Goal: Transaction & Acquisition: Download file/media

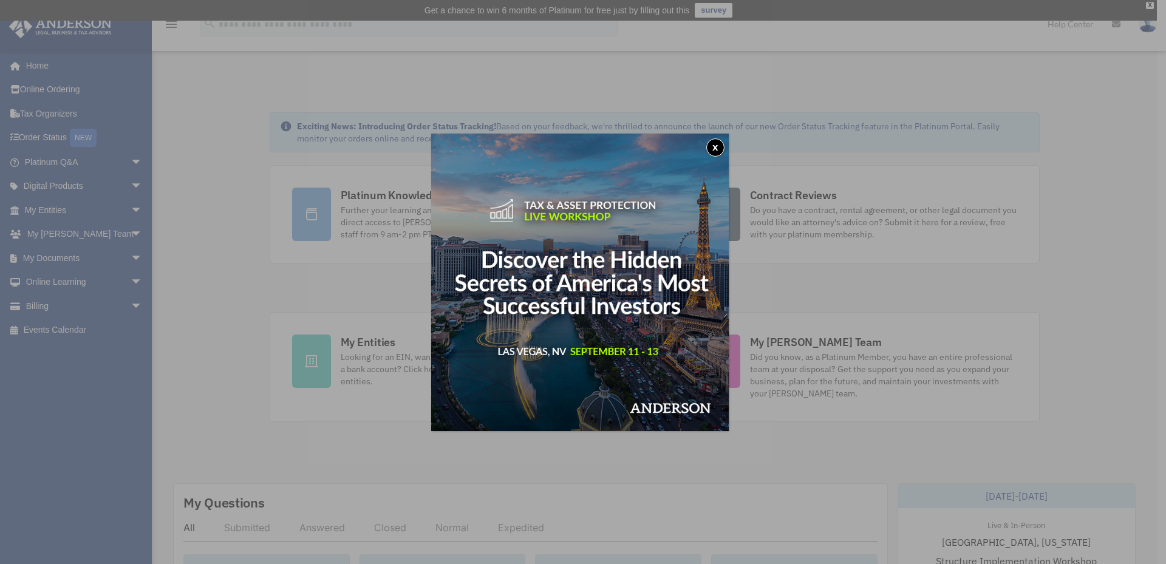
click at [716, 143] on button "x" at bounding box center [715, 147] width 18 height 18
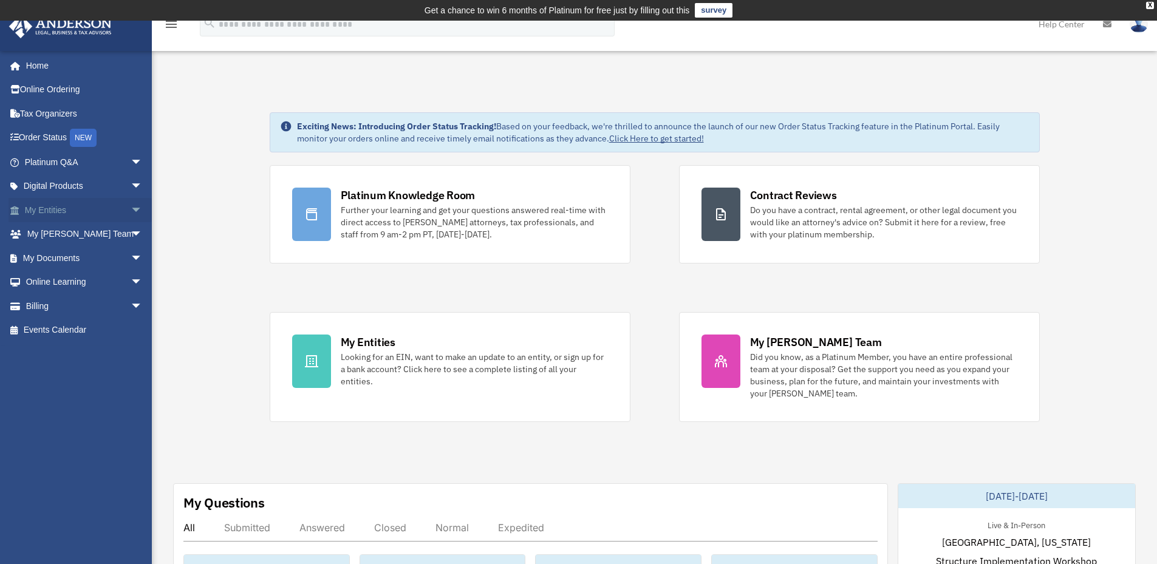
click at [131, 207] on span "arrow_drop_down" at bounding box center [143, 210] width 24 height 25
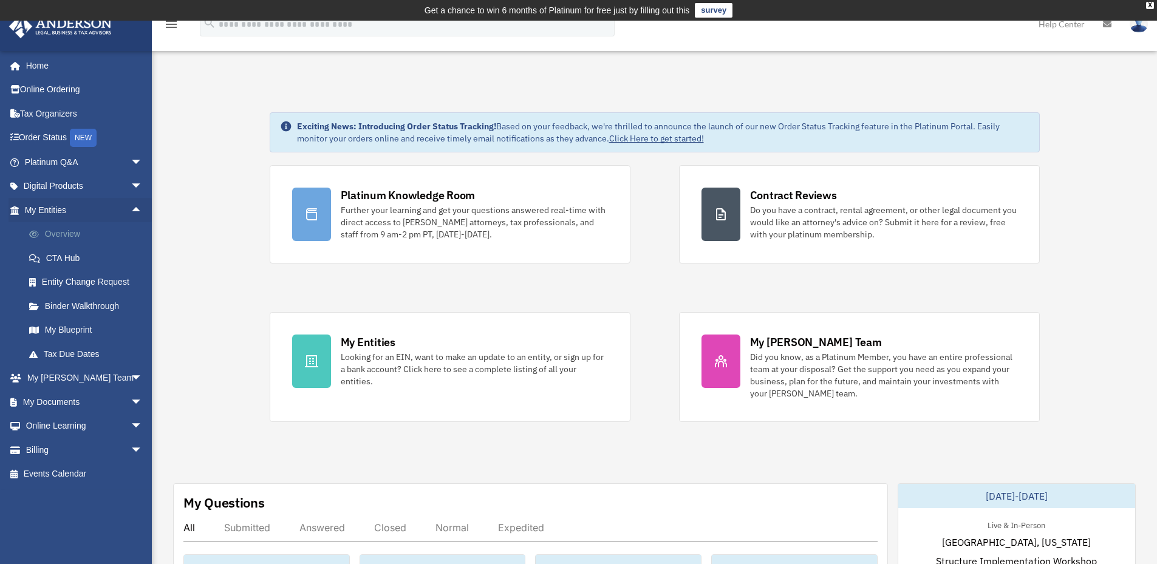
click at [73, 237] on link "Overview" at bounding box center [89, 234] width 144 height 24
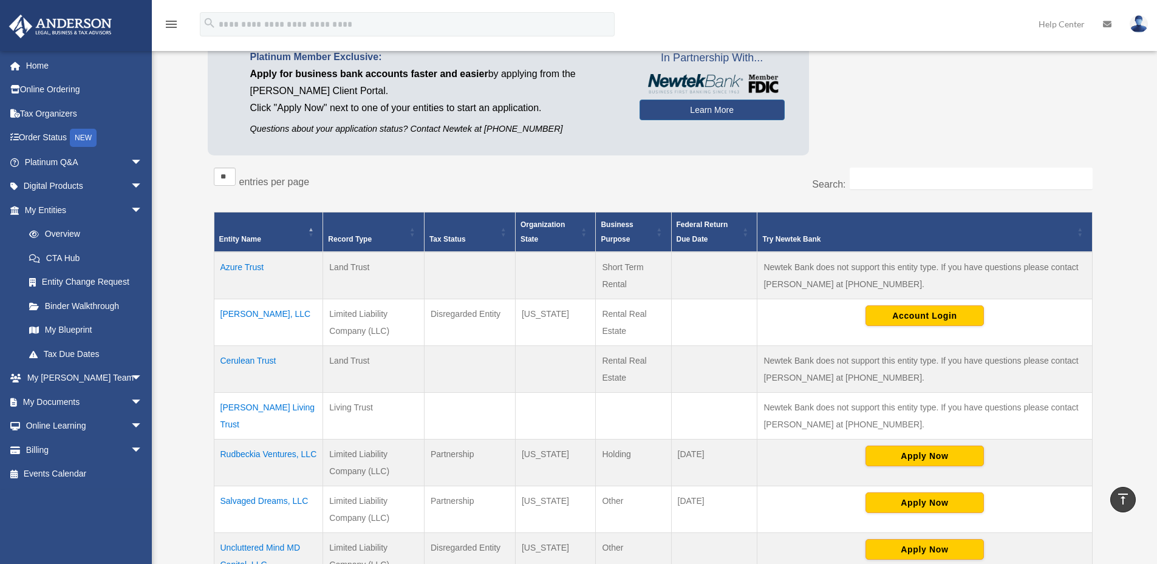
scroll to position [121, 0]
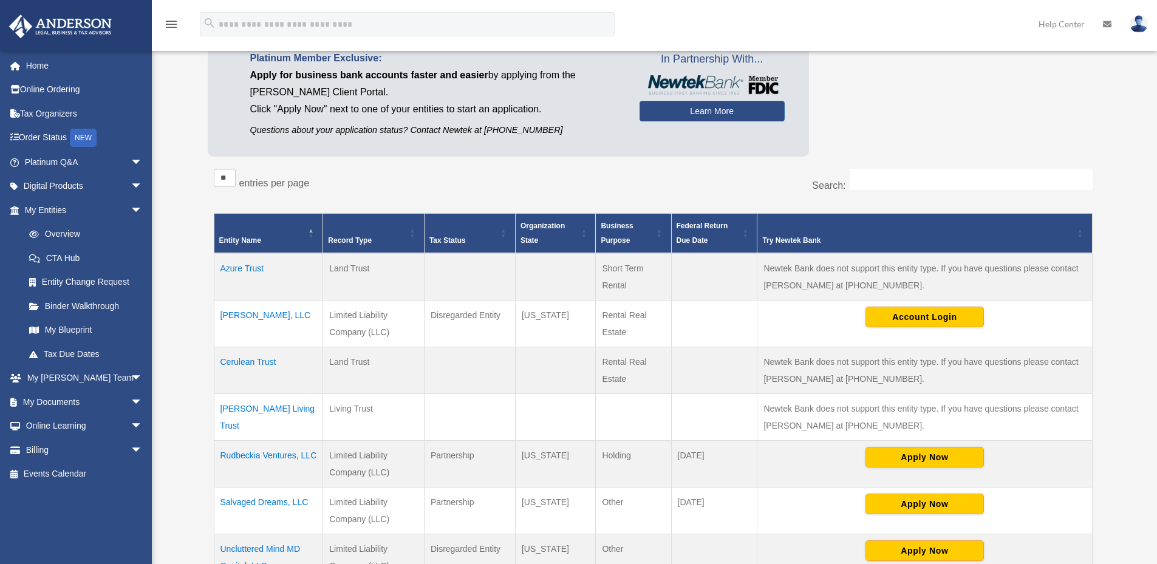
click at [250, 263] on td "Azure Trust" at bounding box center [268, 276] width 109 height 47
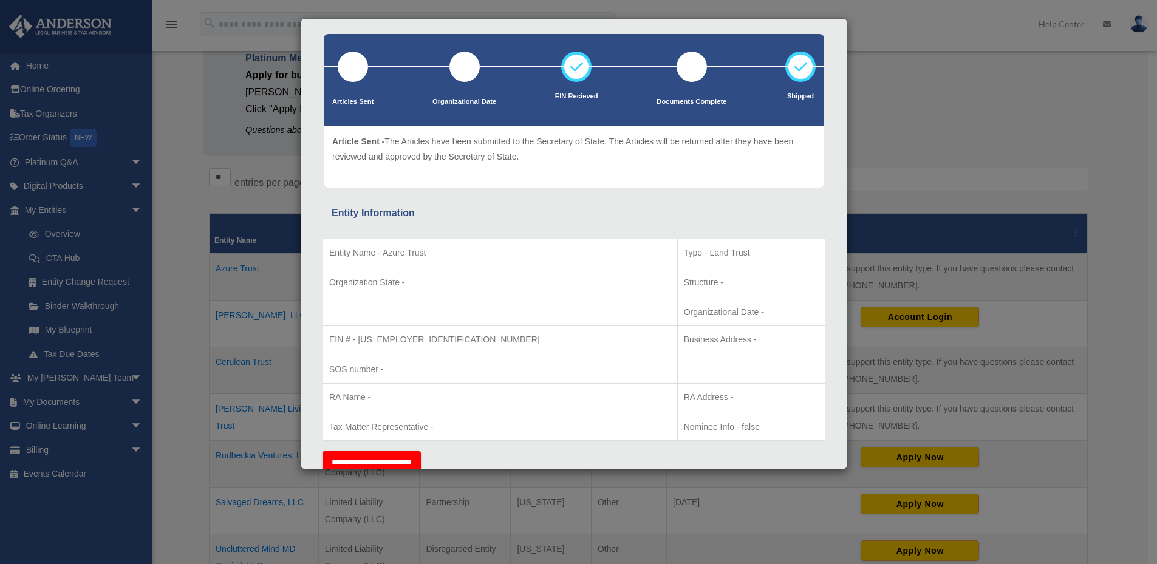
scroll to position [0, 0]
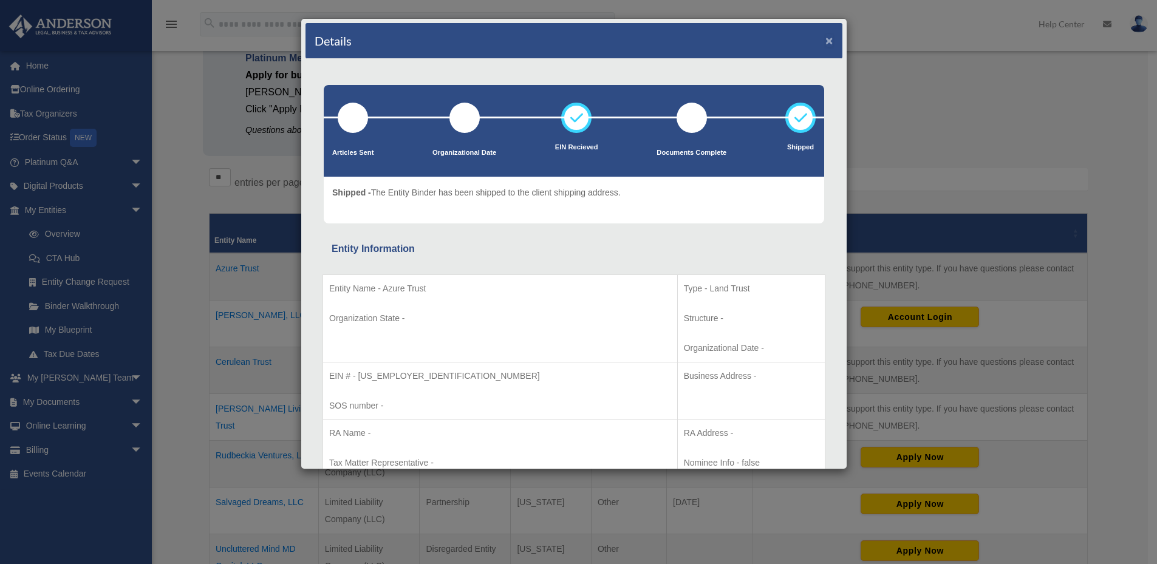
click at [825, 40] on button "×" at bounding box center [829, 40] width 8 height 13
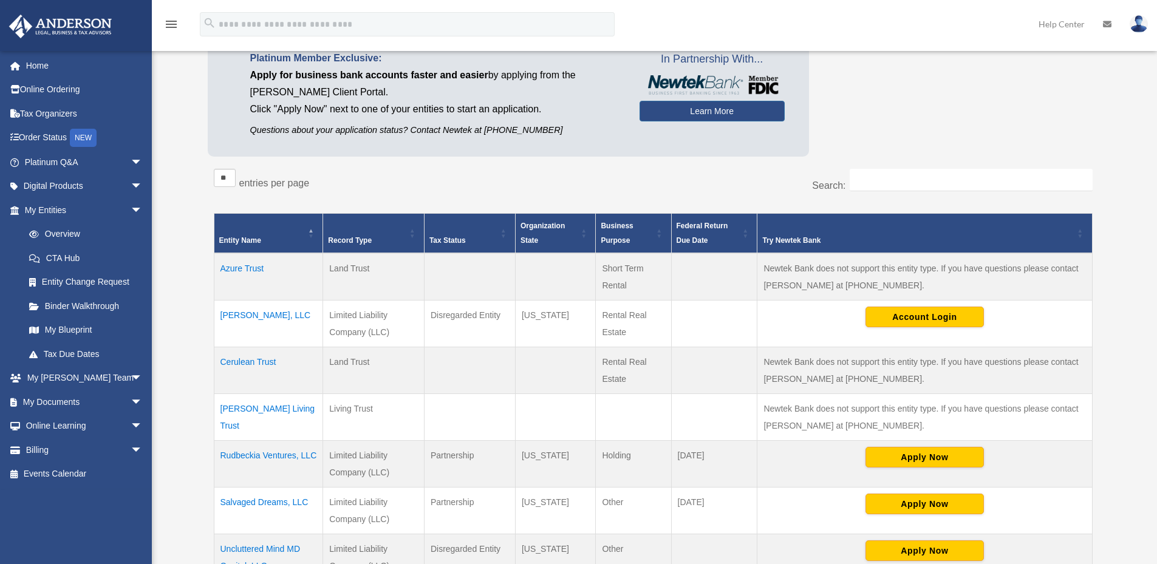
click at [243, 361] on td "Cerulean Trust" at bounding box center [268, 370] width 109 height 47
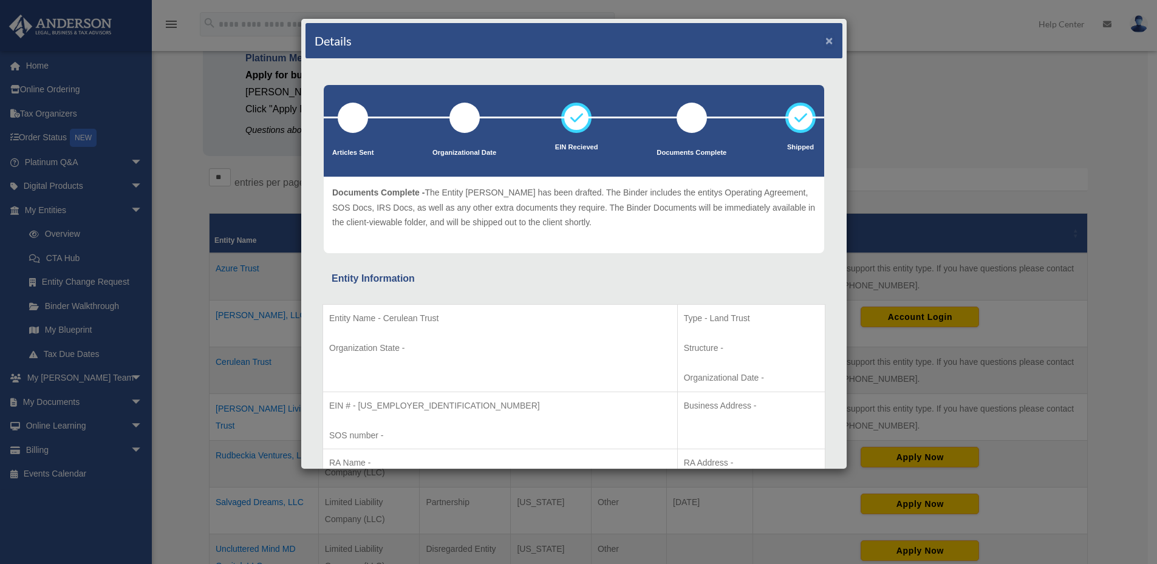
click at [825, 41] on button "×" at bounding box center [829, 40] width 8 height 13
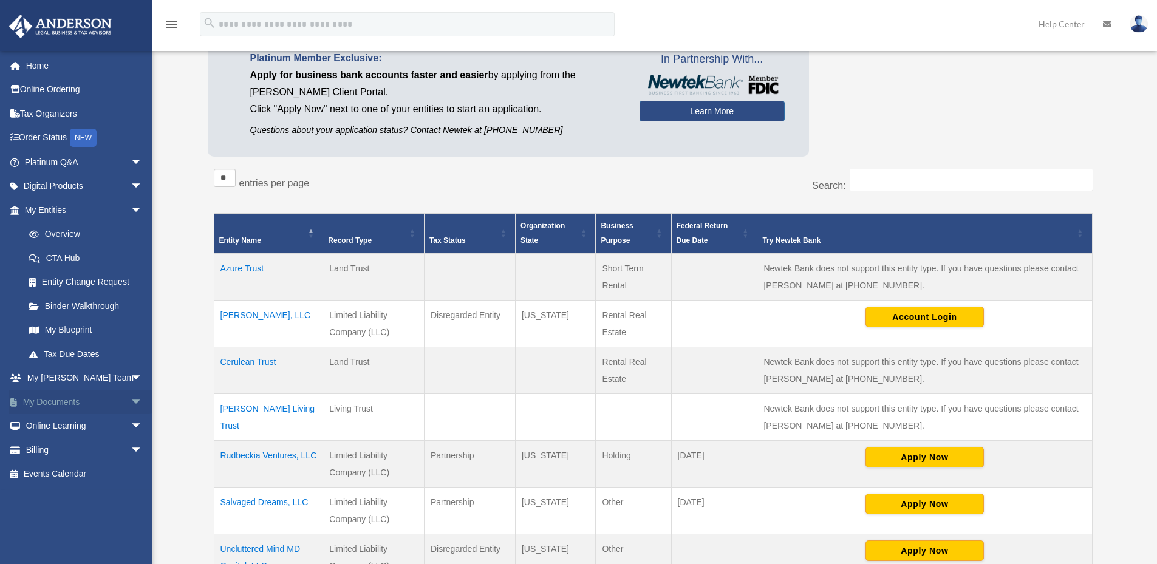
click at [69, 405] on link "My Documents arrow_drop_down" at bounding box center [85, 402] width 152 height 24
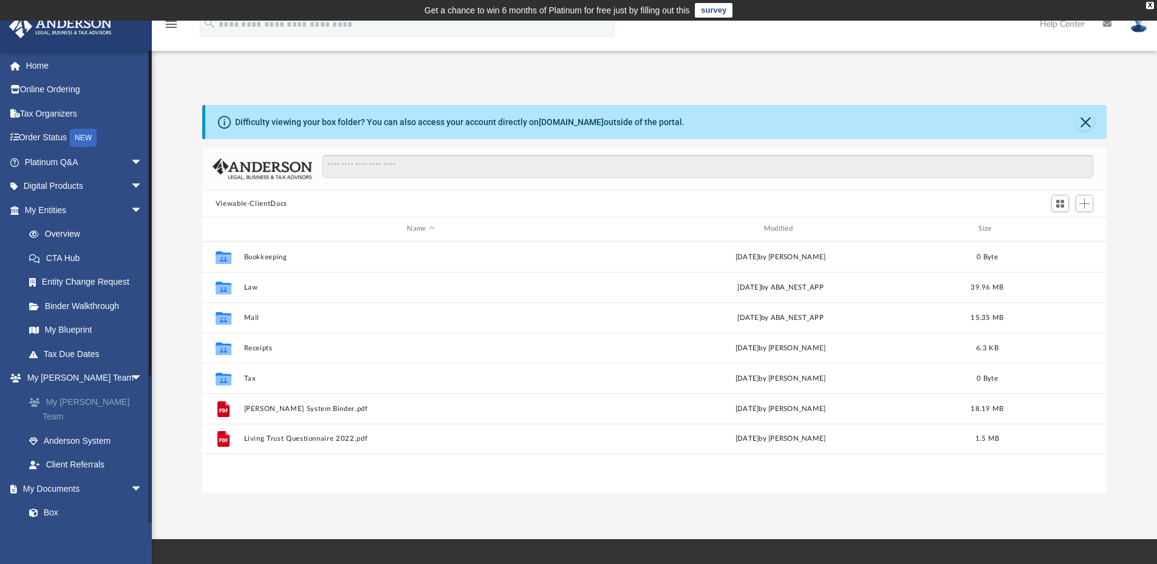
scroll to position [267, 895]
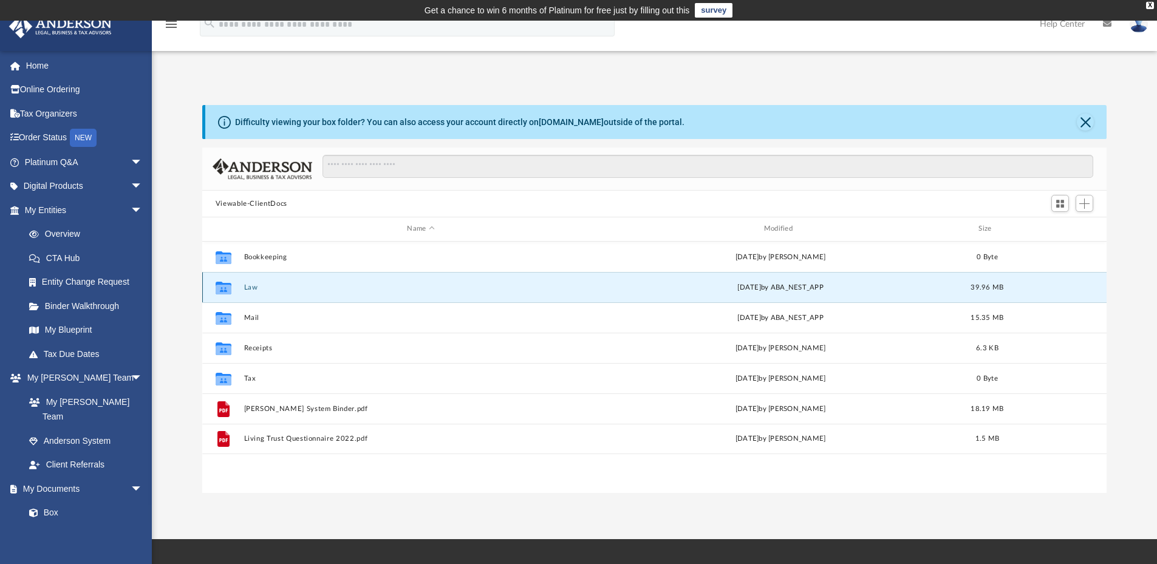
click at [254, 284] on button "Law" at bounding box center [421, 288] width 354 height 8
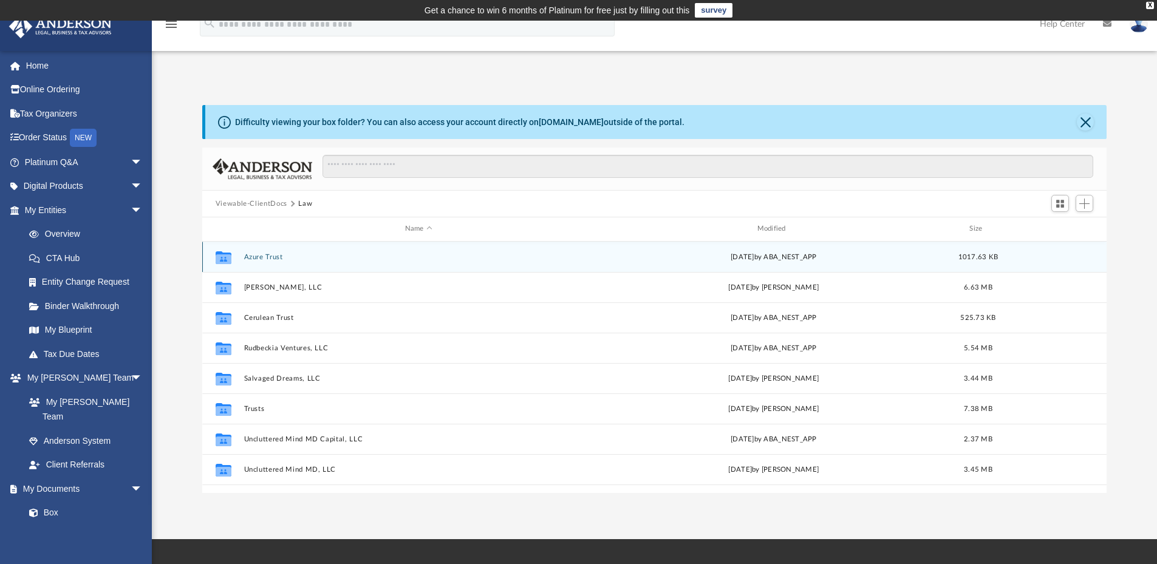
click at [264, 260] on button "Azure Trust" at bounding box center [419, 257] width 350 height 8
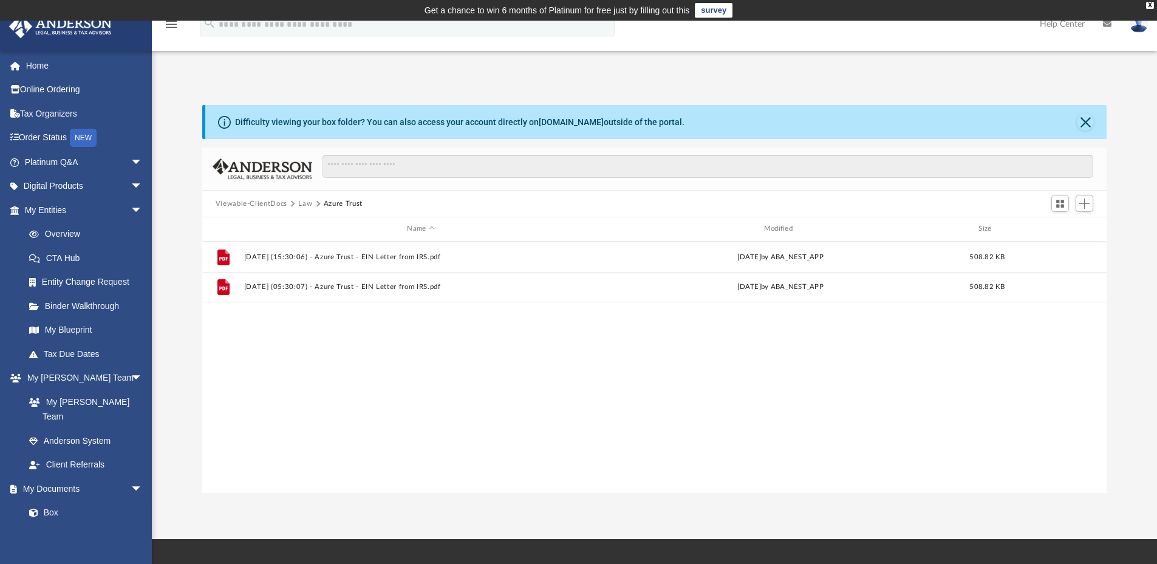
click at [298, 205] on button "Law" at bounding box center [305, 204] width 14 height 11
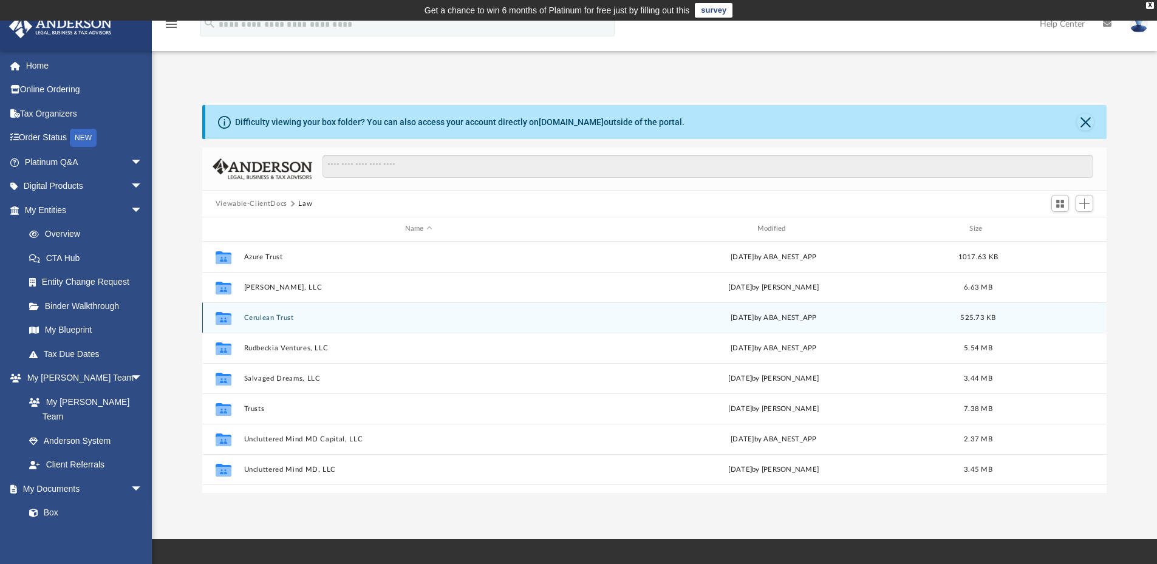
click at [275, 322] on button "Cerulean Trust" at bounding box center [419, 318] width 350 height 8
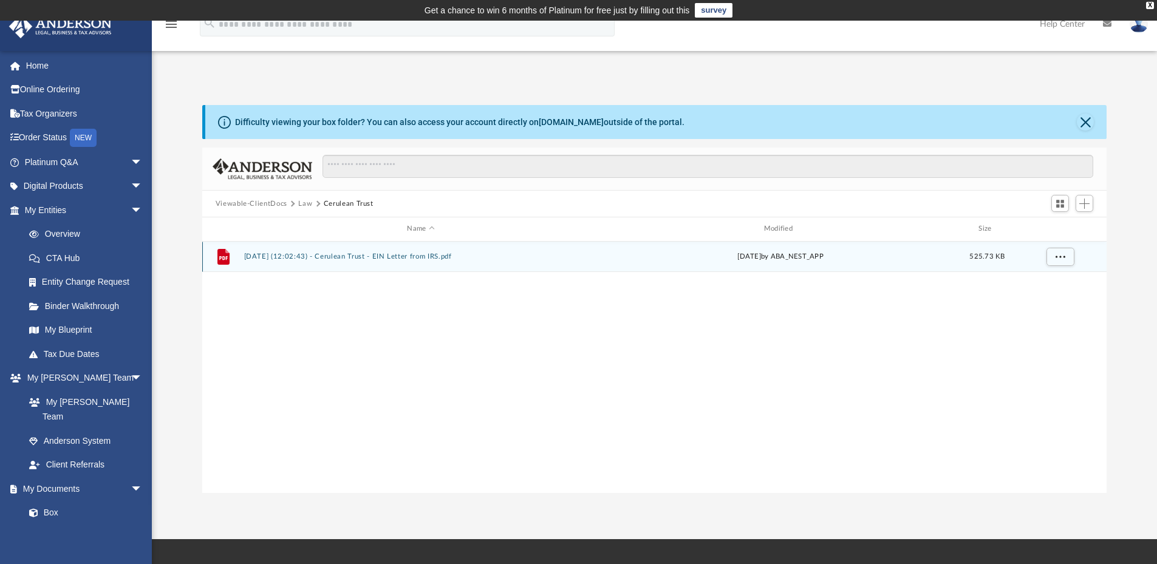
click at [404, 254] on button "2025.07.01 (12:02:43) - Cerulean Trust - EIN Letter from IRS.pdf" at bounding box center [421, 257] width 354 height 8
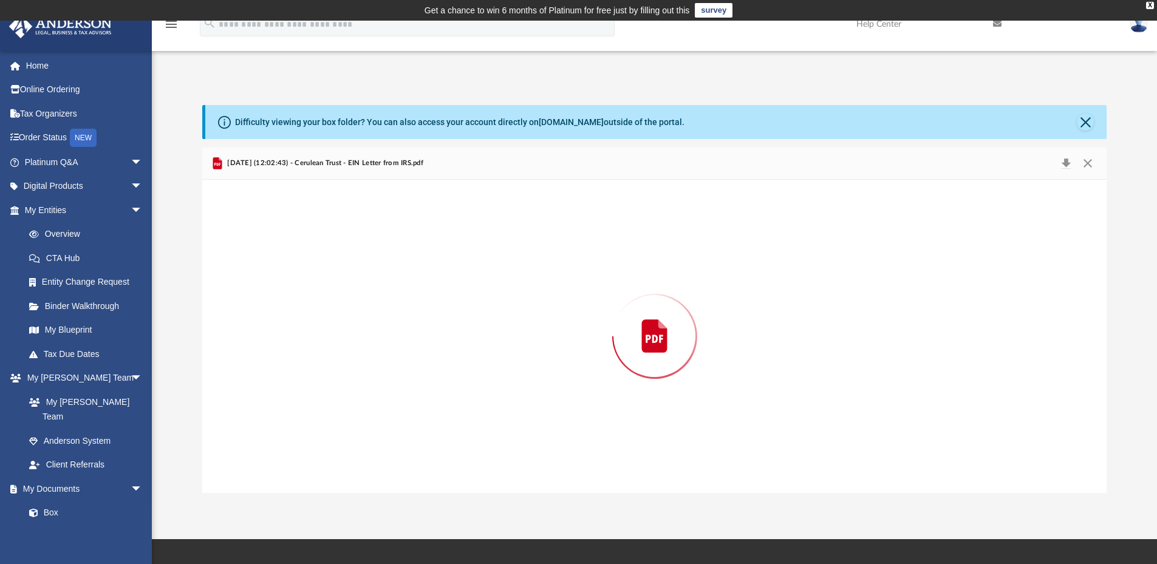
click at [404, 254] on div "Preview" at bounding box center [654, 336] width 905 height 313
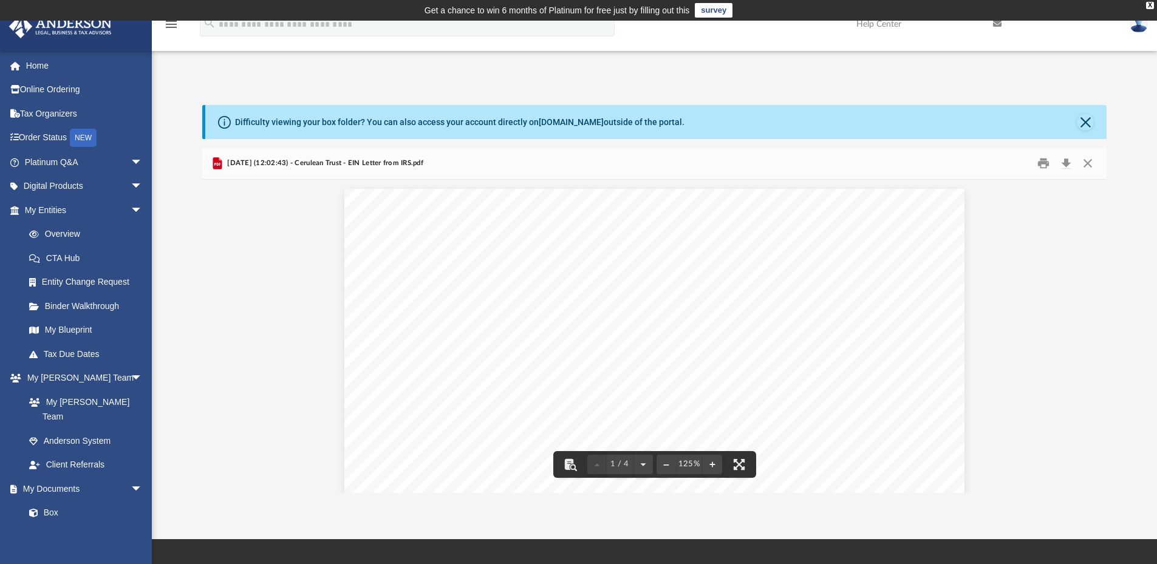
drag, startPoint x: 1107, startPoint y: 203, endPoint x: 1104, endPoint y: 216, distance: 13.6
click at [1104, 216] on div "Document Viewer" at bounding box center [654, 336] width 905 height 313
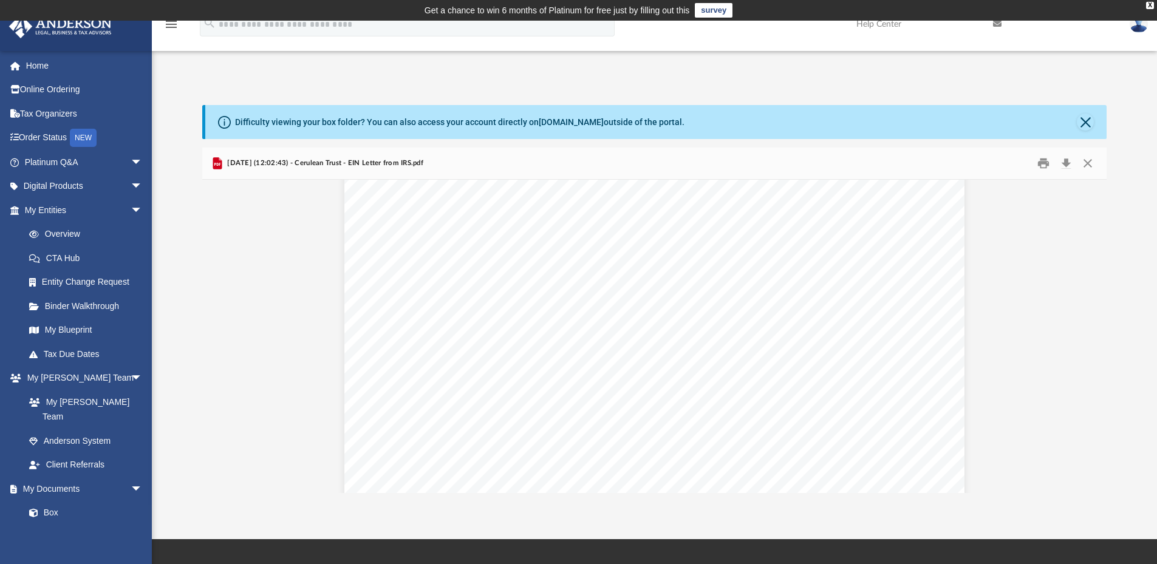
scroll to position [0, 0]
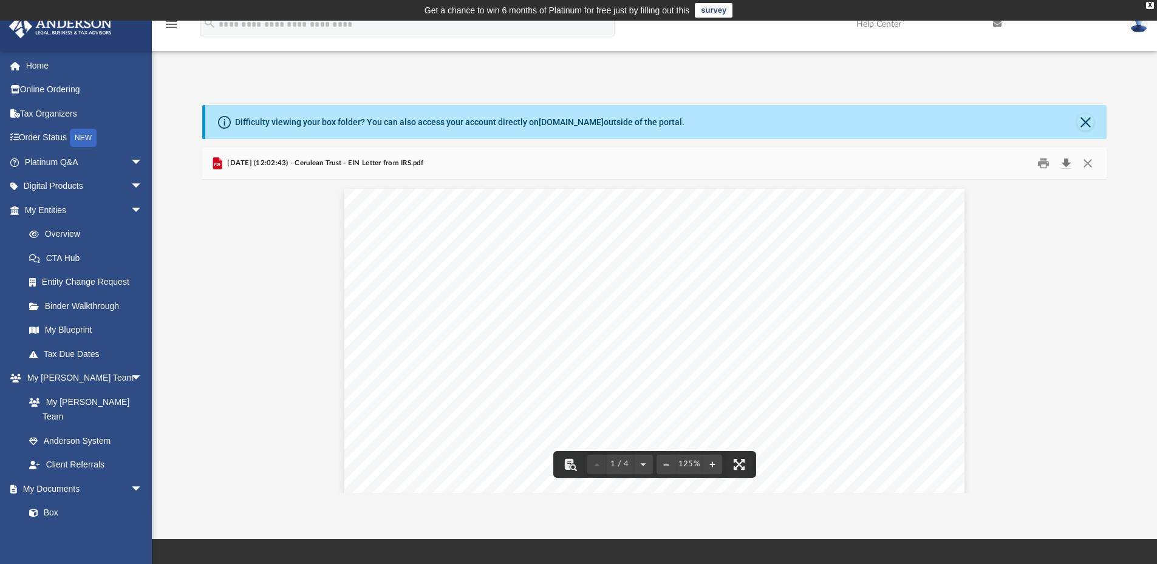
click at [1069, 158] on button "Download" at bounding box center [1066, 163] width 22 height 19
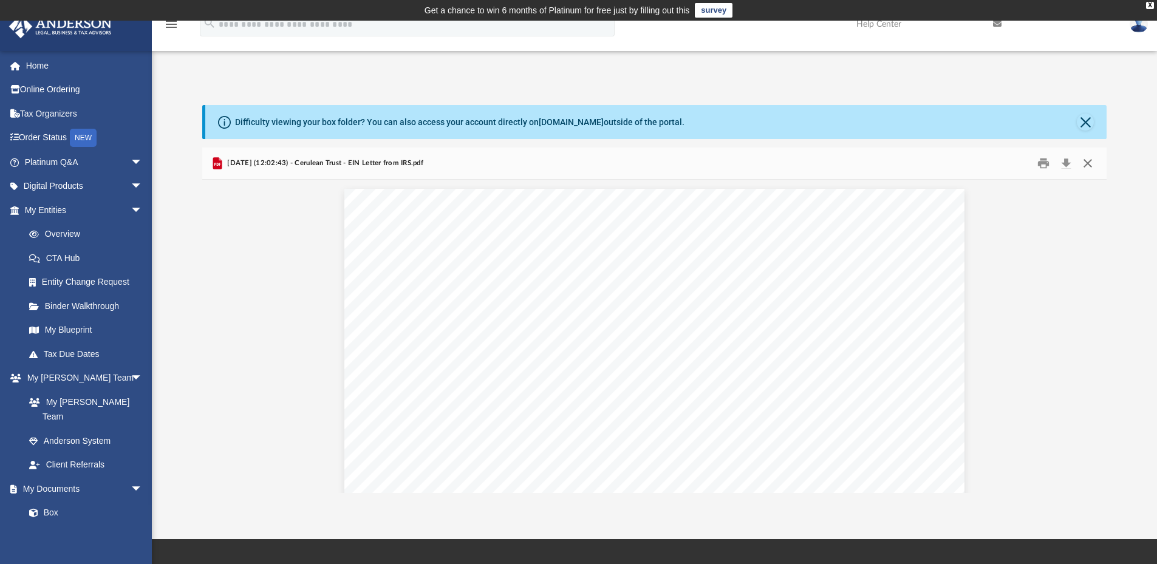
click at [1081, 163] on button "Close" at bounding box center [1088, 163] width 22 height 19
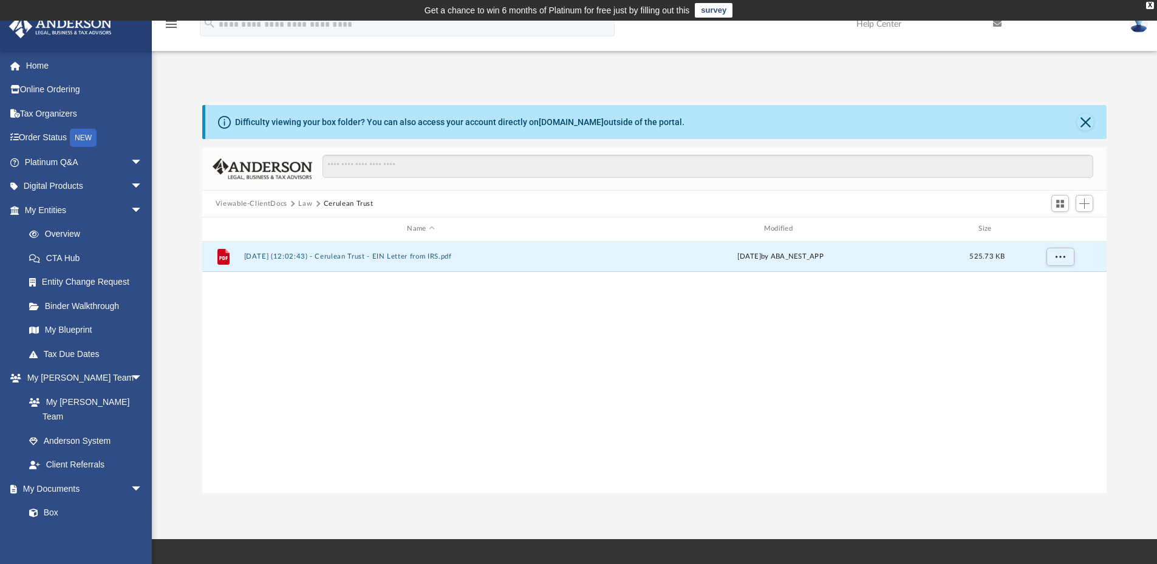
click at [304, 202] on button "Law" at bounding box center [305, 204] width 14 height 11
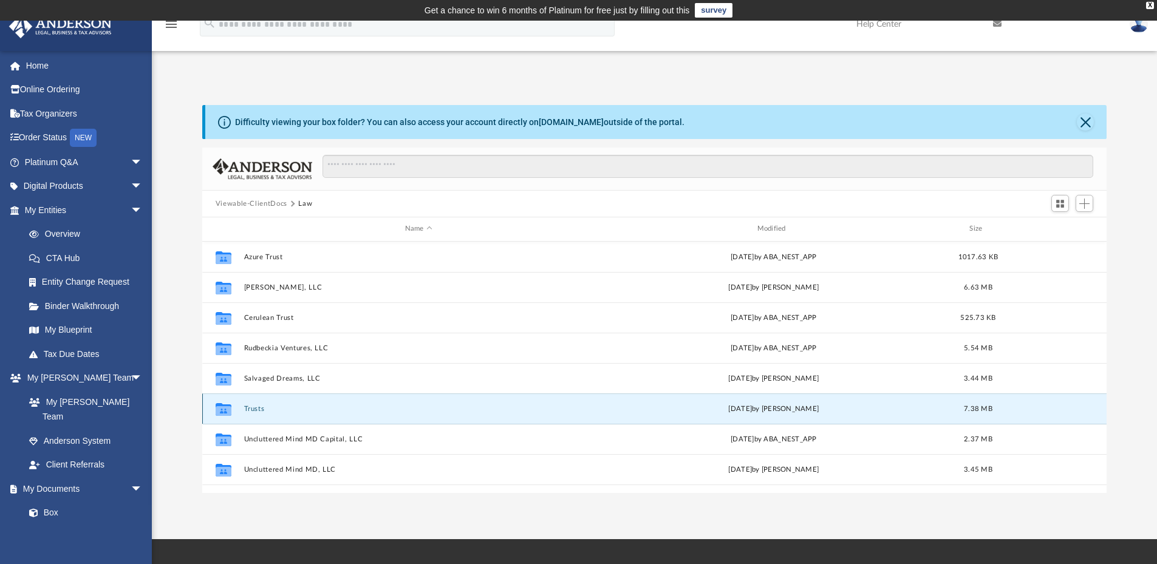
click at [254, 411] on button "Trusts" at bounding box center [419, 409] width 350 height 8
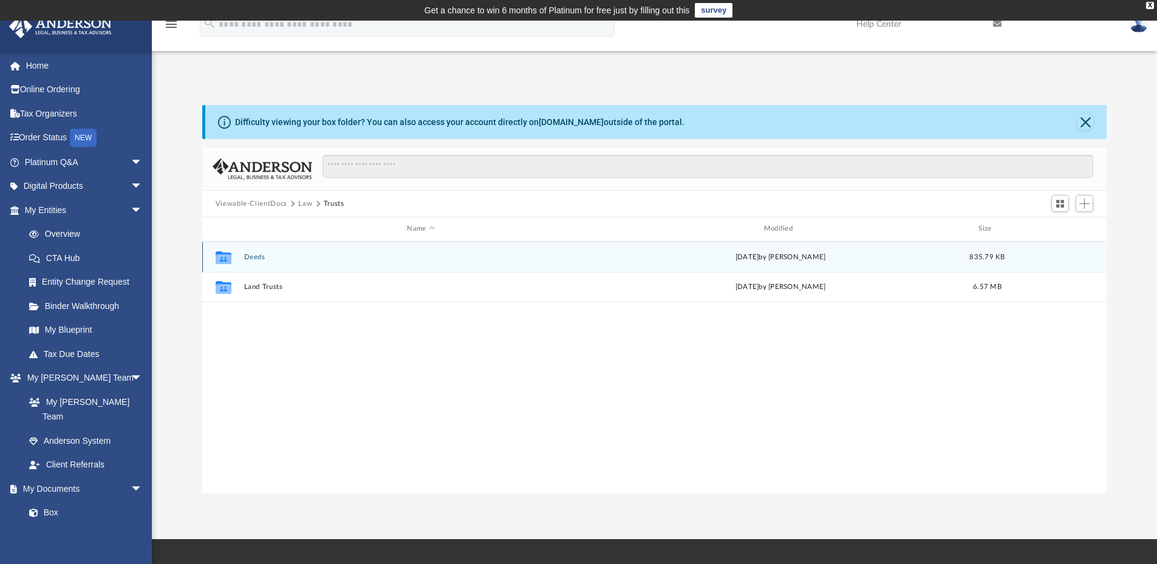
click at [256, 259] on button "Deeds" at bounding box center [421, 257] width 354 height 8
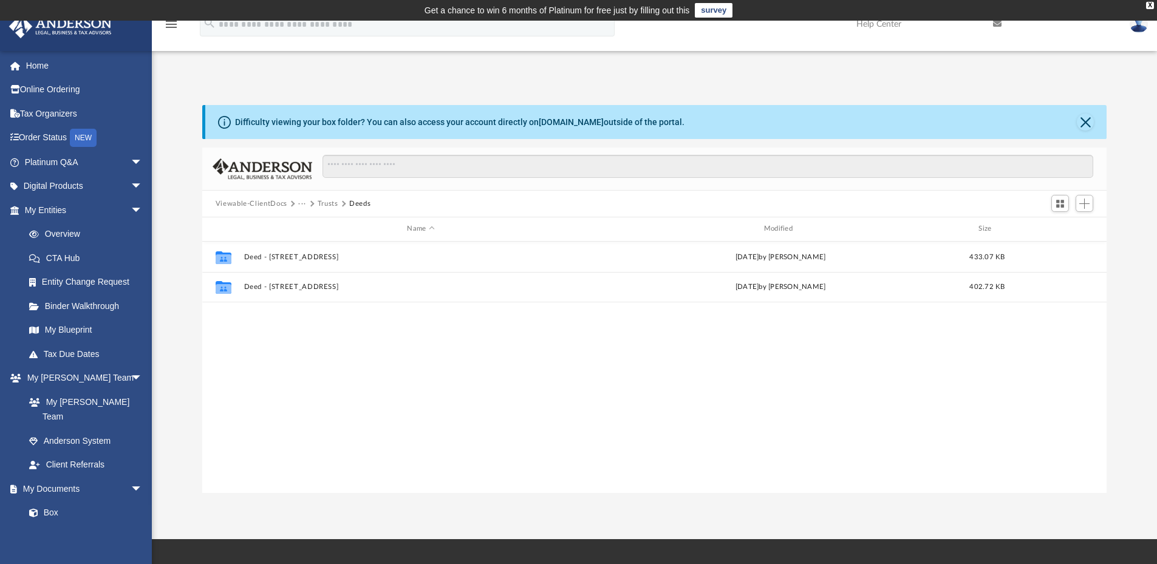
click at [332, 199] on button "Trusts" at bounding box center [328, 204] width 21 height 11
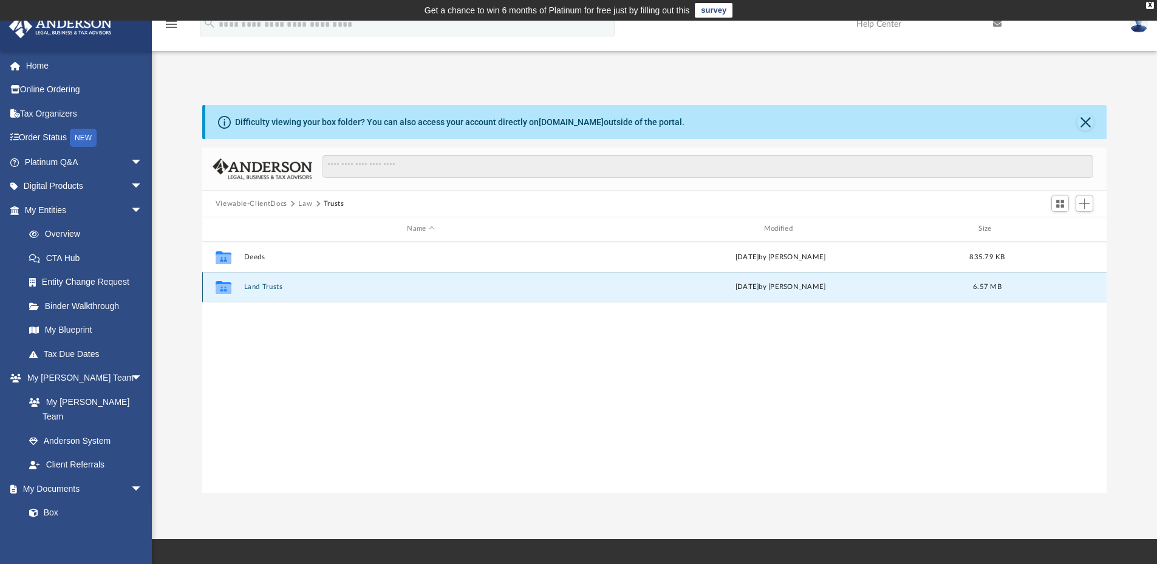
click at [254, 289] on button "Land Trusts" at bounding box center [421, 287] width 354 height 8
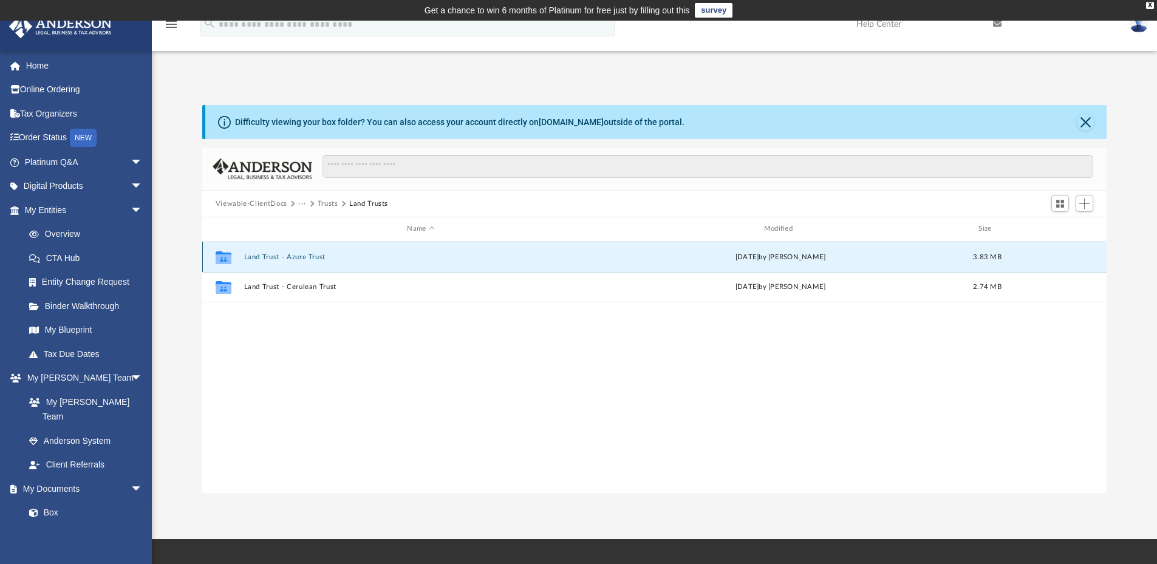
click at [296, 256] on button "Land Trust - Azure Trust" at bounding box center [421, 257] width 354 height 8
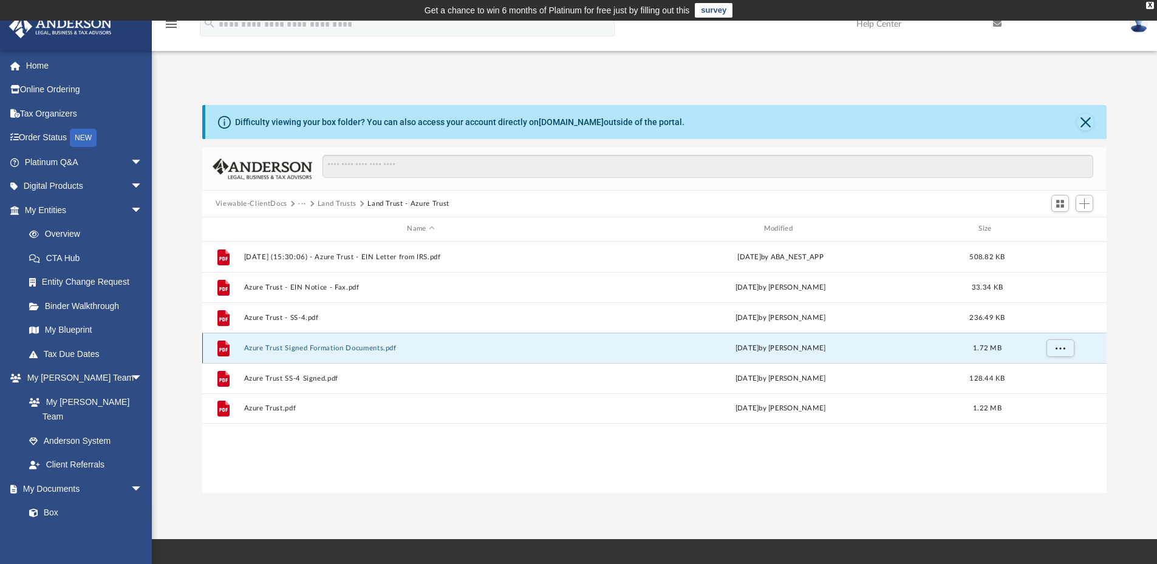
click at [347, 348] on button "Azure Trust Signed Formation Documents.pdf" at bounding box center [421, 348] width 354 height 8
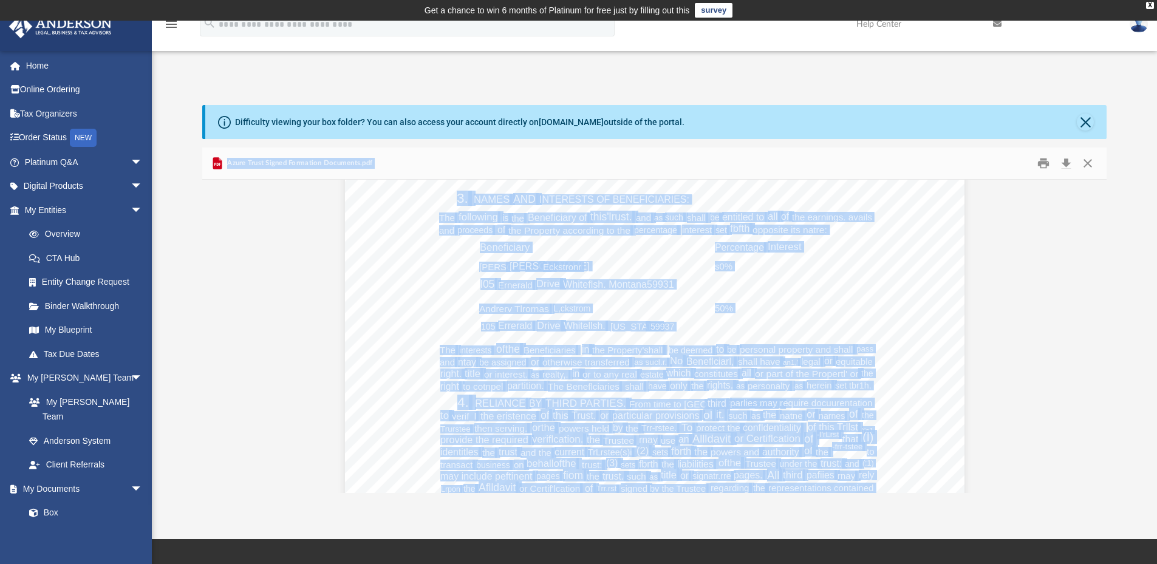
scroll to position [1701, 0]
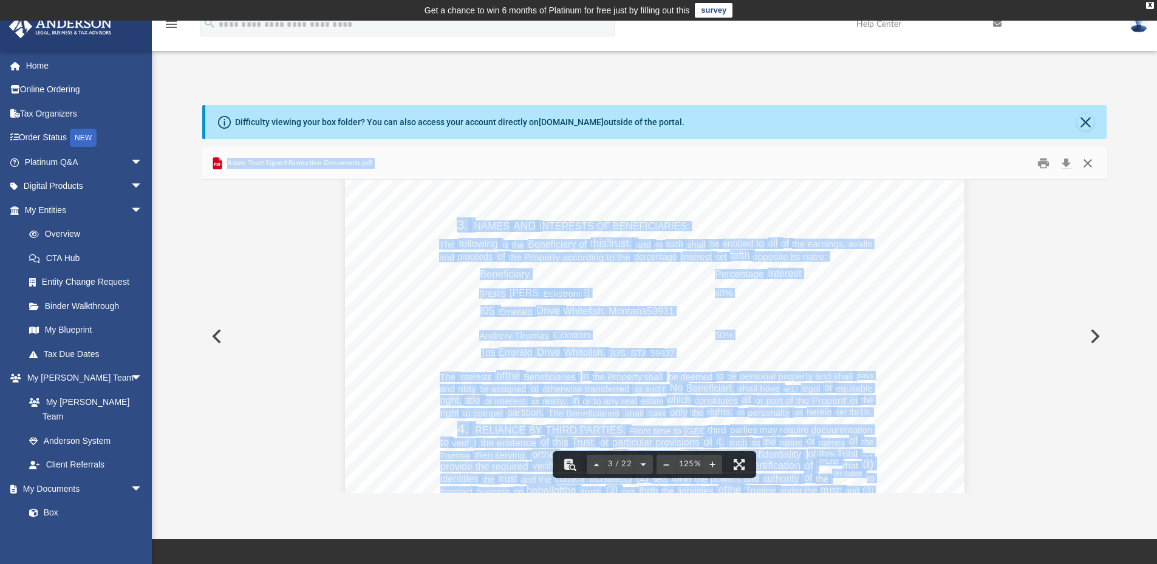
click at [1090, 160] on button "Close" at bounding box center [1088, 163] width 22 height 19
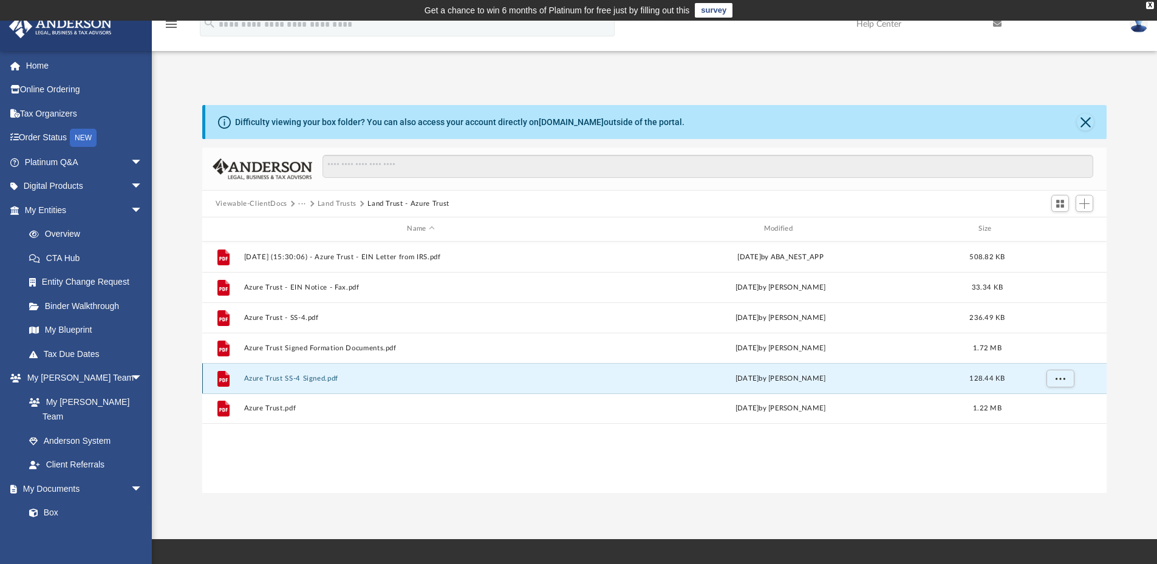
click at [318, 378] on button "Azure Trust SS-4 Signed.pdf" at bounding box center [421, 379] width 354 height 8
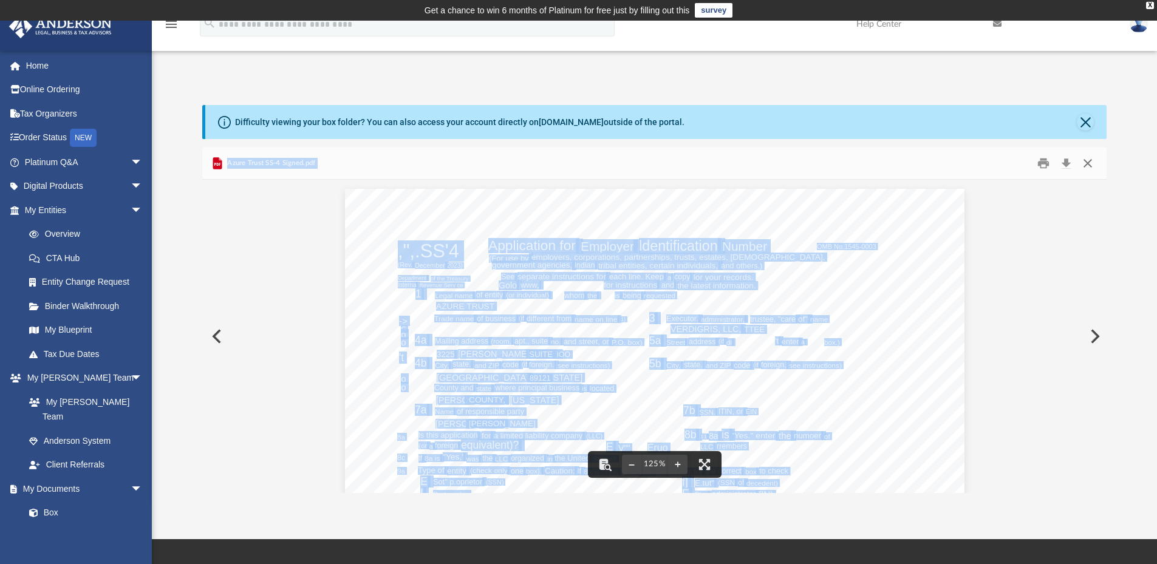
click at [1091, 164] on button "Close" at bounding box center [1088, 163] width 22 height 19
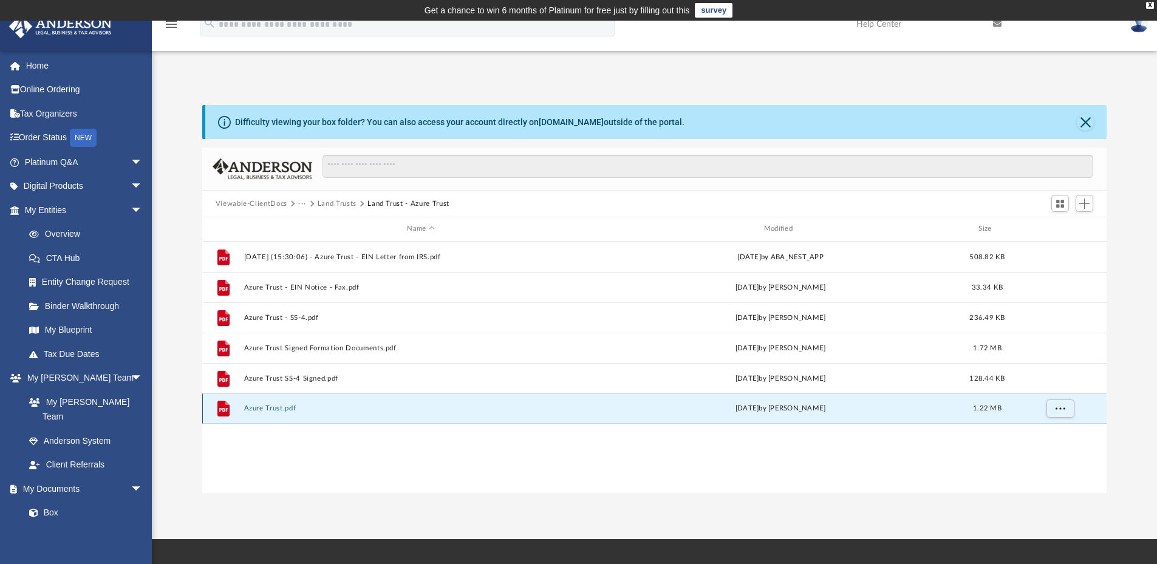
click at [280, 409] on button "Azure Trust.pdf" at bounding box center [421, 409] width 354 height 8
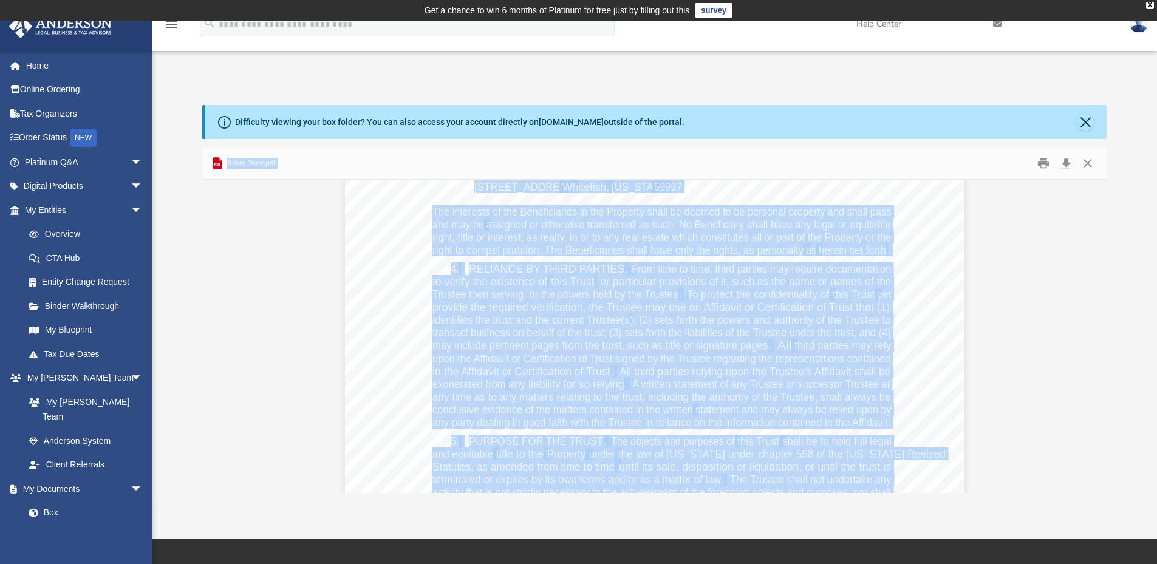
scroll to position [8868, 0]
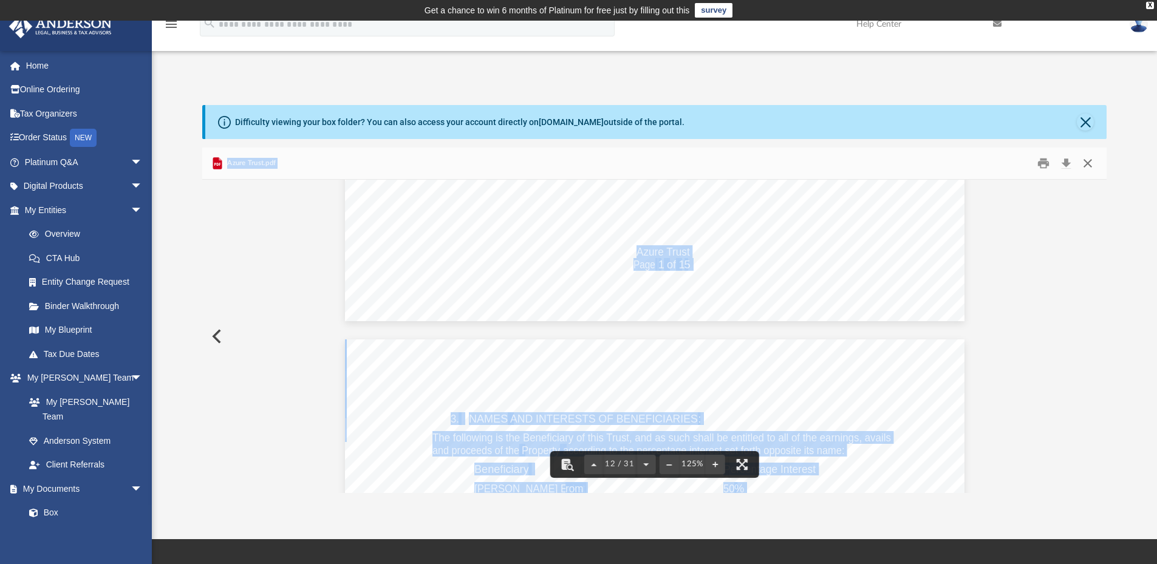
click at [1088, 159] on button "Close" at bounding box center [1088, 163] width 22 height 19
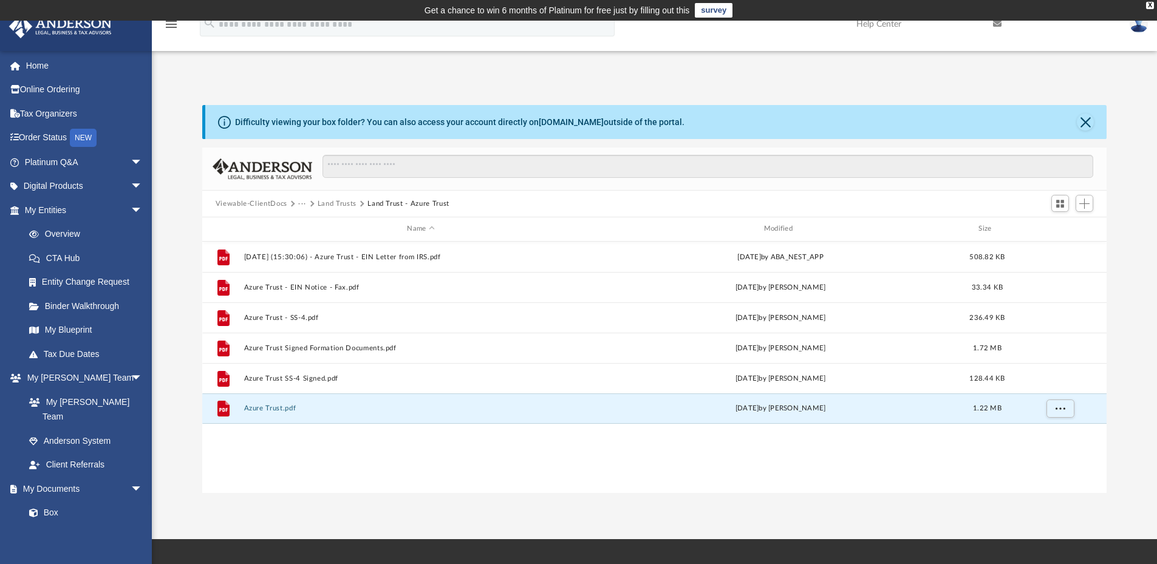
click at [338, 203] on button "Land Trusts" at bounding box center [337, 204] width 39 height 11
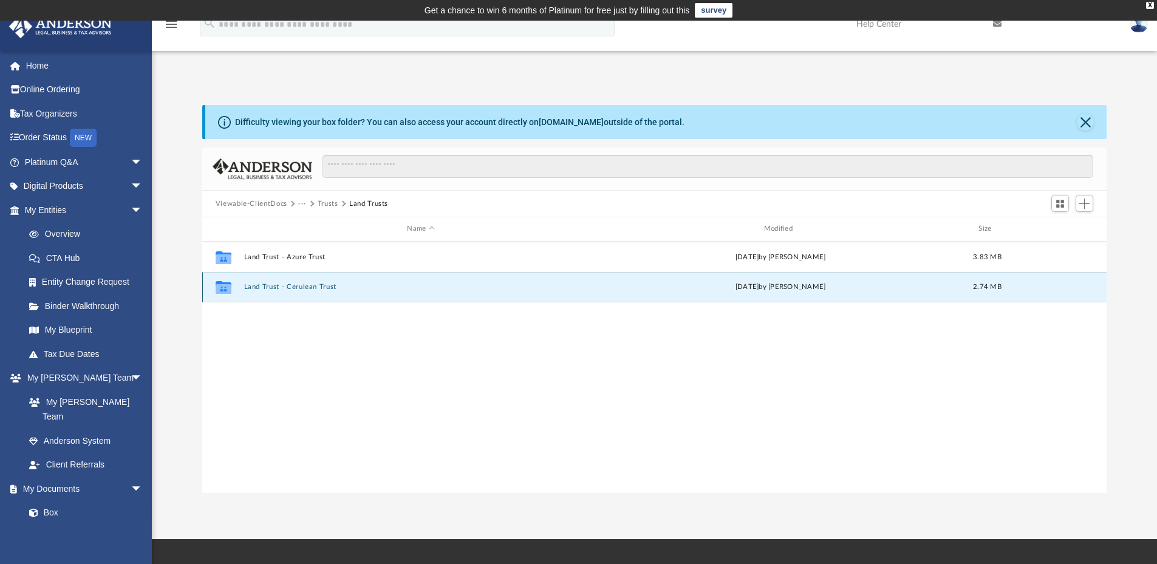
click at [295, 290] on button "Land Trust - Cerulean Trust" at bounding box center [421, 287] width 354 height 8
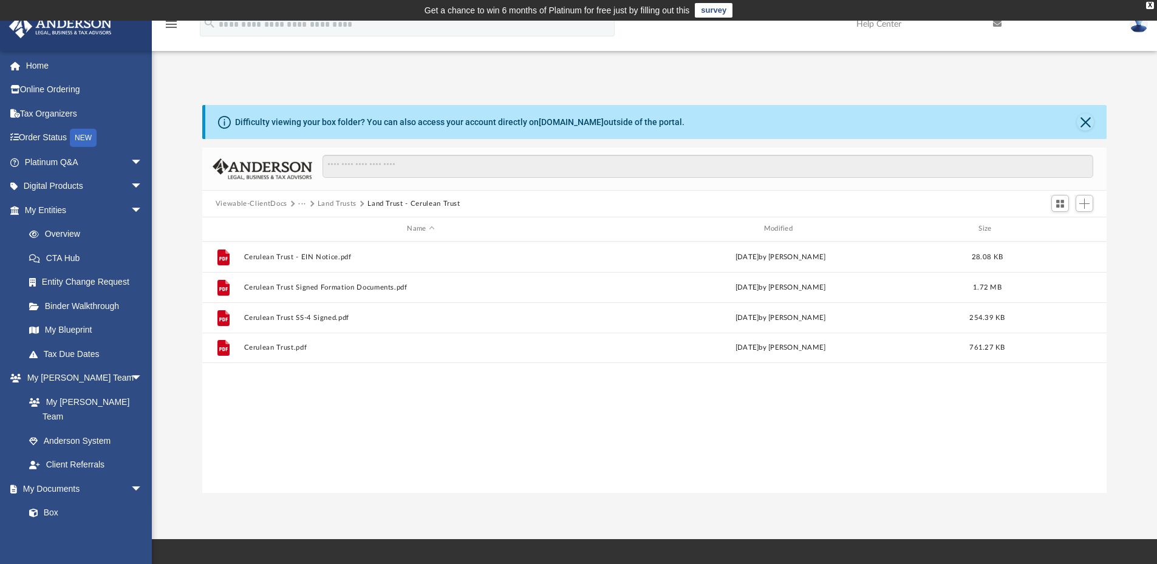
click at [283, 202] on button "Viewable-ClientDocs" at bounding box center [252, 204] width 72 height 11
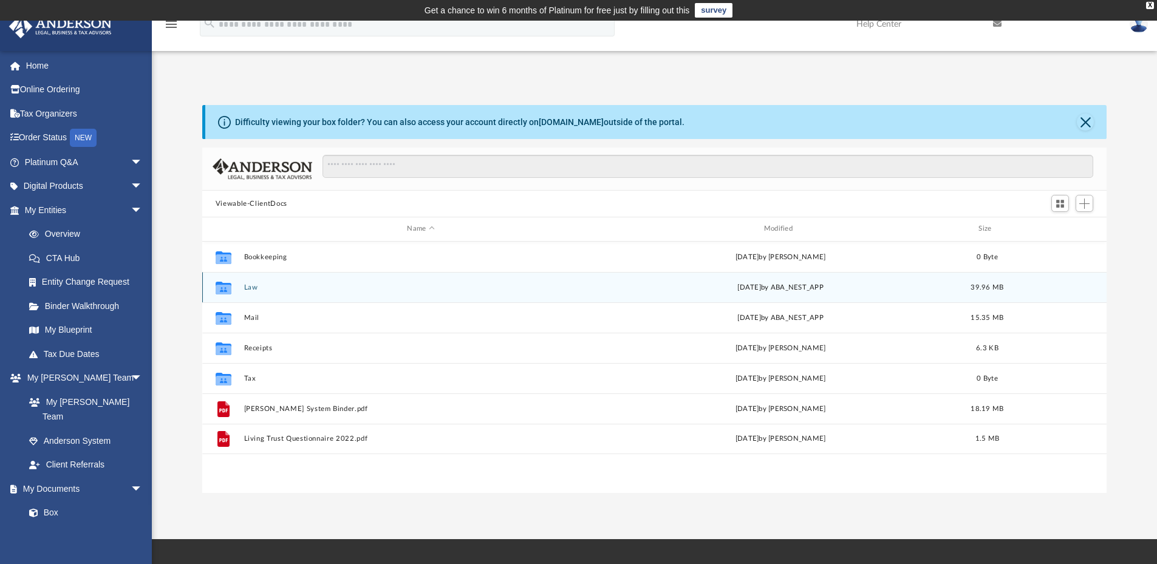
click at [245, 293] on div "Collaborated Folder Law Tue Jul 29 2025 by ABA_NEST_APP 39.96 MB" at bounding box center [654, 287] width 905 height 30
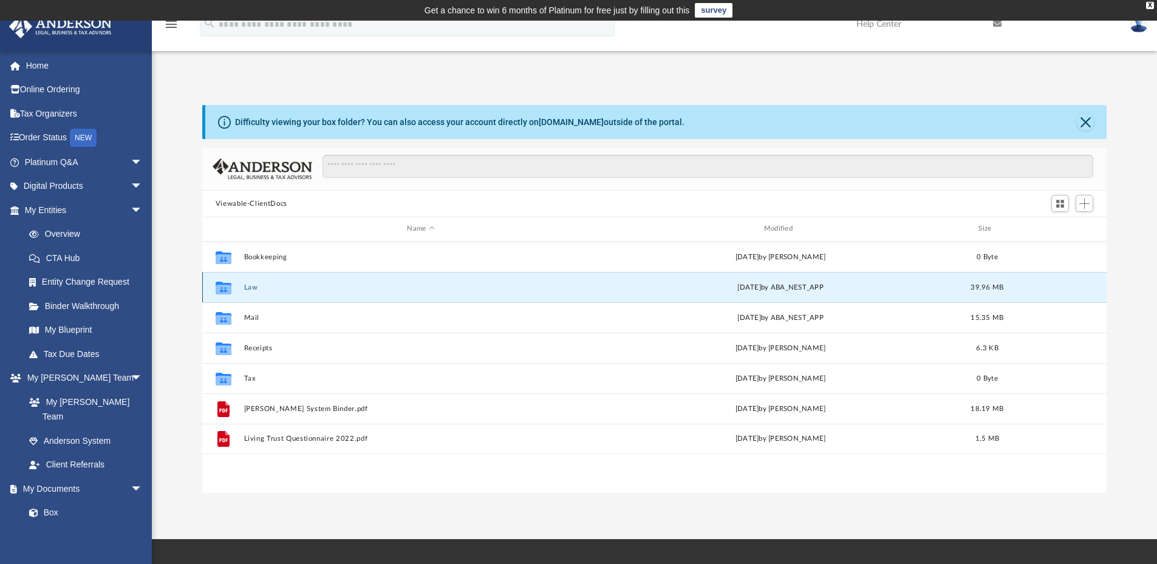
click at [251, 286] on button "Law" at bounding box center [421, 288] width 354 height 8
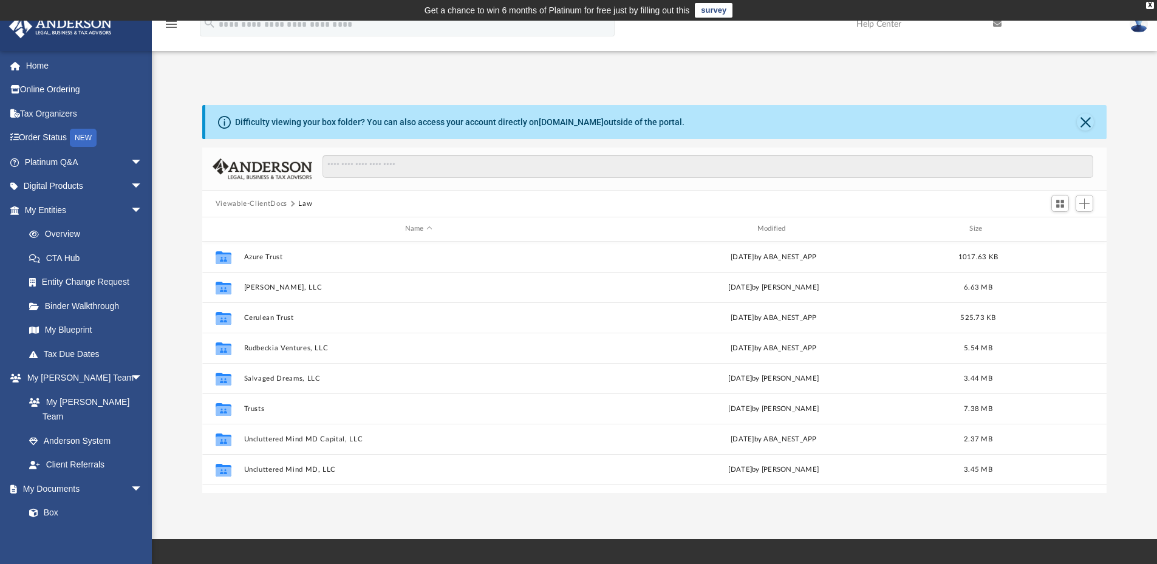
click at [276, 206] on button "Viewable-ClientDocs" at bounding box center [252, 204] width 72 height 11
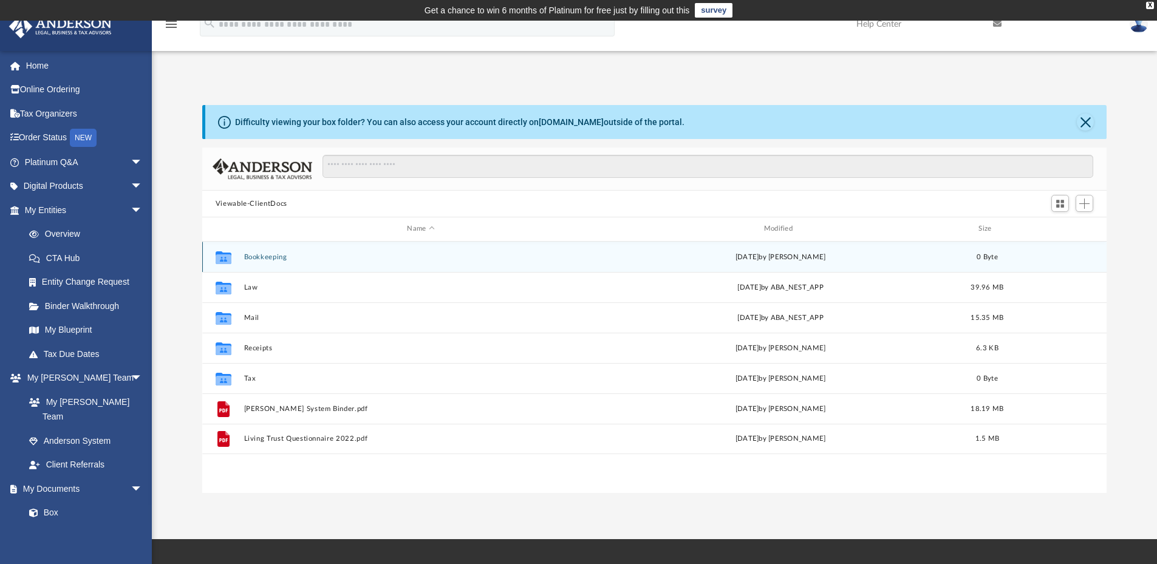
click at [274, 258] on button "Bookkeeping" at bounding box center [421, 257] width 354 height 8
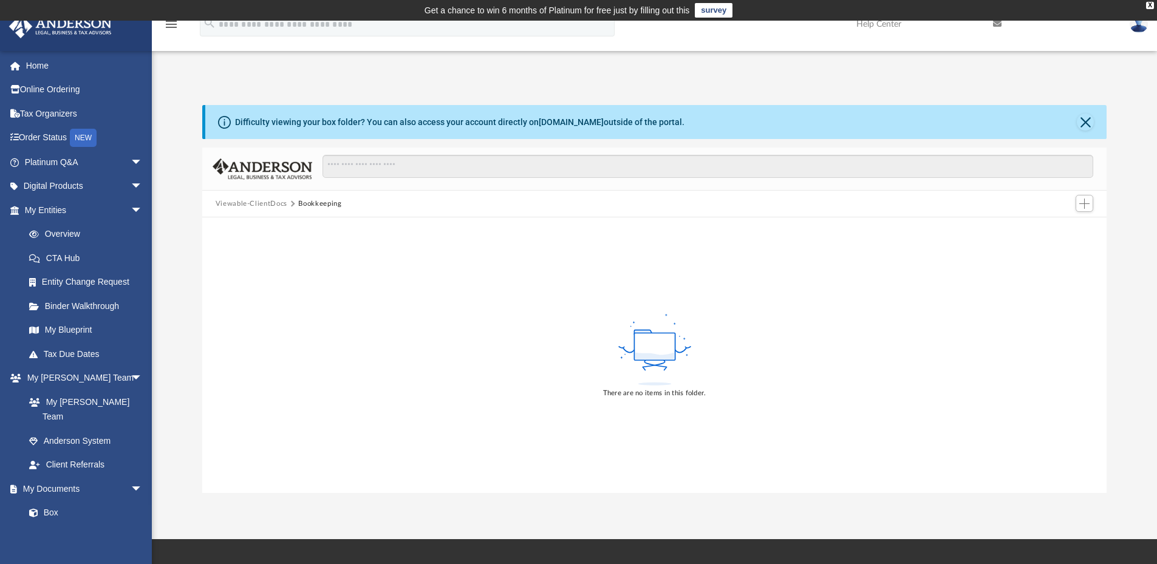
click at [270, 202] on button "Viewable-ClientDocs" at bounding box center [252, 204] width 72 height 11
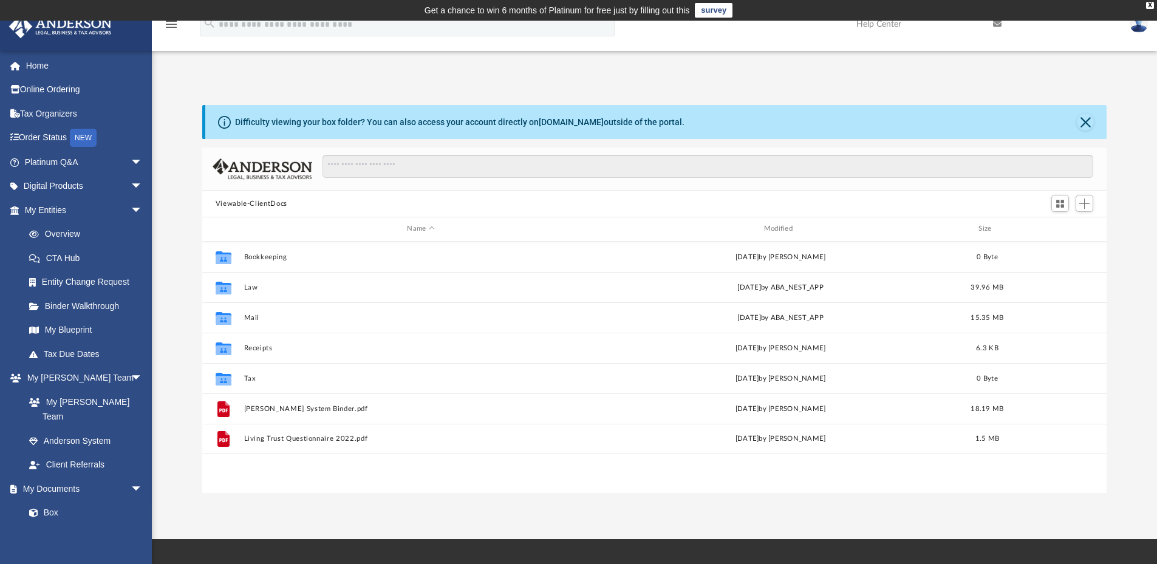
scroll to position [267, 895]
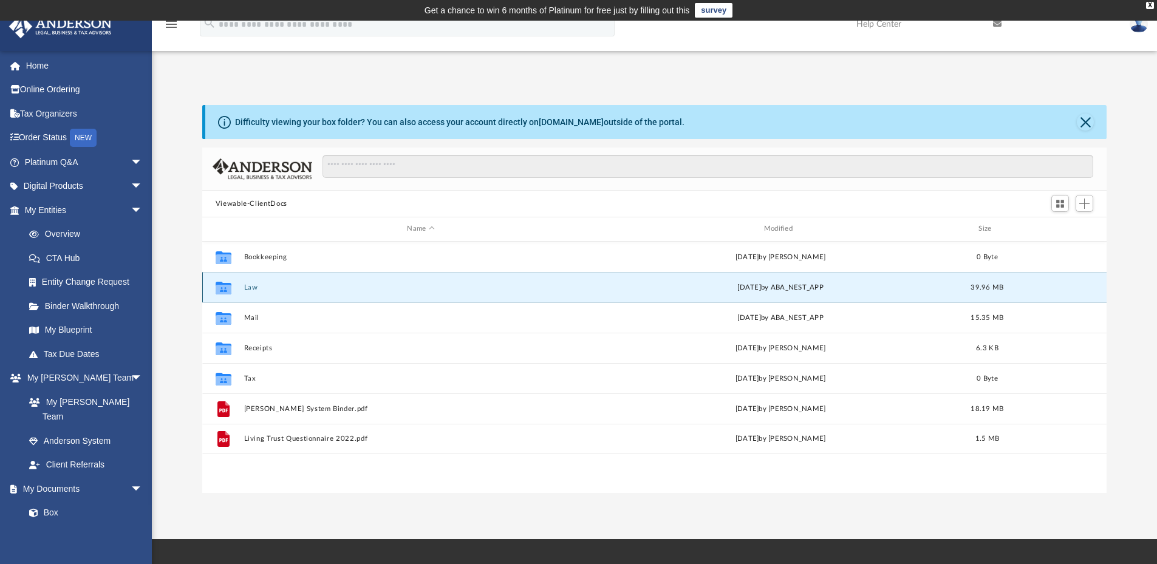
click at [253, 288] on button "Law" at bounding box center [421, 288] width 354 height 8
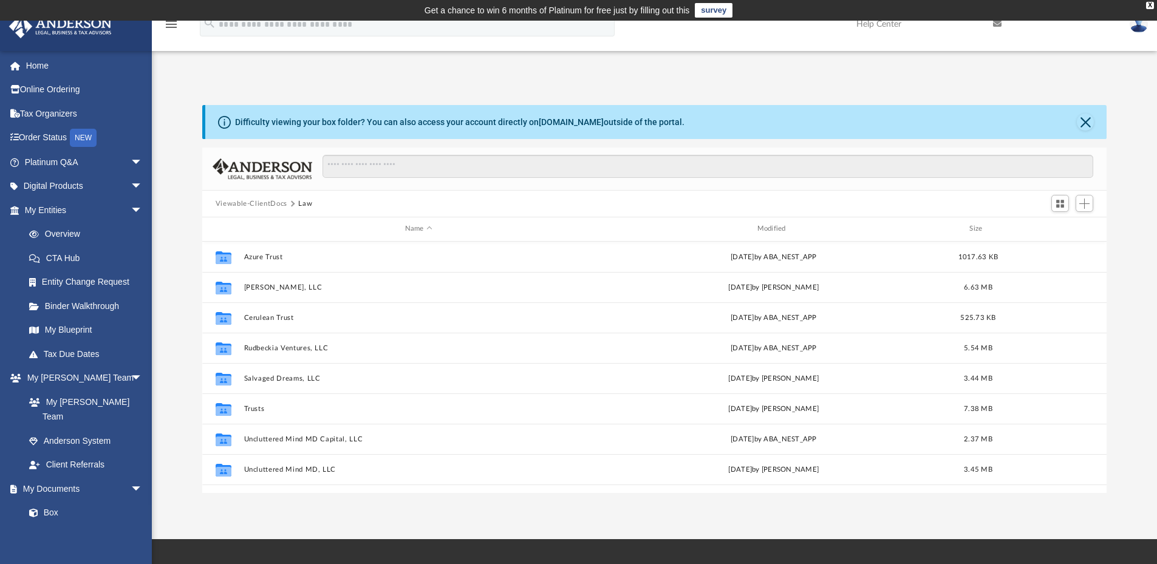
click at [261, 201] on button "Viewable-ClientDocs" at bounding box center [252, 204] width 72 height 11
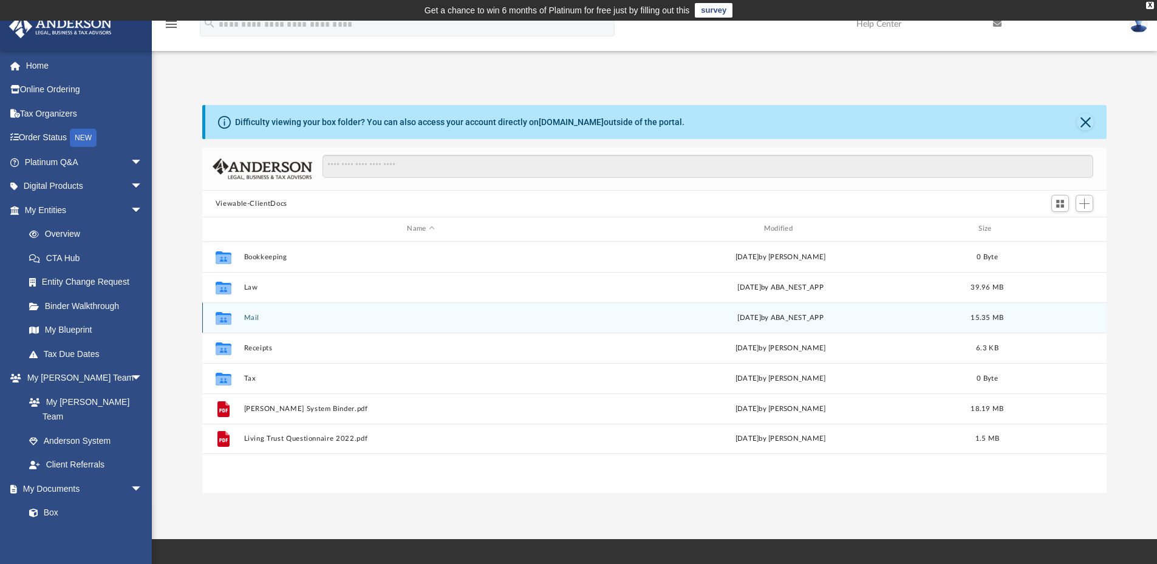
click at [253, 318] on button "Mail" at bounding box center [421, 318] width 354 height 8
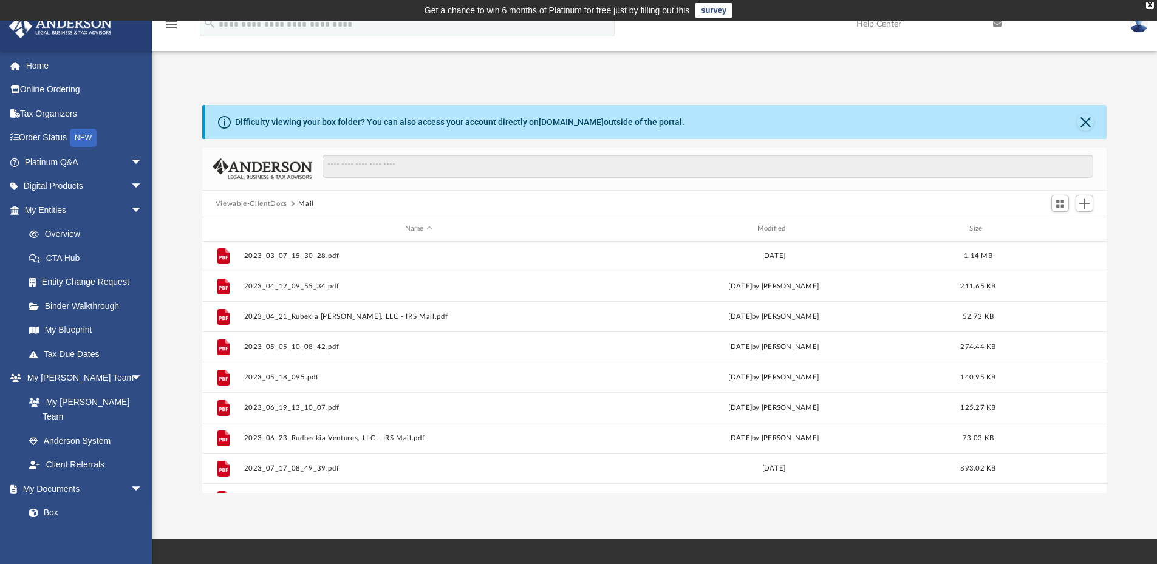
scroll to position [0, 0]
click at [776, 231] on div "Modified" at bounding box center [773, 229] width 350 height 11
click at [777, 226] on div "Modified" at bounding box center [773, 229] width 350 height 11
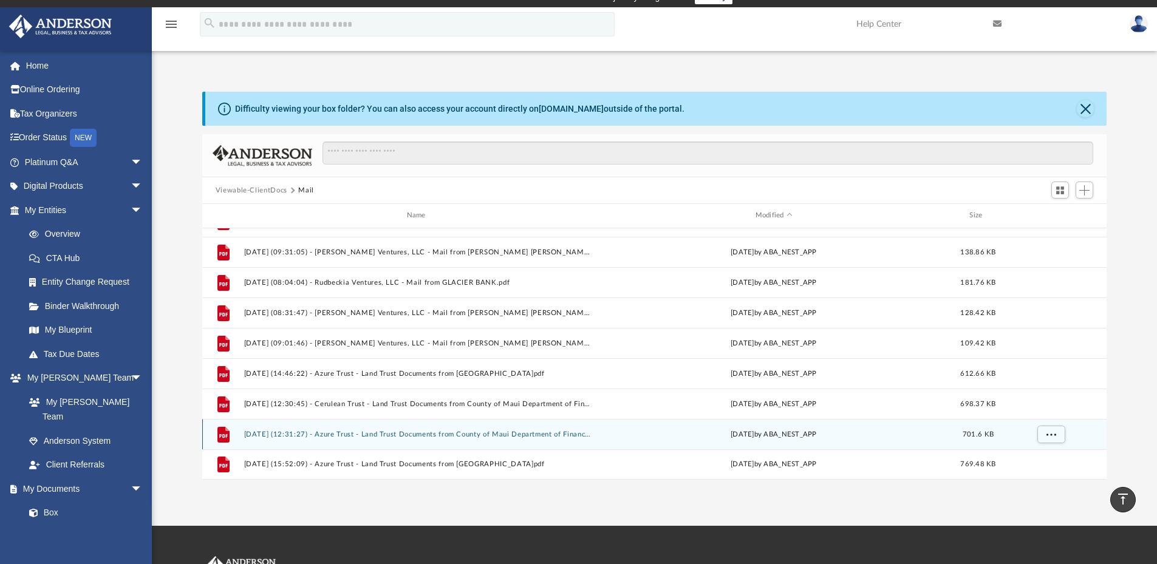
scroll to position [10, 0]
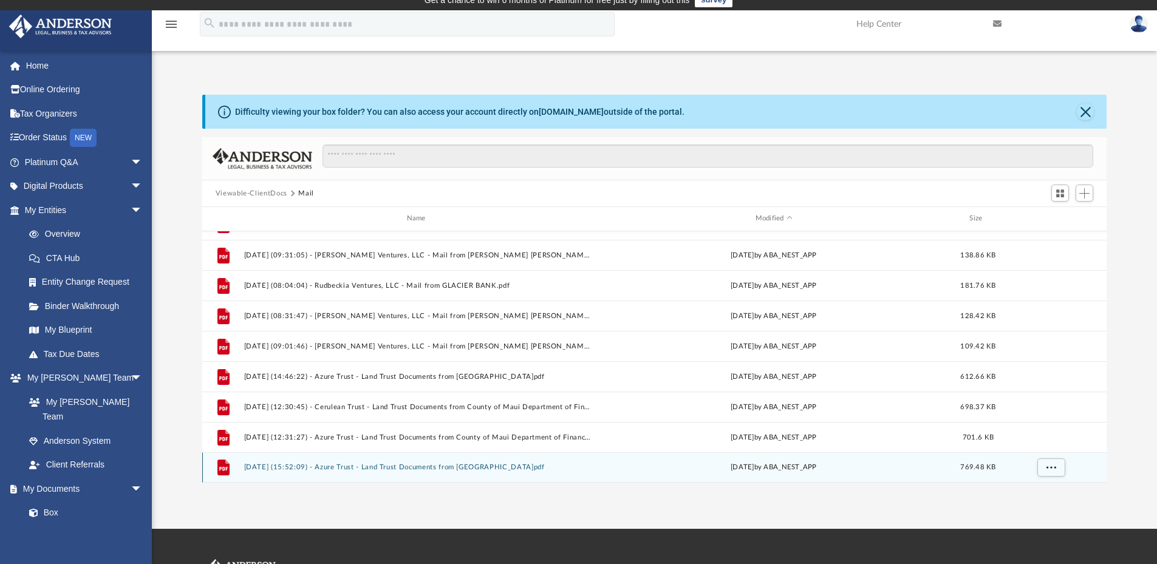
click at [414, 468] on button "2025.07.24 (15:52:09) - Azure Trust - Land Trust Documents from County of Maui.…" at bounding box center [419, 467] width 350 height 8
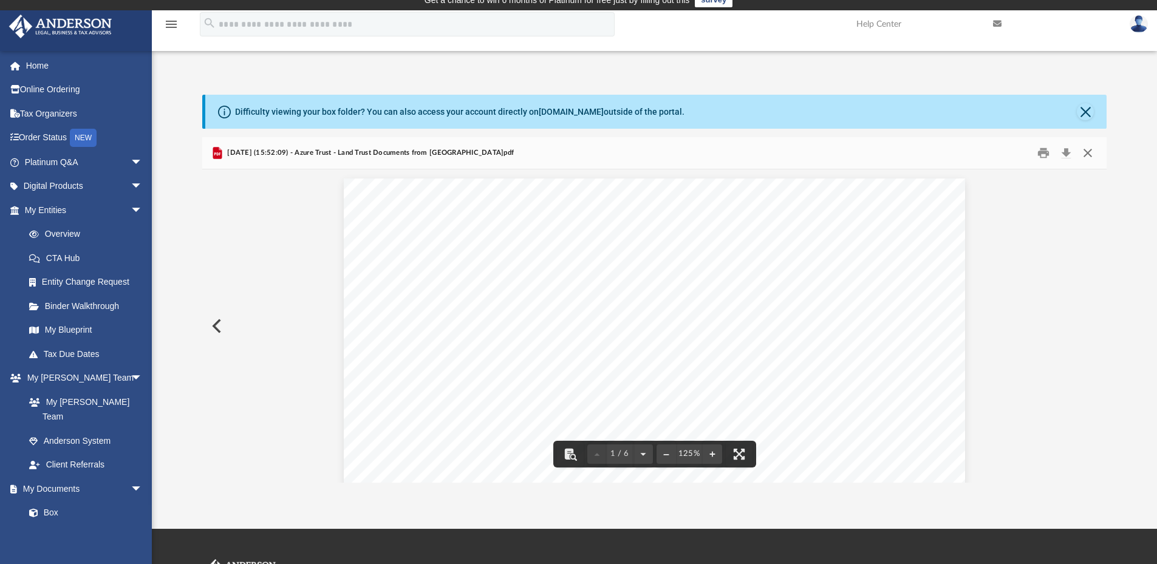
click at [1088, 148] on button "Close" at bounding box center [1088, 153] width 22 height 19
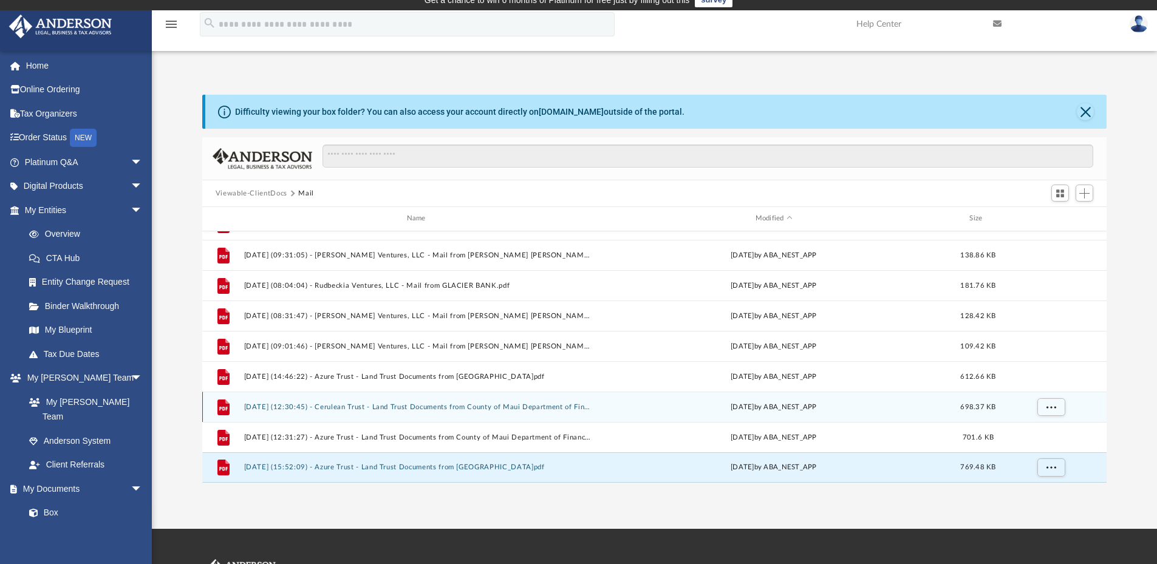
click at [444, 408] on button "2025.03.20 (12:30:45) - Cerulean Trust - Land Trust Documents from County of Ma…" at bounding box center [419, 407] width 350 height 8
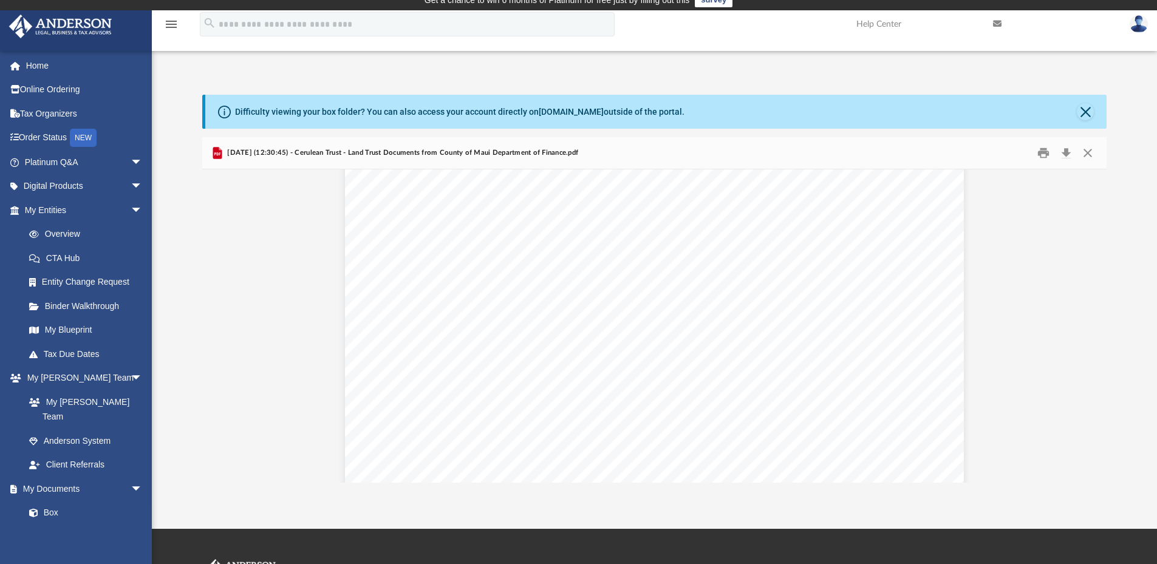
scroll to position [0, 0]
click at [1085, 146] on button "Close" at bounding box center [1088, 153] width 22 height 19
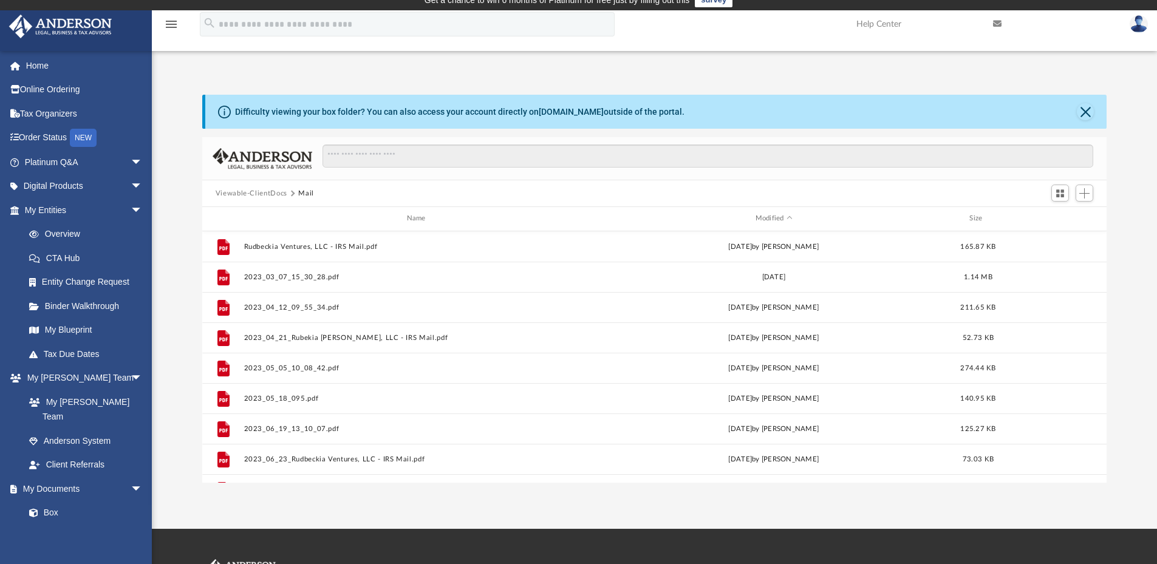
click at [263, 196] on button "Viewable-ClientDocs" at bounding box center [252, 193] width 72 height 11
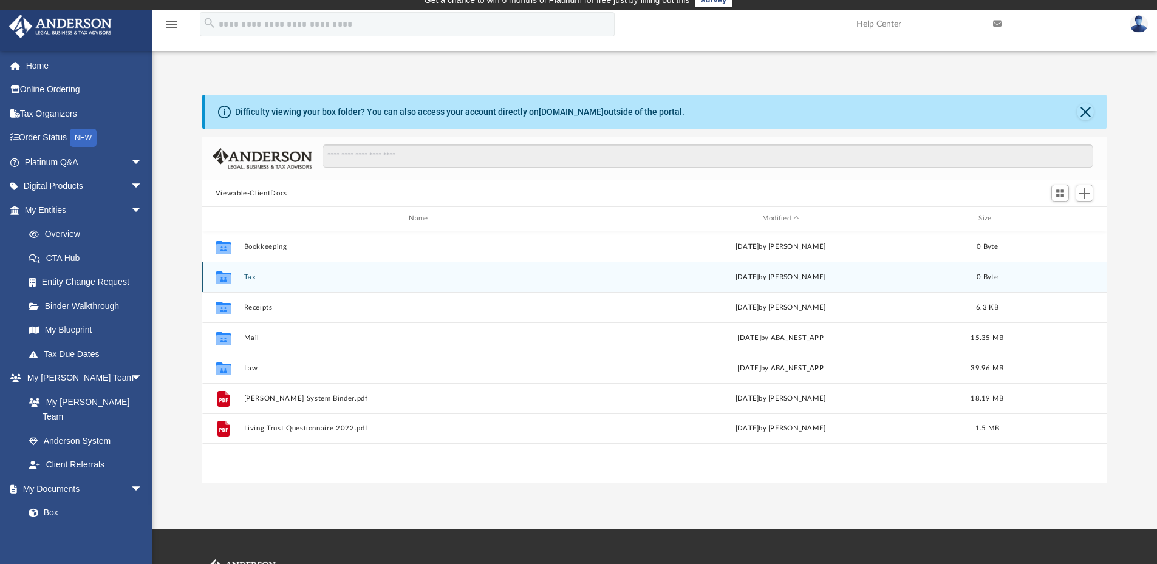
click at [248, 278] on button "Tax" at bounding box center [421, 277] width 354 height 8
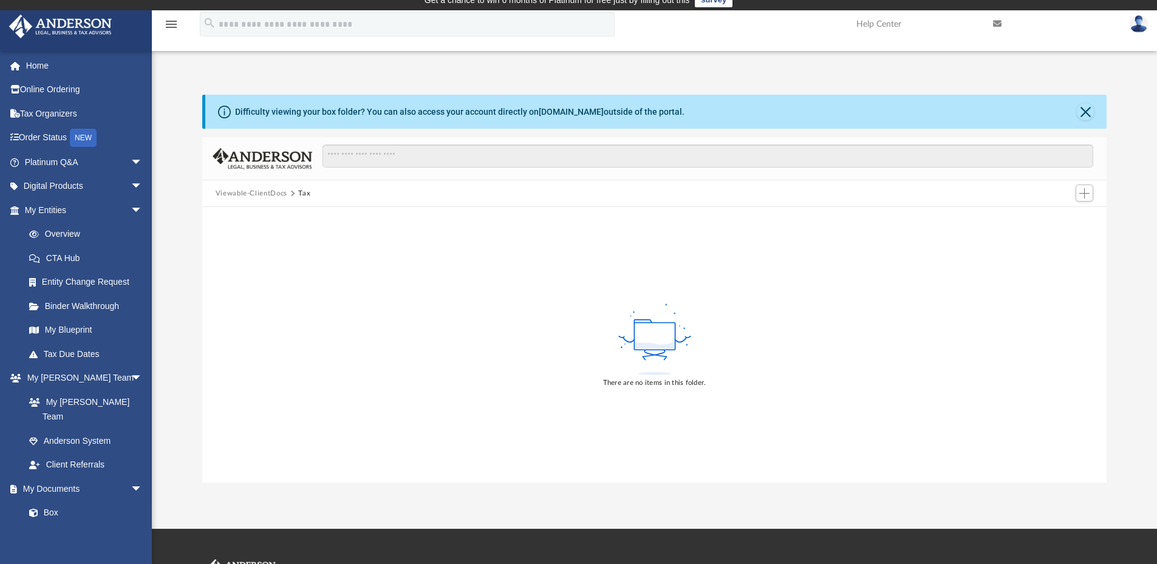
click at [264, 193] on button "Viewable-ClientDocs" at bounding box center [252, 193] width 72 height 11
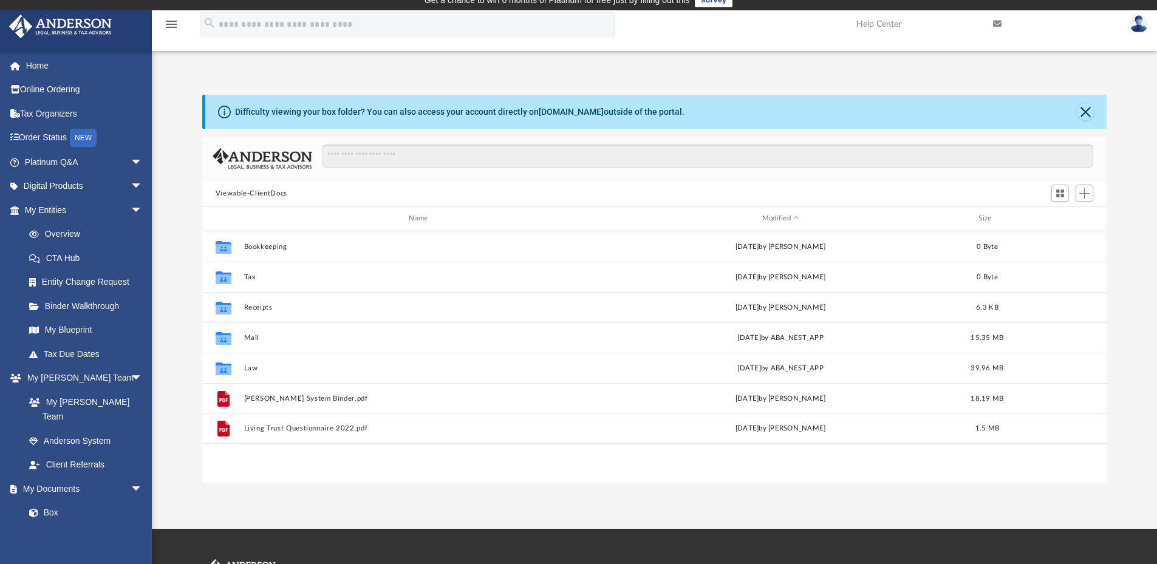
scroll to position [267, 895]
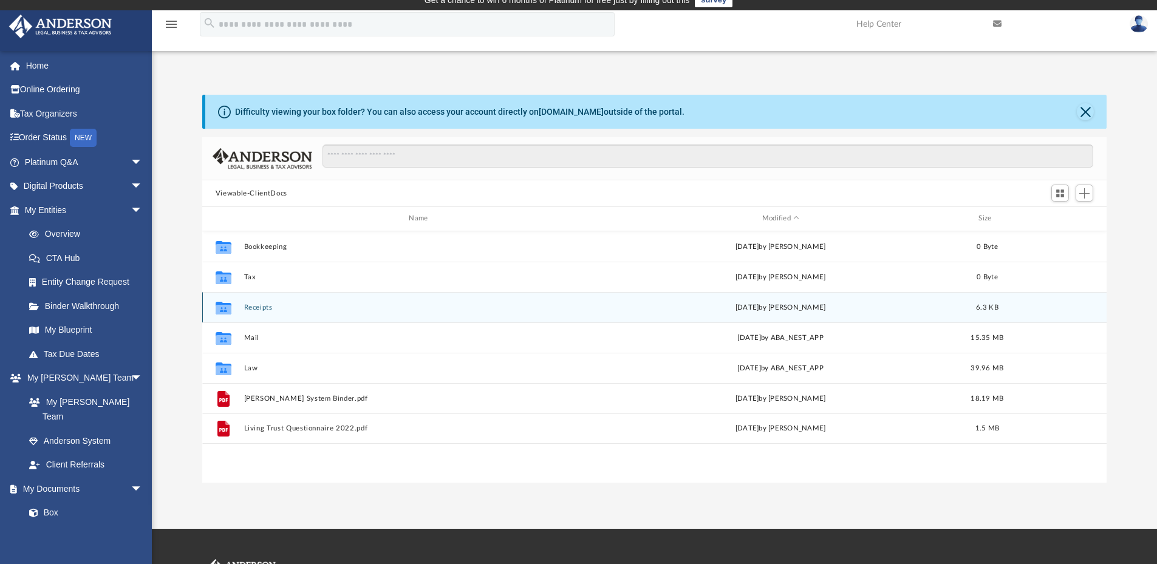
click at [262, 309] on button "Receipts" at bounding box center [421, 308] width 354 height 8
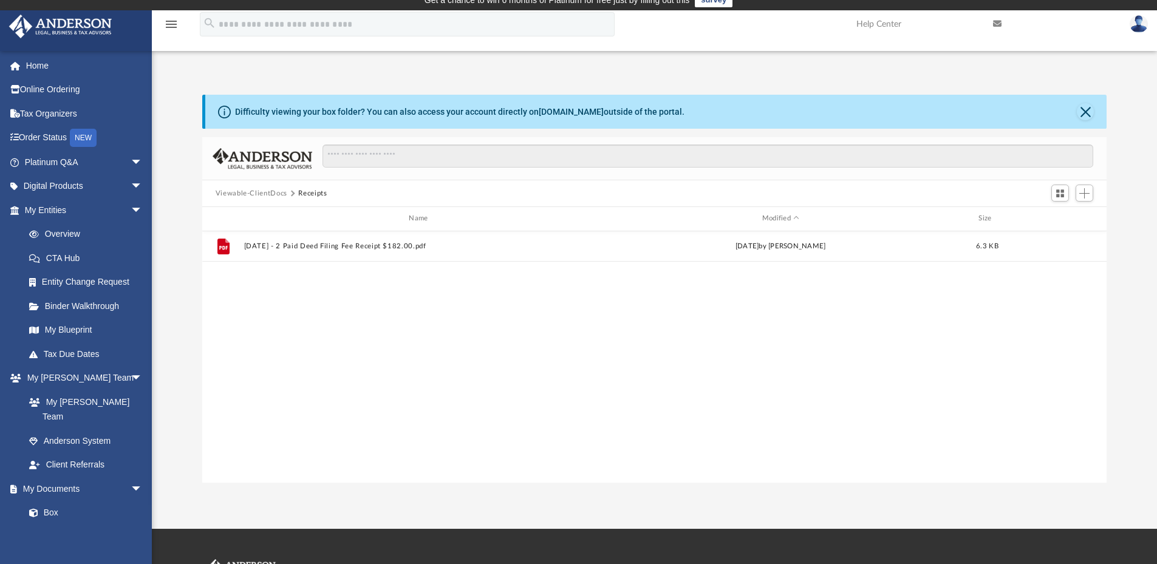
click at [276, 196] on button "Viewable-ClientDocs" at bounding box center [252, 193] width 72 height 11
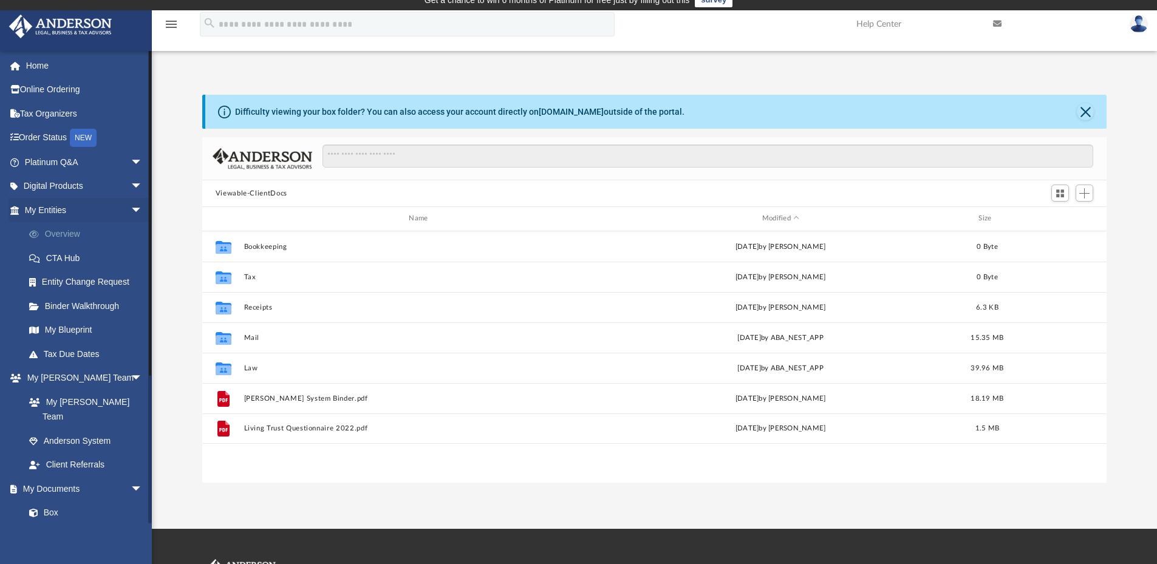
click at [58, 232] on link "Overview" at bounding box center [89, 234] width 144 height 24
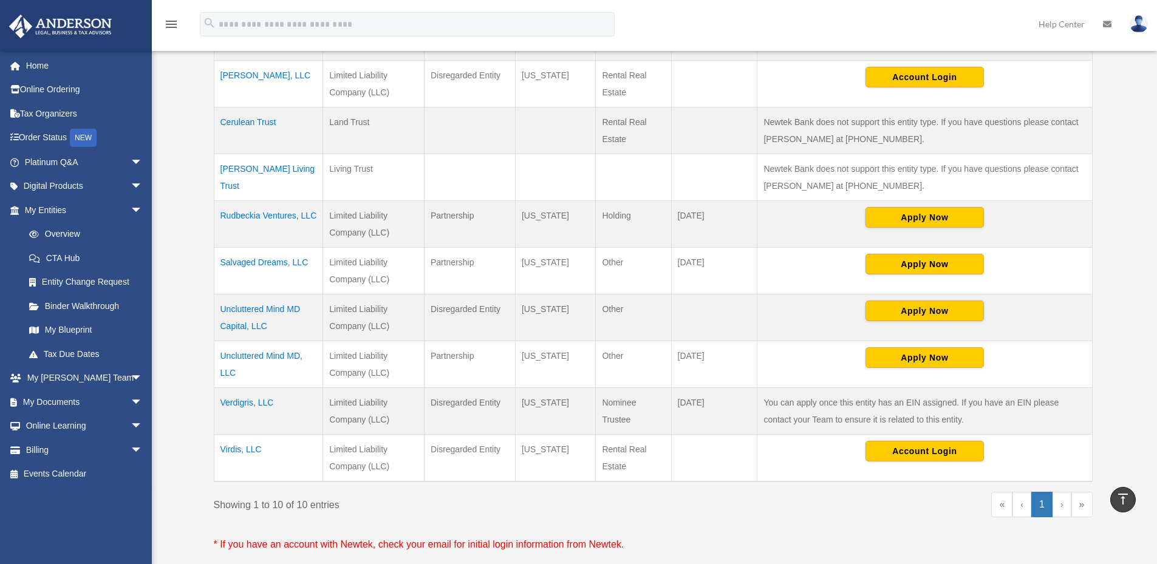
scroll to position [364, 0]
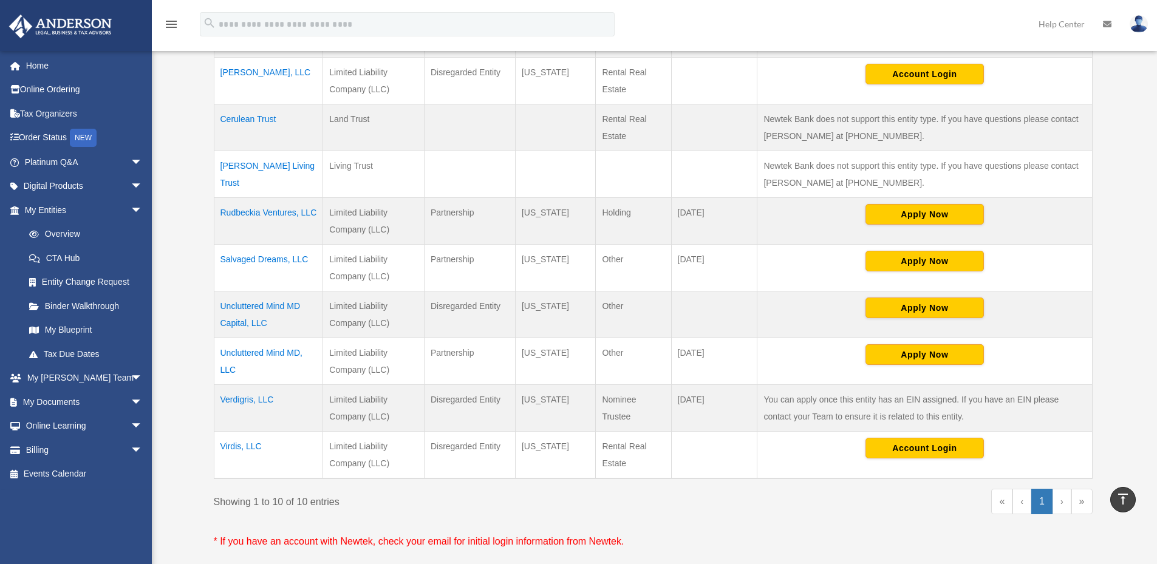
click at [258, 401] on td "Verdigris, LLC" at bounding box center [268, 408] width 109 height 47
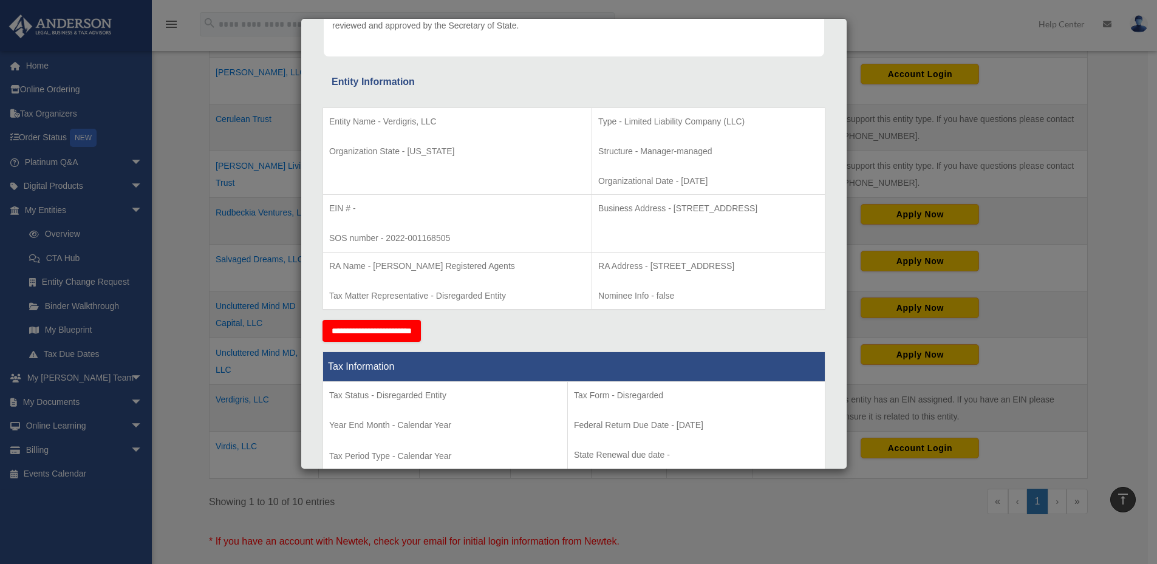
scroll to position [0, 0]
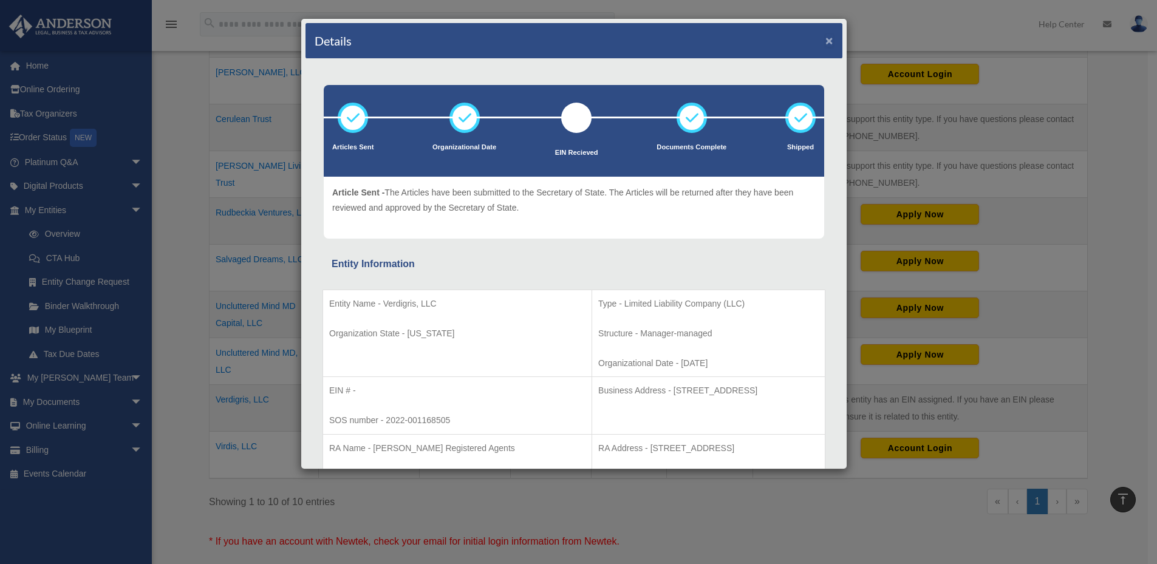
click at [825, 38] on button "×" at bounding box center [829, 40] width 8 height 13
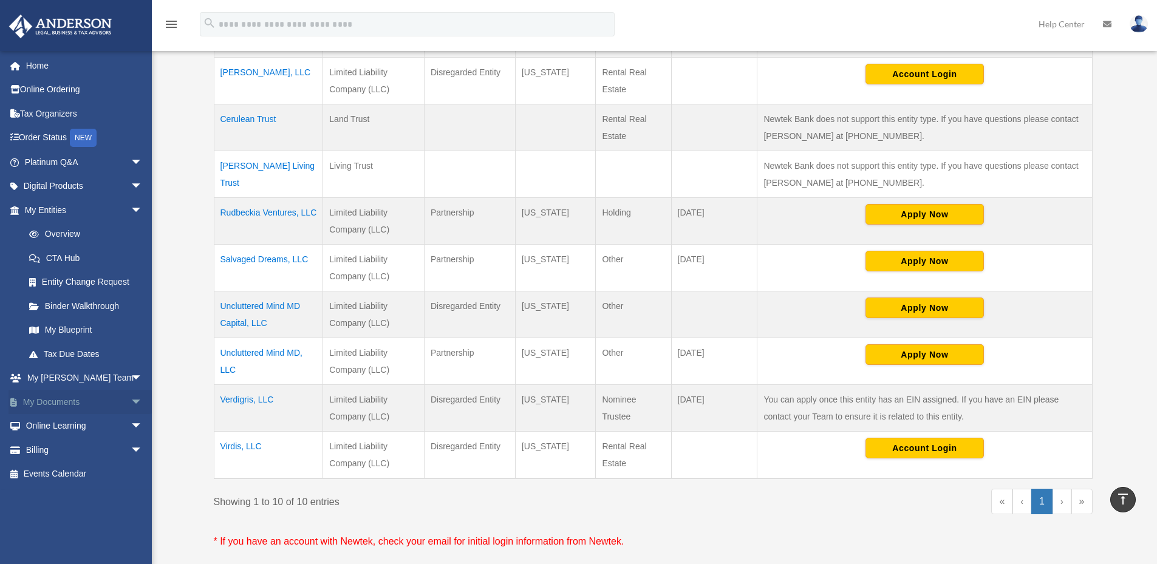
click at [86, 401] on link "My Documents arrow_drop_down" at bounding box center [85, 402] width 152 height 24
click at [131, 403] on span "arrow_drop_down" at bounding box center [143, 402] width 24 height 25
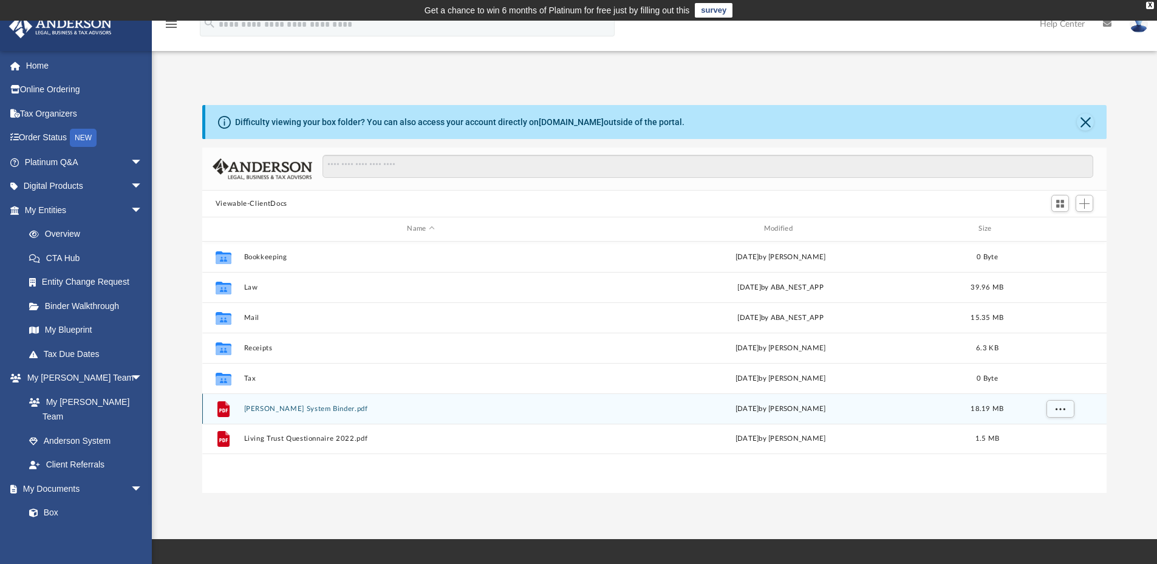
scroll to position [267, 895]
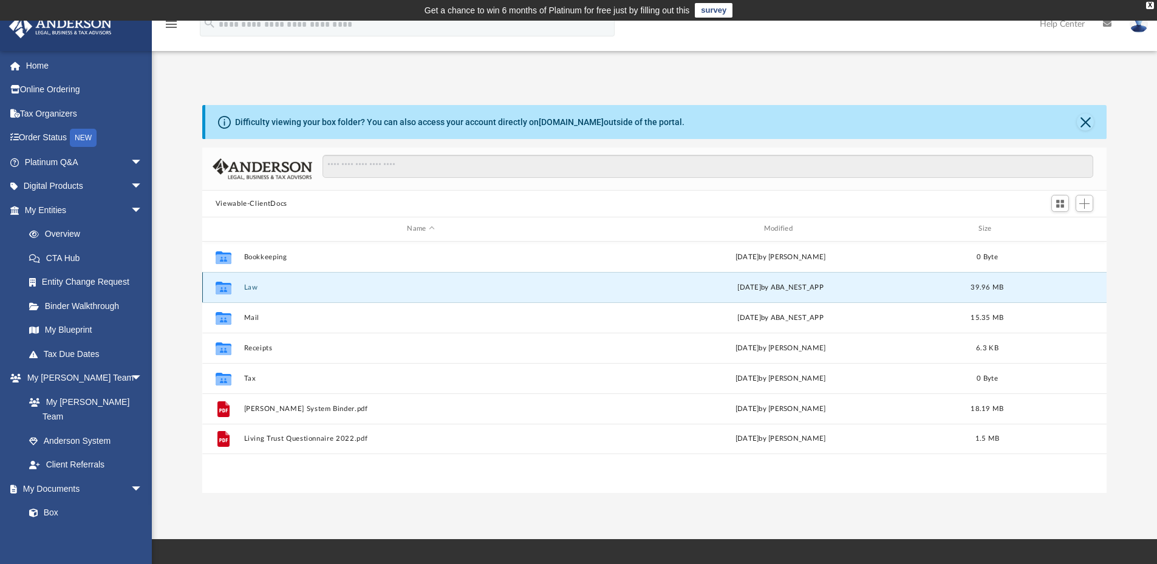
click at [244, 287] on button "Law" at bounding box center [421, 288] width 354 height 8
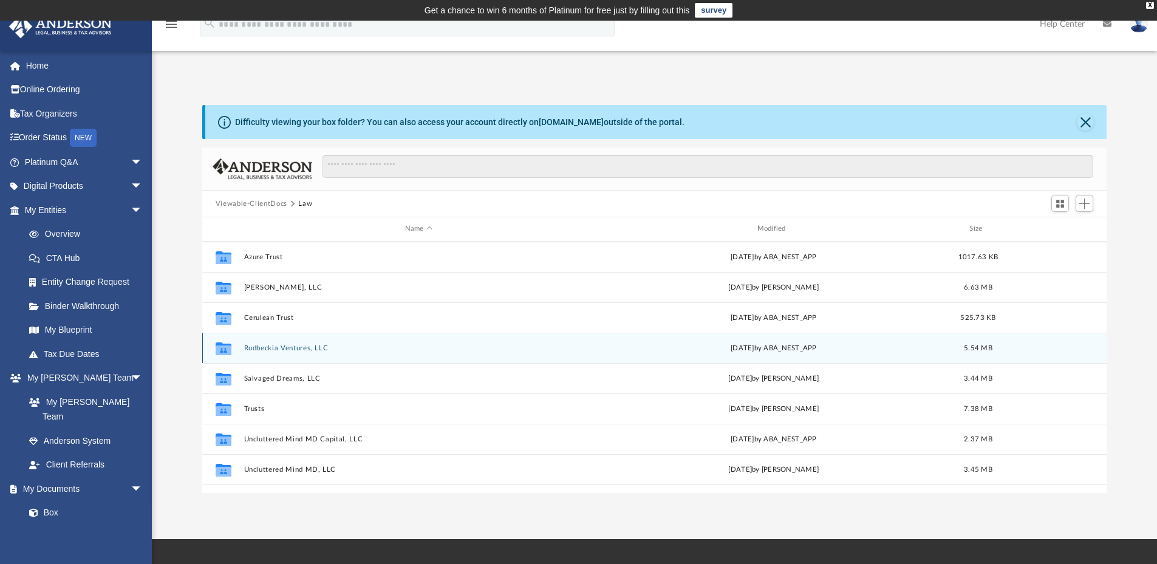
click at [276, 352] on button "Rudbeckia Ventures, LLC" at bounding box center [419, 348] width 350 height 8
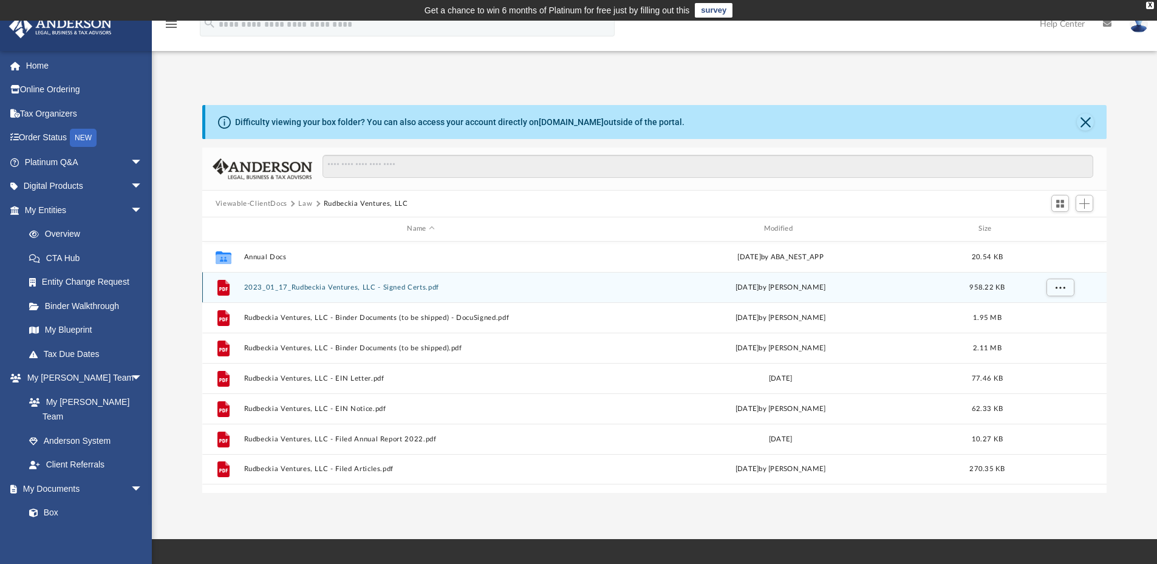
click at [397, 286] on button "2023_01_17_Rudbeckia Ventures, LLC - Signed Certs.pdf" at bounding box center [421, 288] width 354 height 8
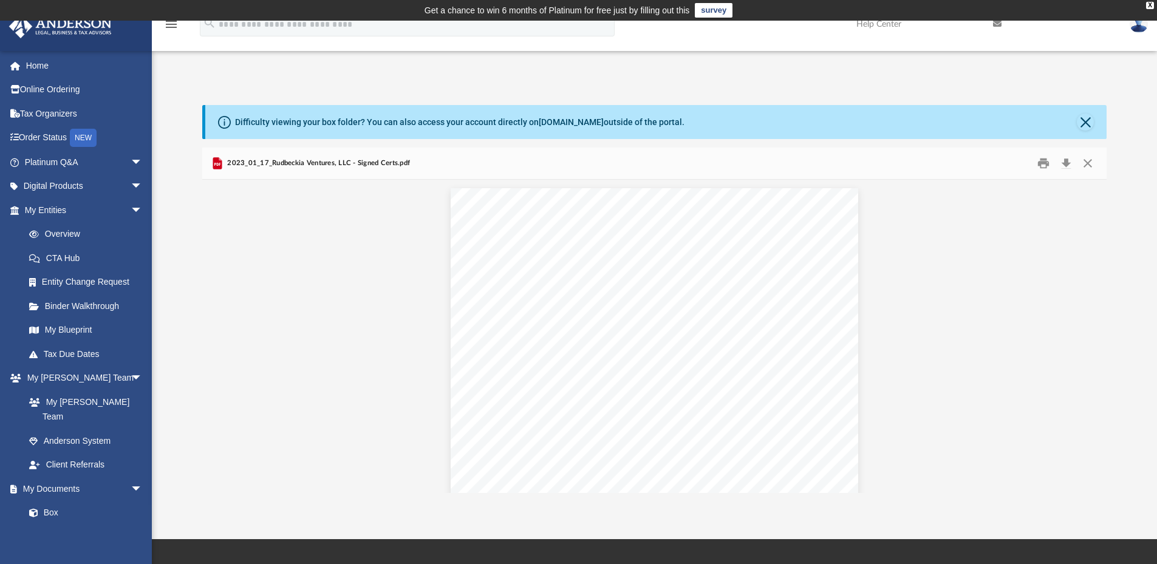
scroll to position [0, 0]
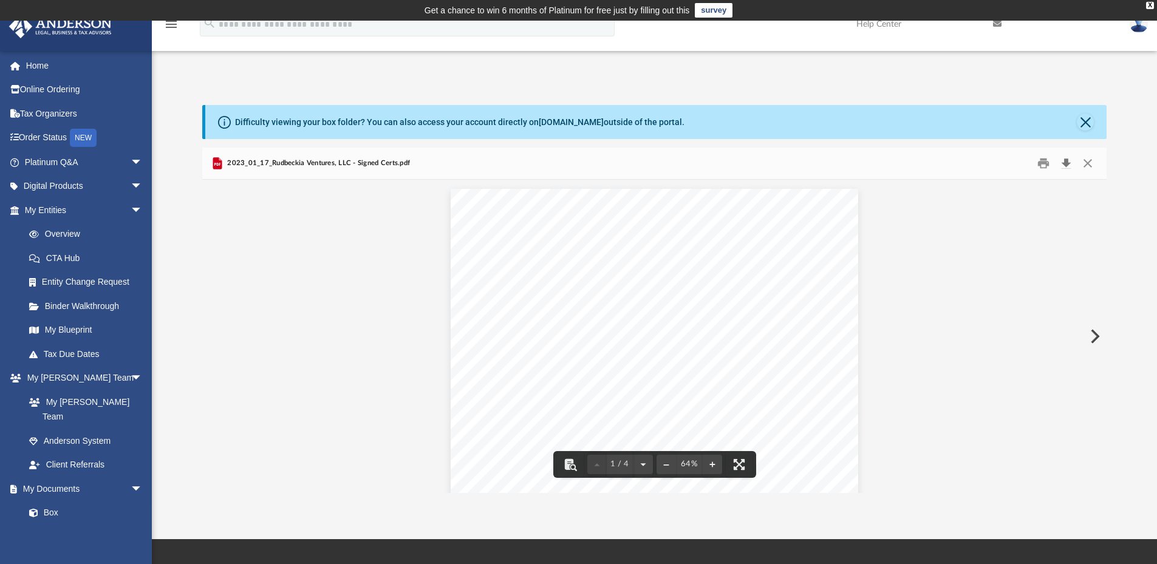
click at [1065, 159] on button "Download" at bounding box center [1066, 163] width 22 height 19
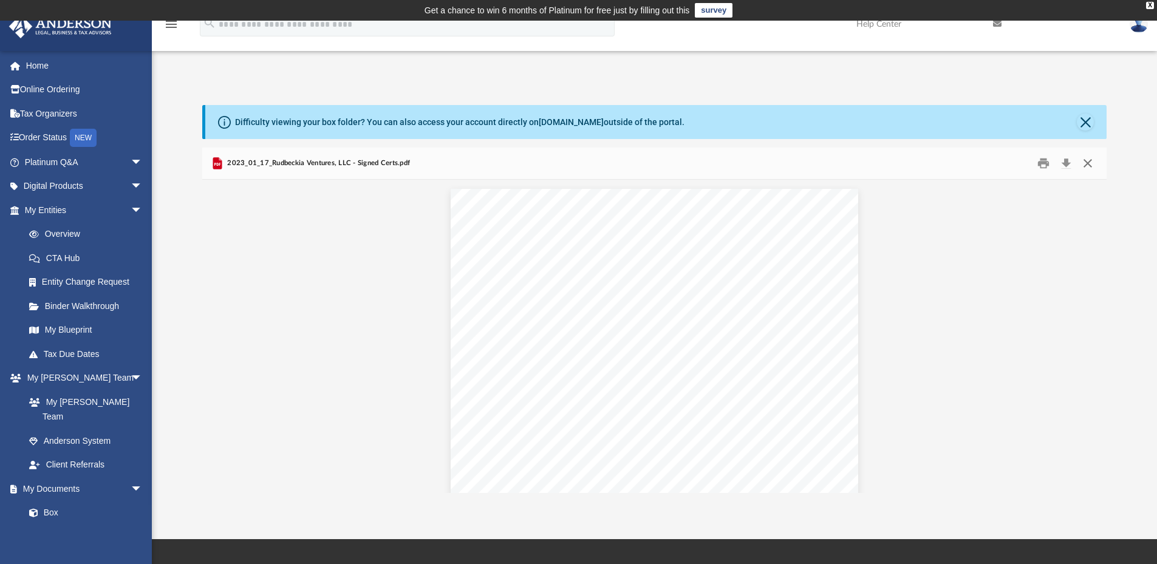
click at [1088, 161] on button "Close" at bounding box center [1088, 163] width 22 height 19
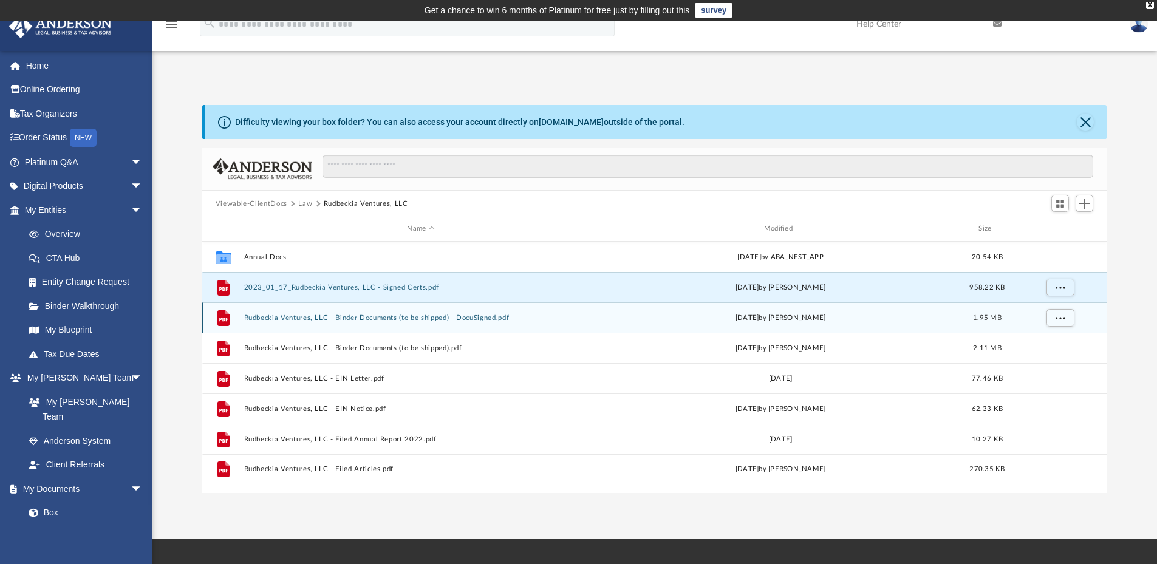
click at [396, 318] on button "Rudbeckia Ventures, LLC - Binder Documents (to be shipped) - DocuSigned.pdf" at bounding box center [421, 318] width 354 height 8
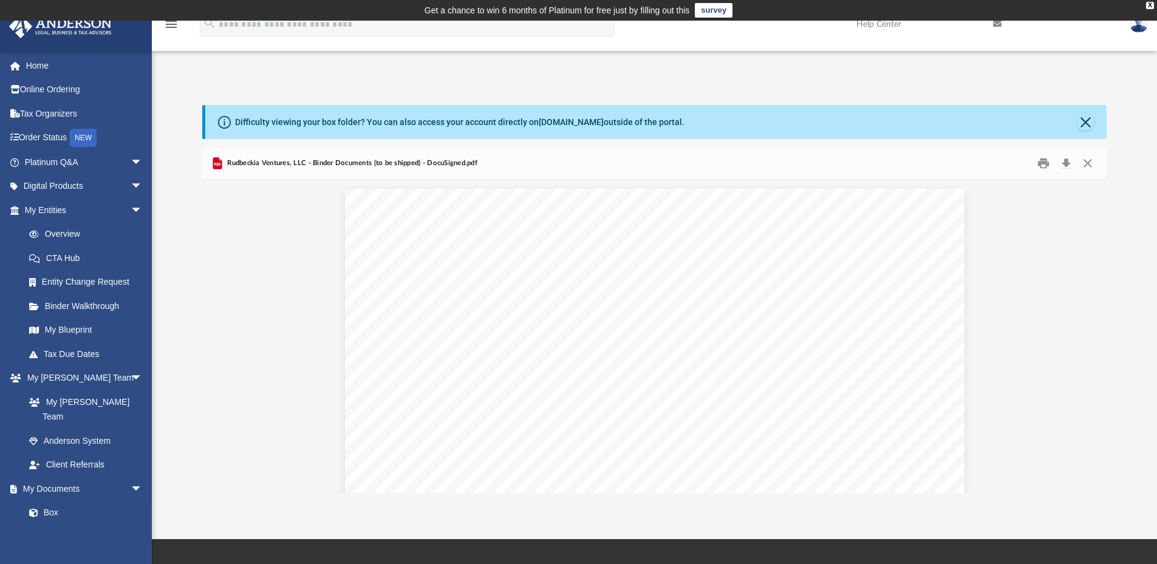
scroll to position [3341, 0]
click at [1086, 162] on button "Close" at bounding box center [1088, 163] width 22 height 19
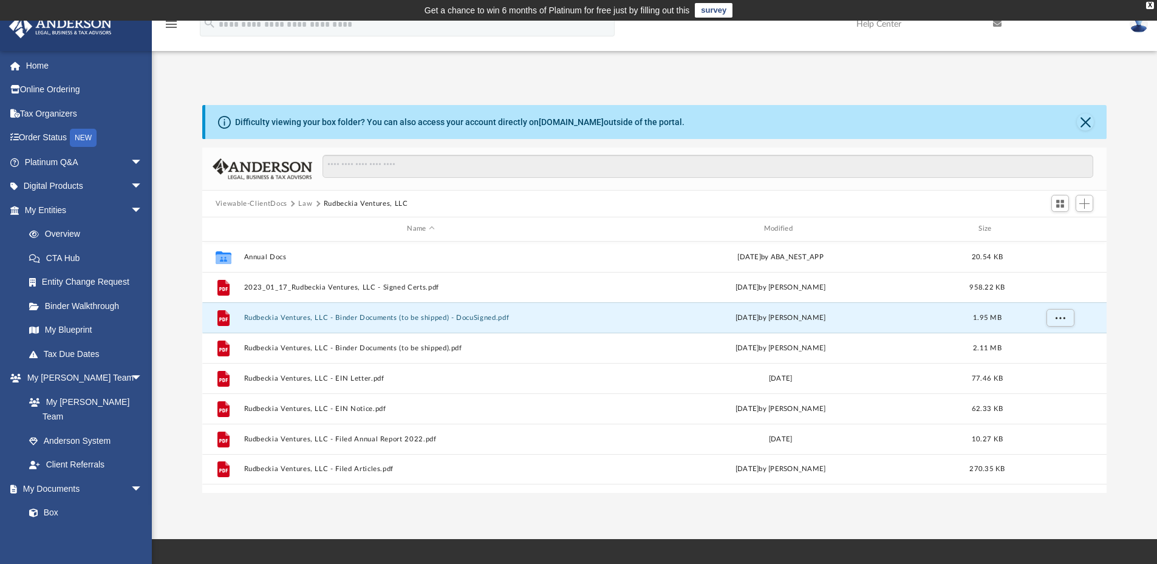
click at [307, 201] on button "Law" at bounding box center [305, 204] width 14 height 11
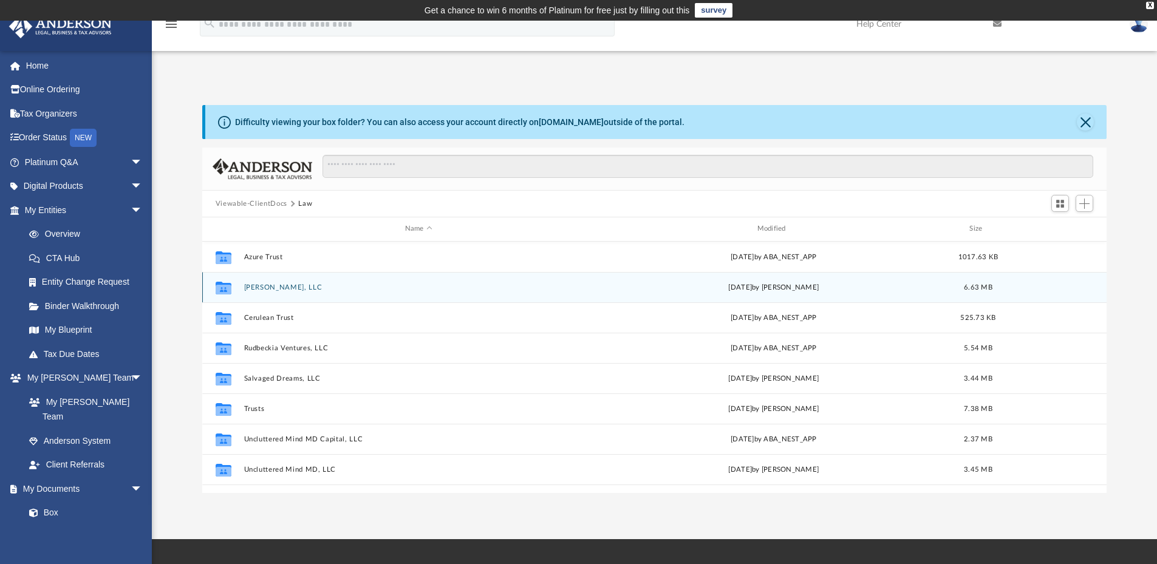
click at [258, 284] on button "[PERSON_NAME], LLC" at bounding box center [419, 288] width 350 height 8
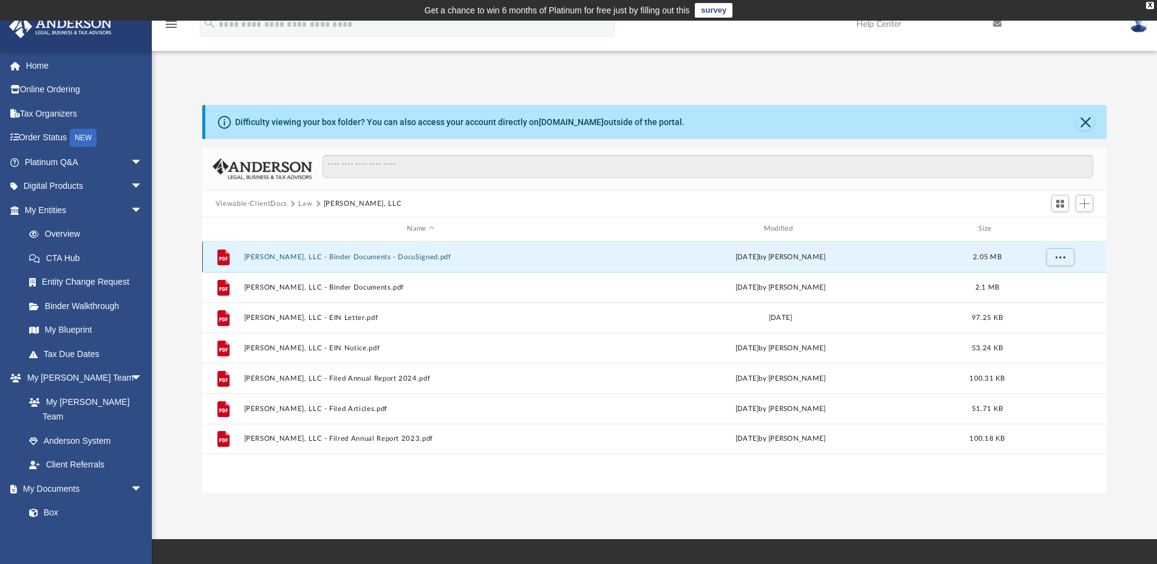
click at [377, 256] on button "Beryl, LLC - Binder Documents - DocuSigned.pdf" at bounding box center [421, 257] width 354 height 8
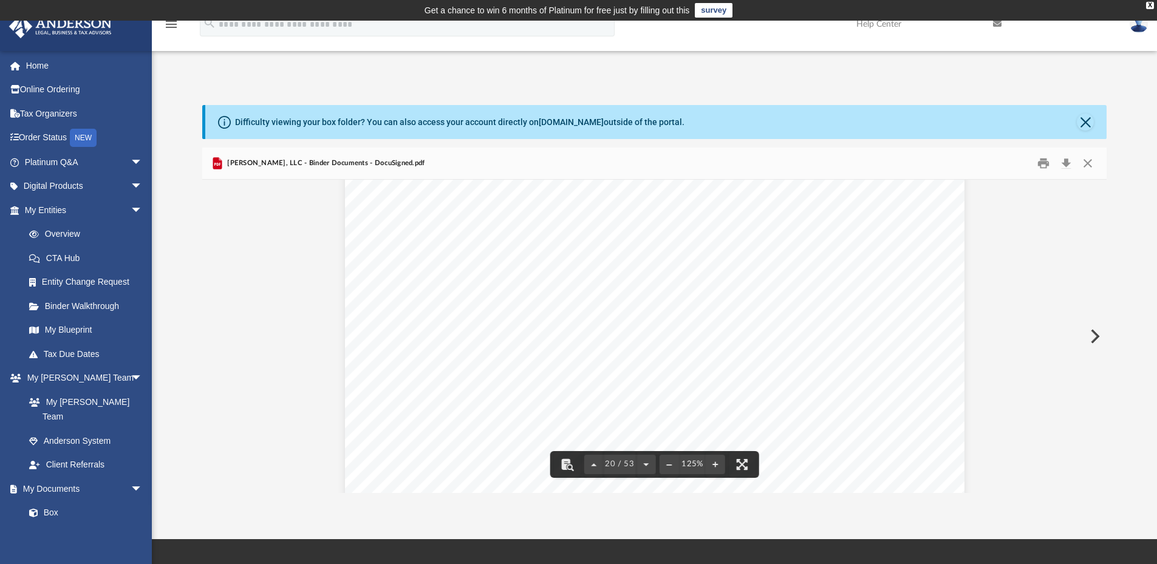
scroll to position [16096, 0]
click at [1089, 159] on button "Close" at bounding box center [1088, 163] width 22 height 19
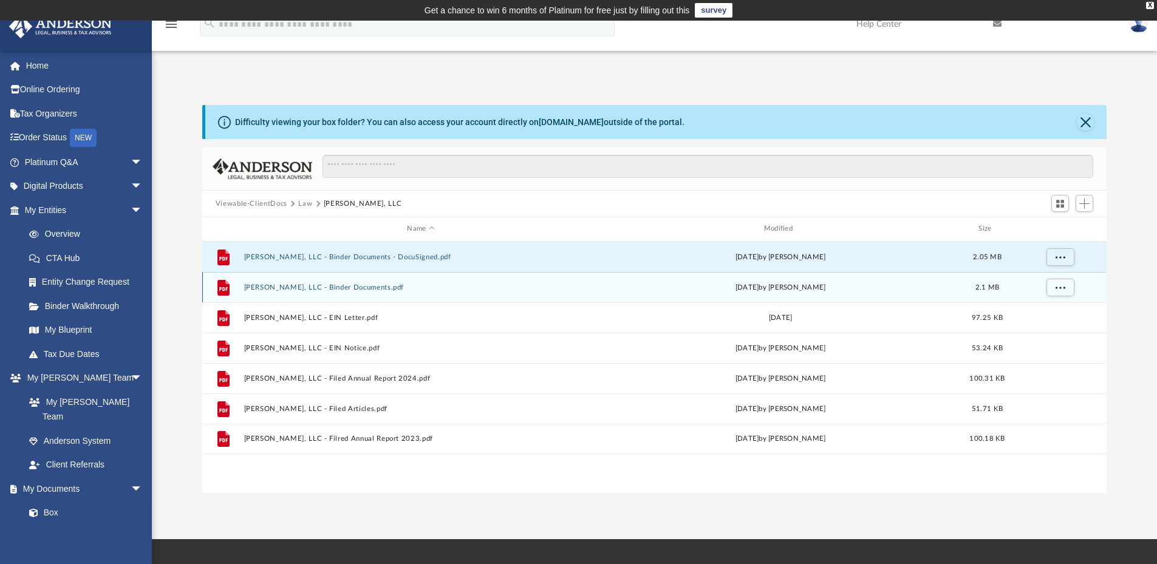
click at [324, 286] on button "Beryl, LLC - Binder Documents.pdf" at bounding box center [421, 288] width 354 height 8
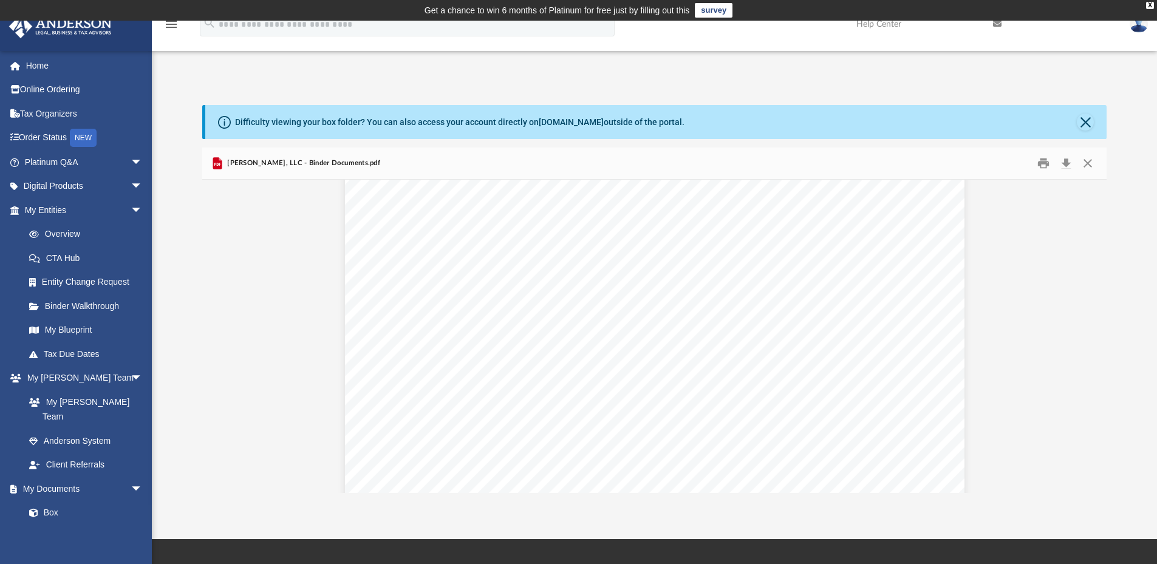
scroll to position [10508, 0]
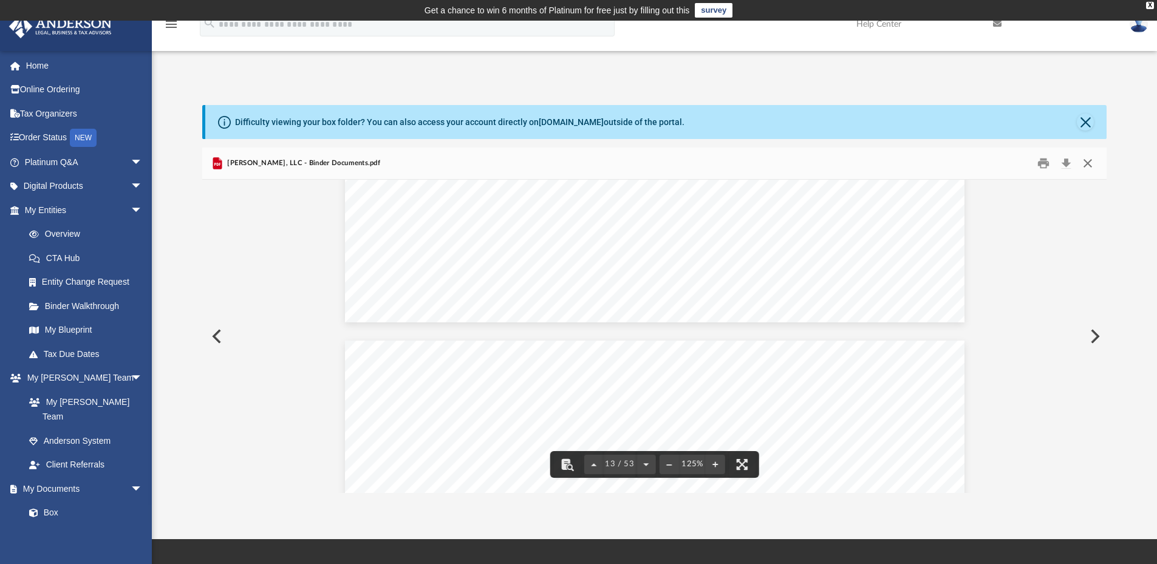
click at [1090, 164] on button "Close" at bounding box center [1088, 163] width 22 height 19
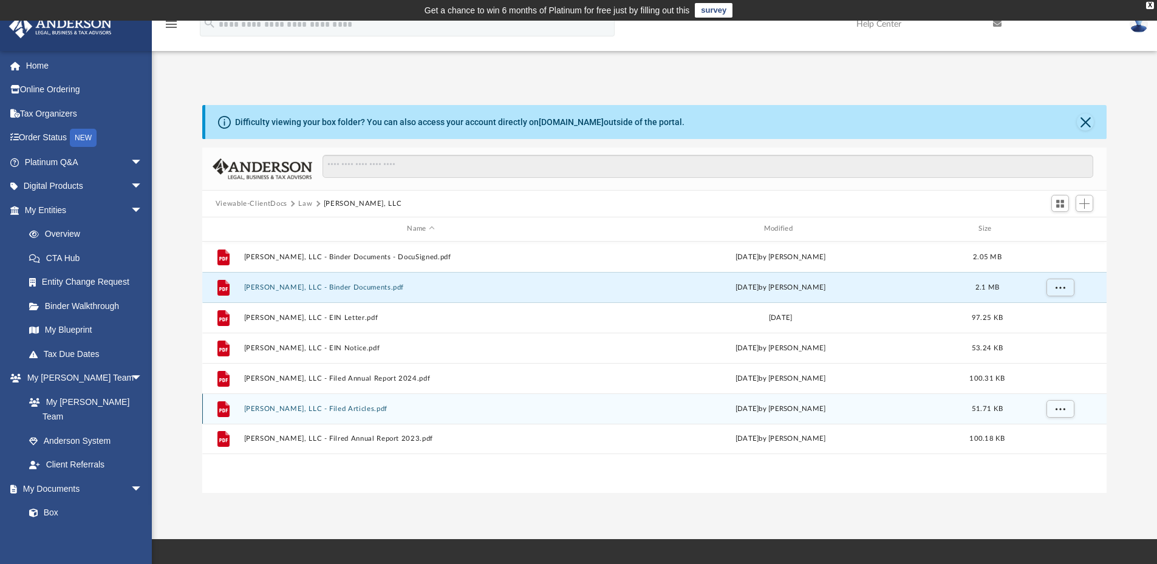
click at [306, 409] on button "Beryl, LLC - Filed Articles.pdf" at bounding box center [421, 409] width 354 height 8
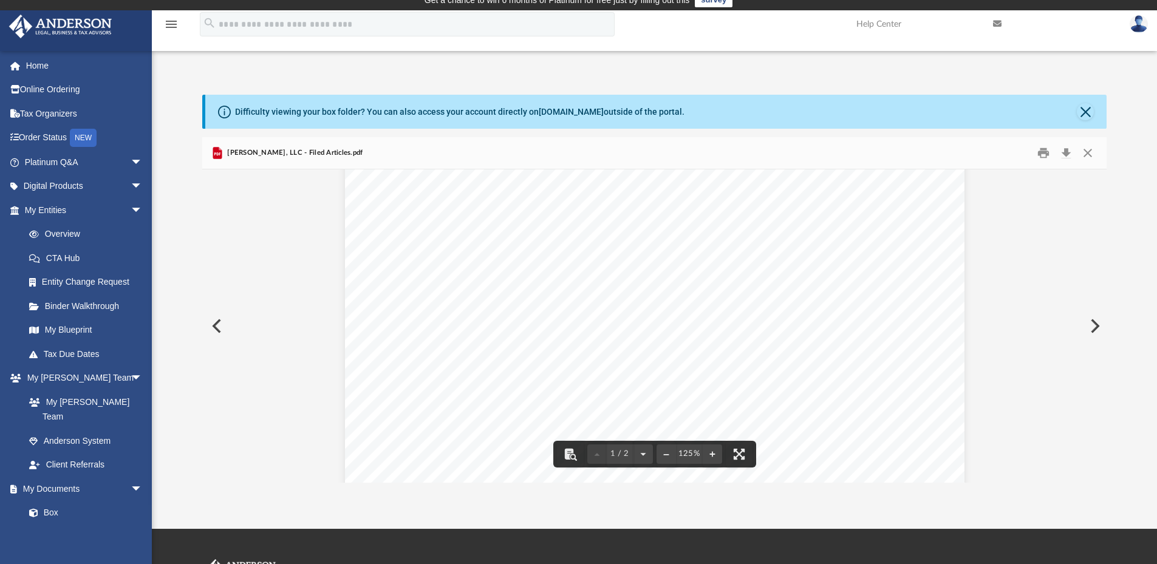
scroll to position [0, 0]
click at [1064, 154] on button "Download" at bounding box center [1066, 153] width 22 height 19
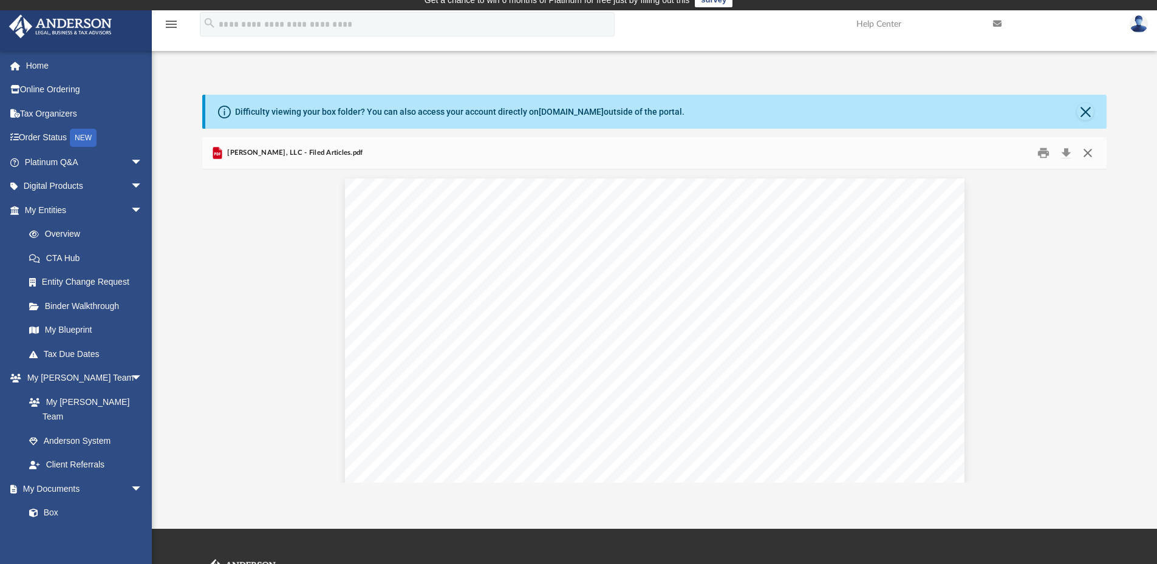
click at [1090, 151] on button "Close" at bounding box center [1088, 153] width 22 height 19
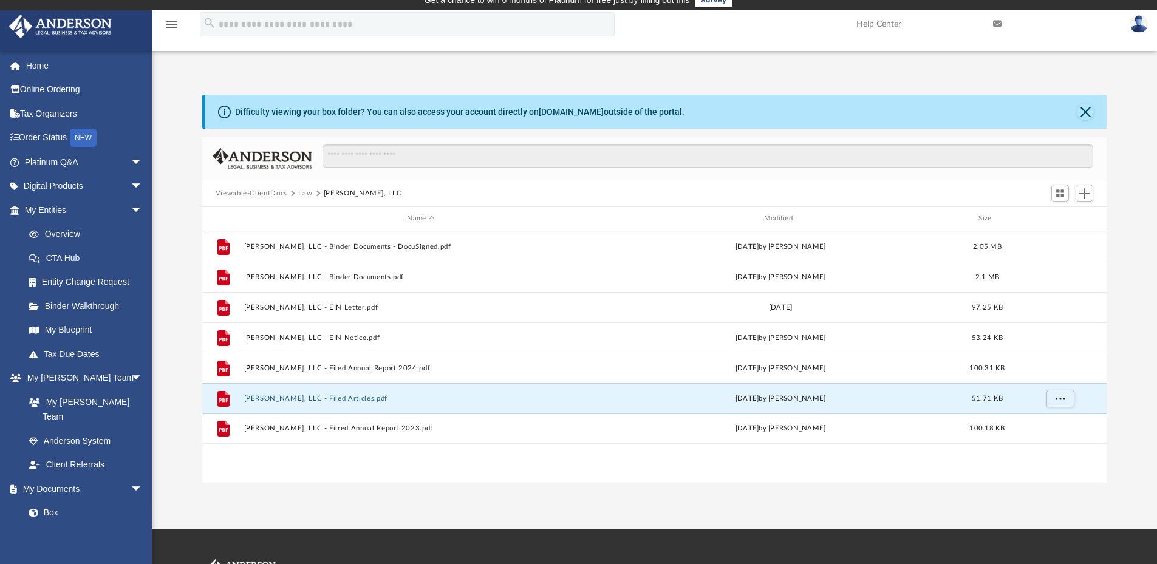
click at [304, 193] on button "Law" at bounding box center [305, 193] width 14 height 11
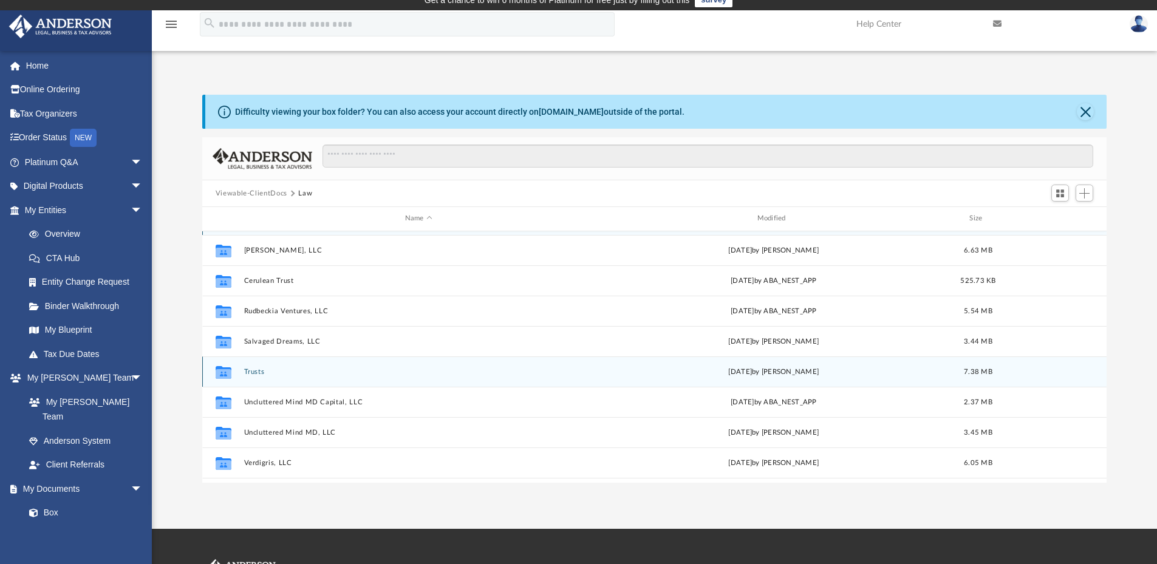
scroll to position [52, 0]
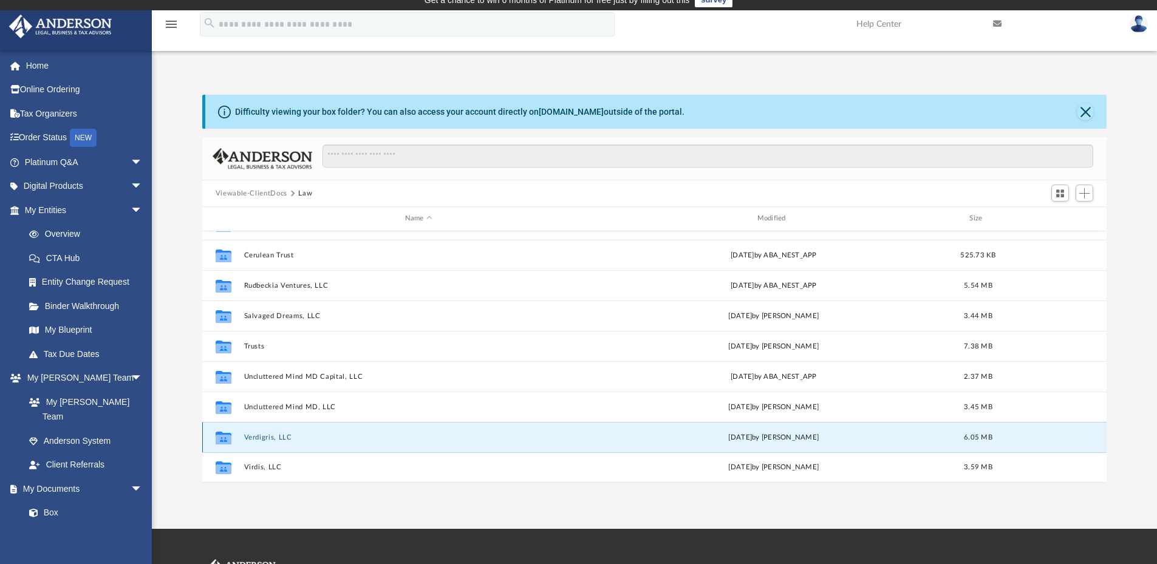
click at [269, 438] on button "Verdigris, LLC" at bounding box center [419, 438] width 350 height 8
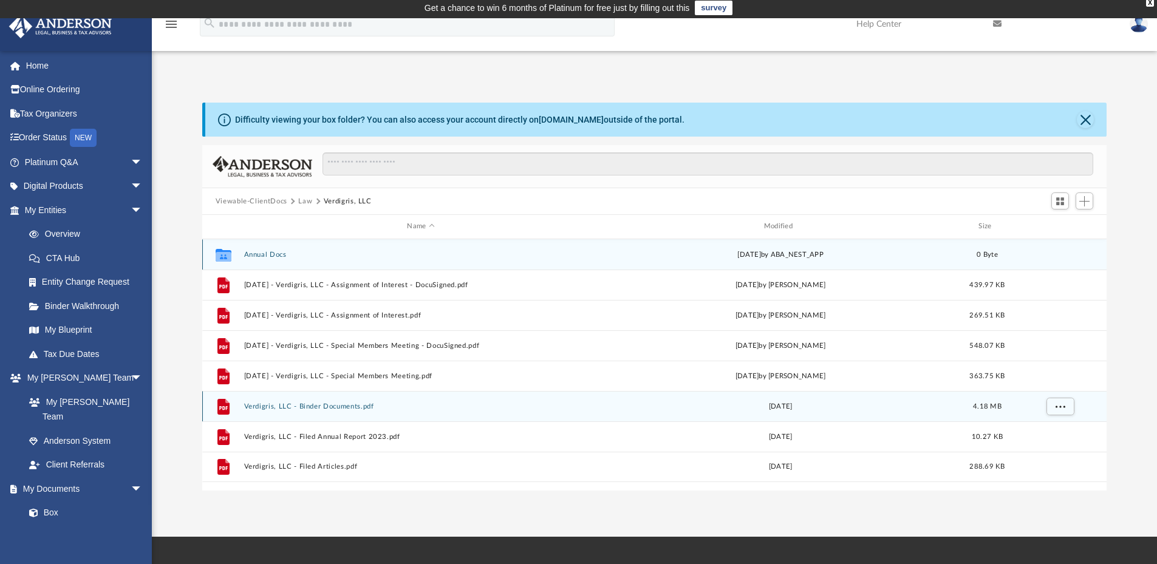
scroll to position [0, 0]
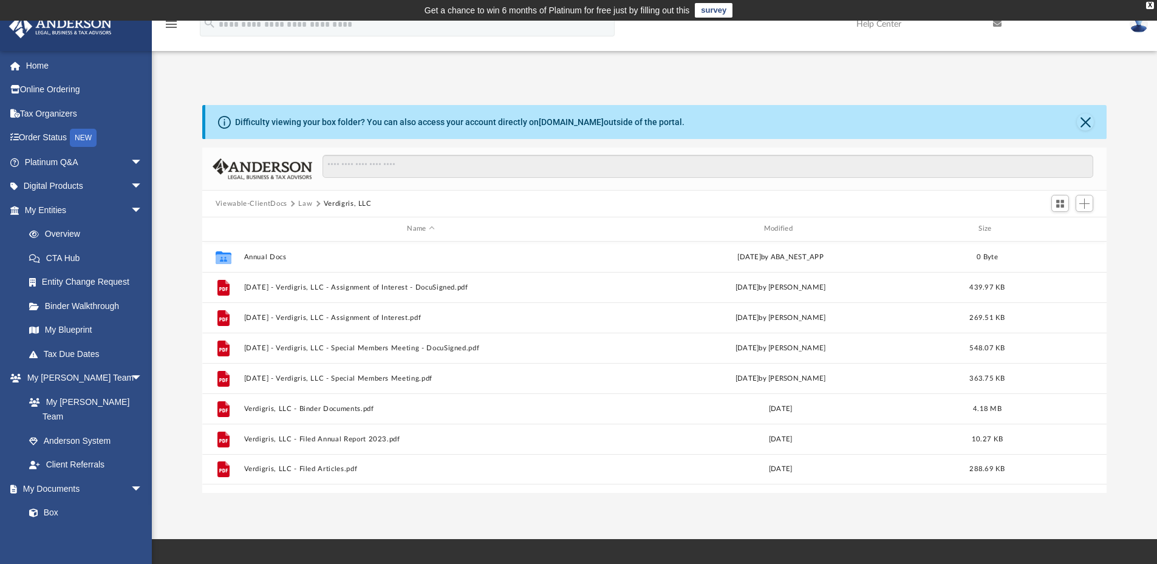
click at [301, 200] on button "Law" at bounding box center [305, 204] width 14 height 11
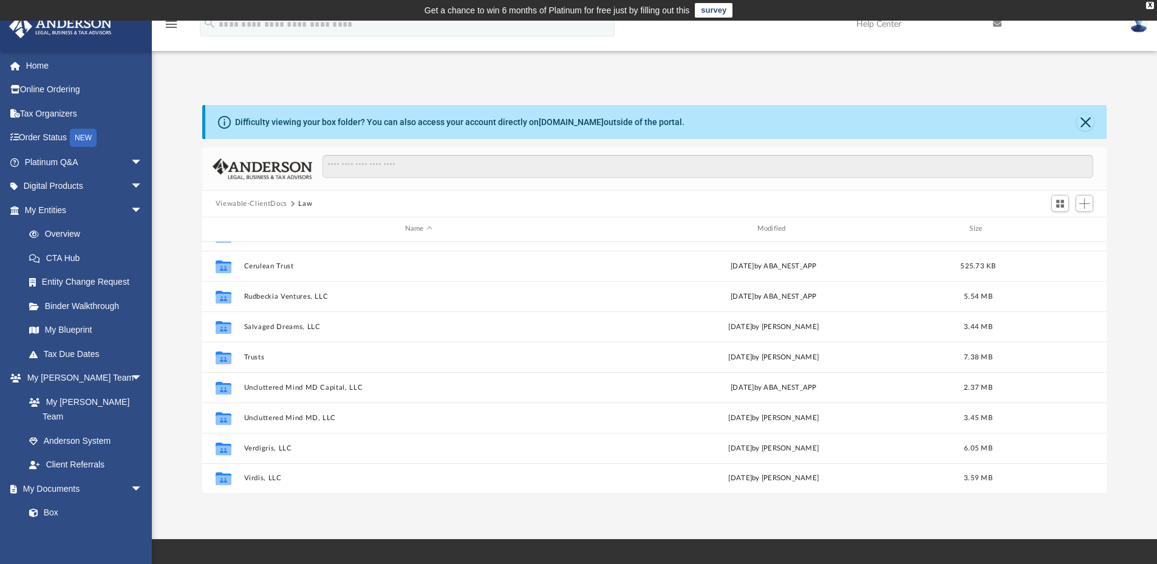
scroll to position [52, 0]
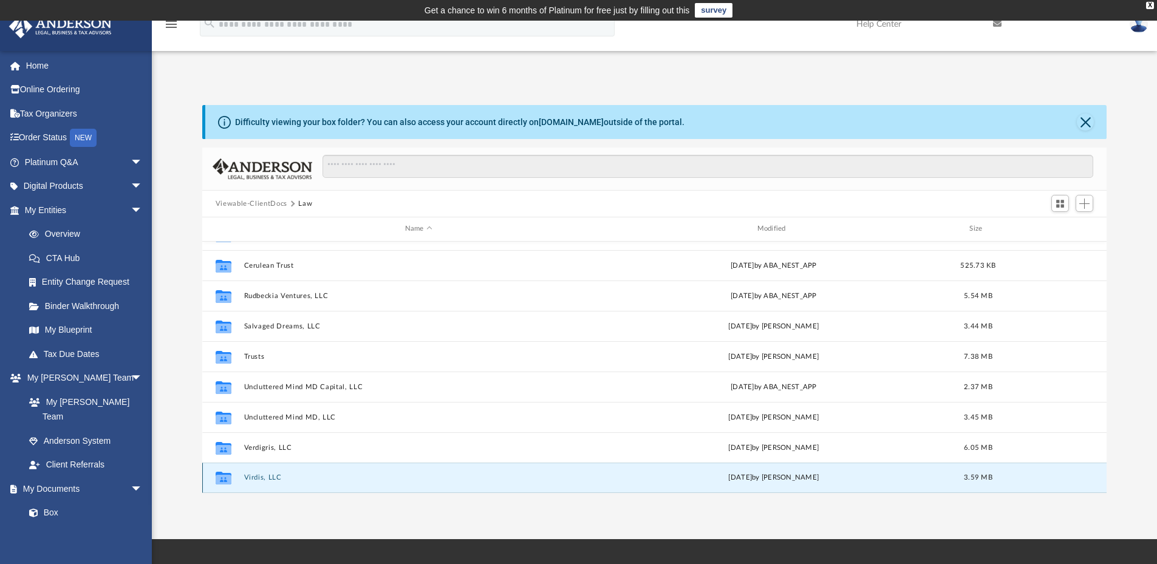
click at [264, 477] on button "Virdis, LLC" at bounding box center [419, 478] width 350 height 8
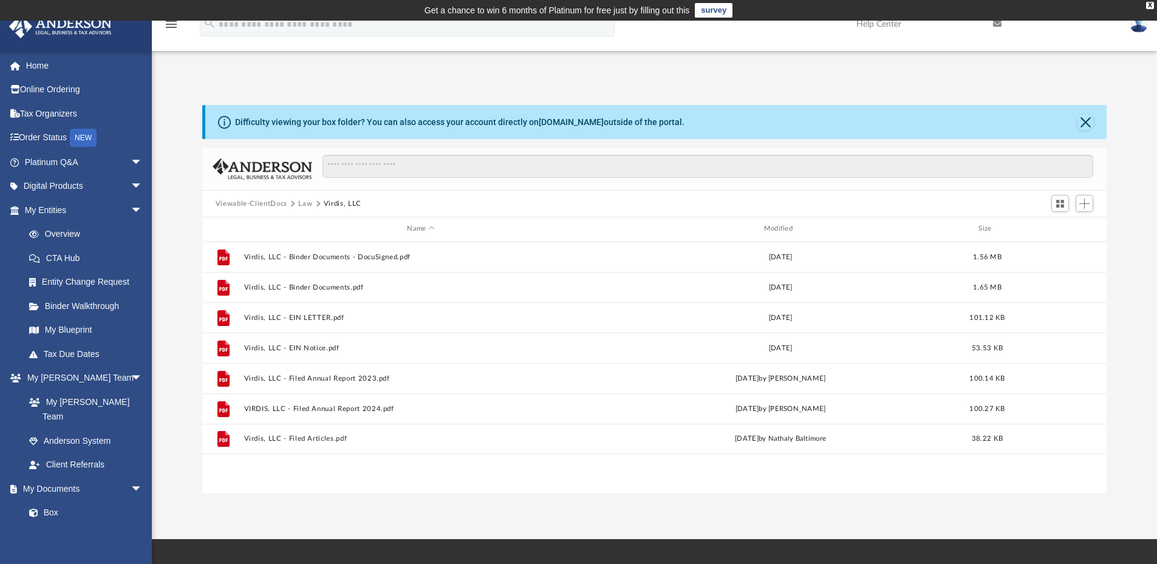
click at [298, 202] on button "Law" at bounding box center [305, 204] width 14 height 11
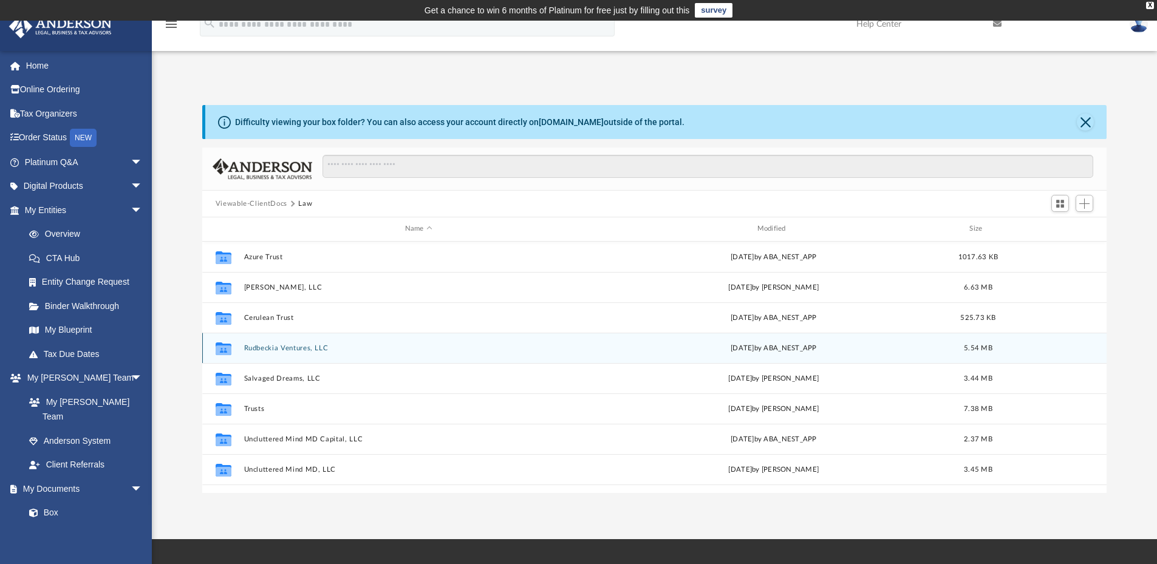
click at [284, 346] on button "Rudbeckia Ventures, LLC" at bounding box center [419, 348] width 350 height 8
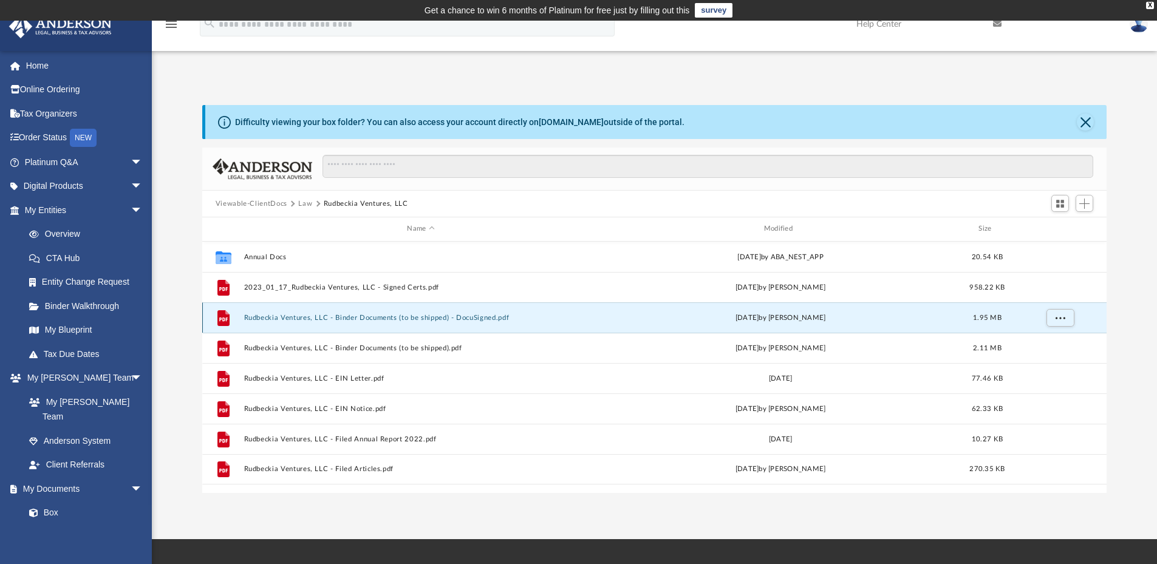
click at [389, 316] on button "Rudbeckia Ventures, LLC - Binder Documents (to be shipped) - DocuSigned.pdf" at bounding box center [421, 318] width 354 height 8
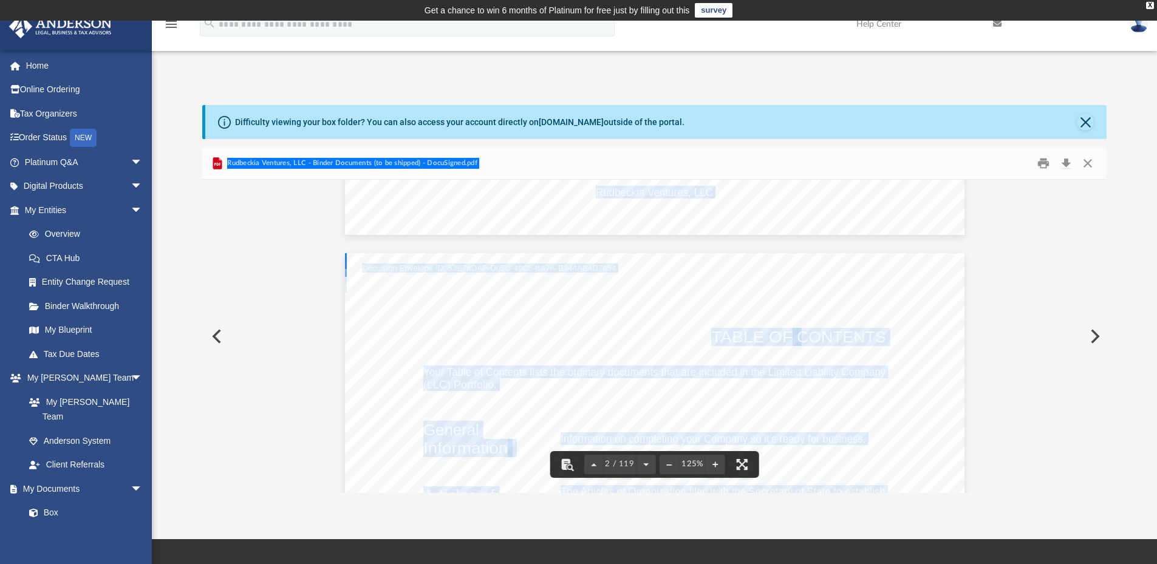
scroll to position [1579, 0]
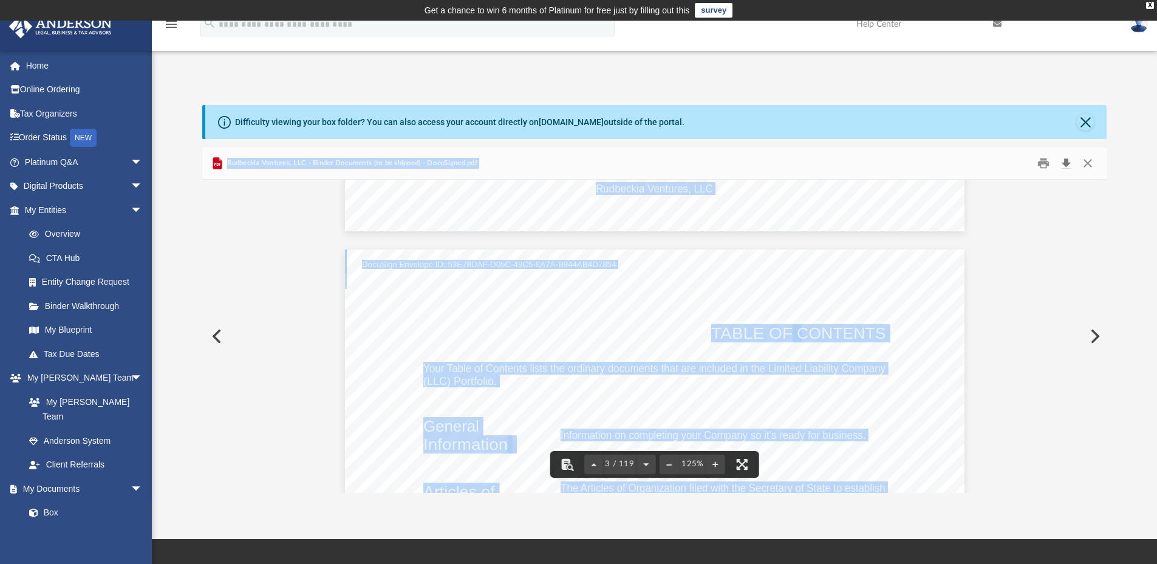
click at [1065, 163] on button "Download" at bounding box center [1066, 163] width 22 height 19
click at [1086, 159] on button "Close" at bounding box center [1088, 163] width 22 height 19
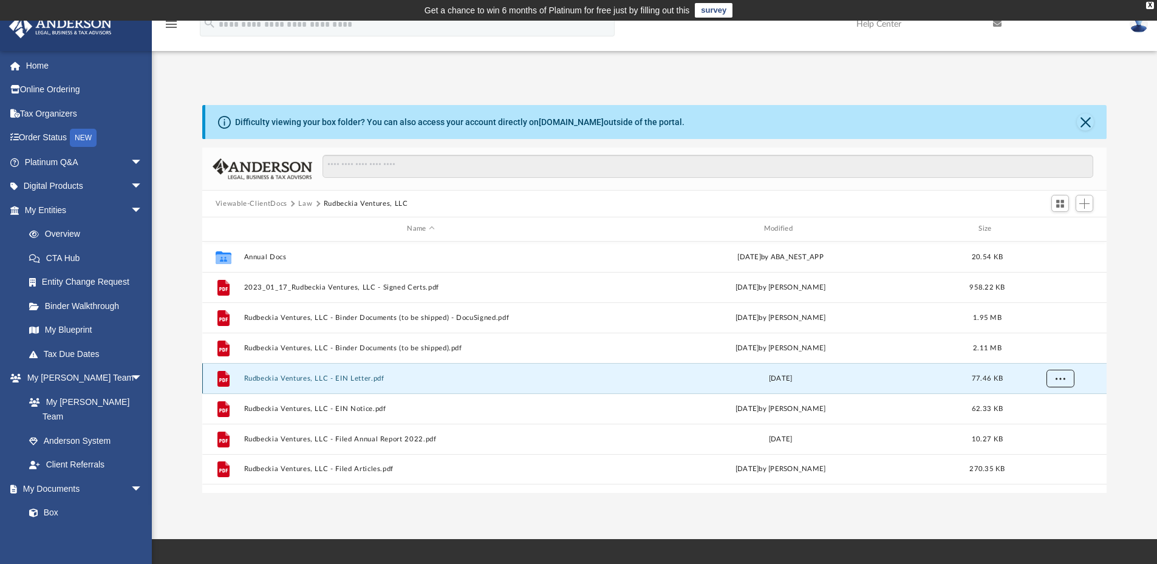
click at [1062, 379] on span "More options" at bounding box center [1060, 378] width 10 height 7
click at [1054, 421] on li "Download" at bounding box center [1048, 422] width 35 height 13
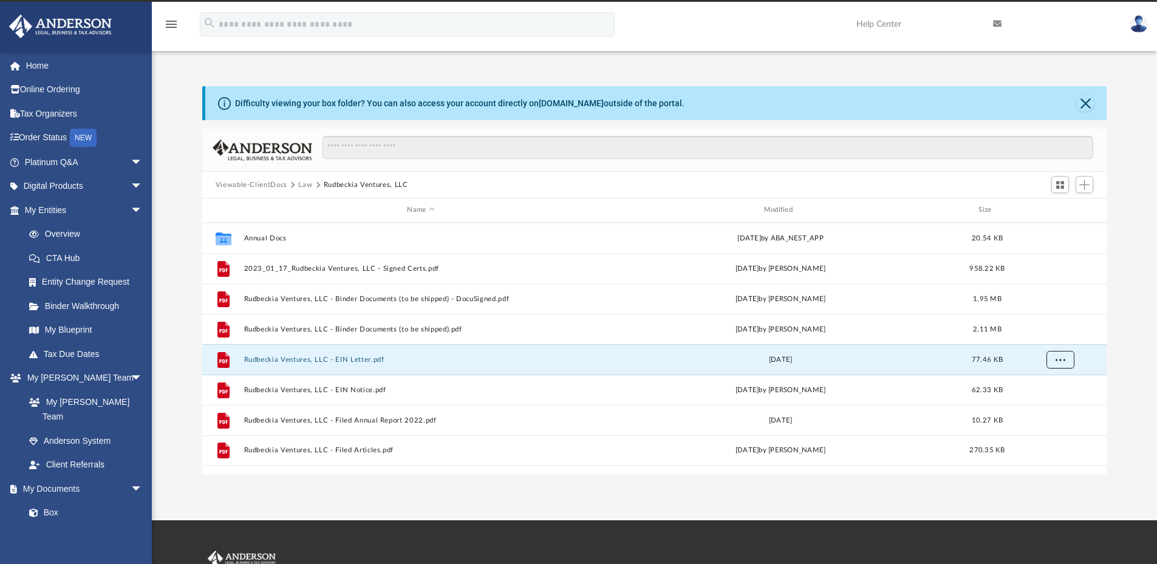
scroll to position [0, 0]
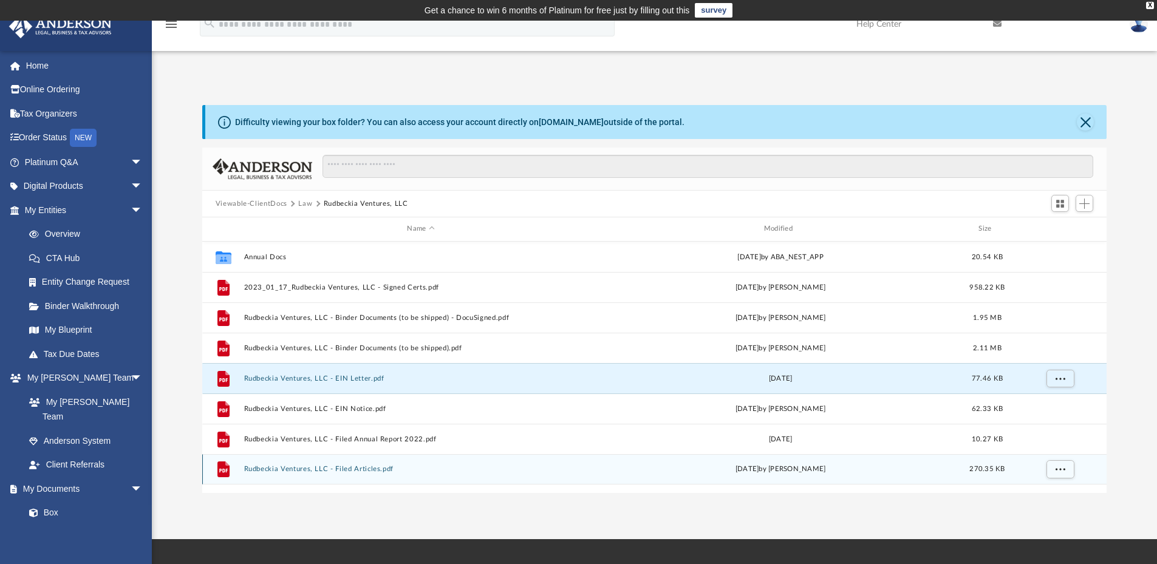
click at [377, 471] on button "Rudbeckia Ventures, LLC - Filed Articles.pdf" at bounding box center [421, 469] width 354 height 8
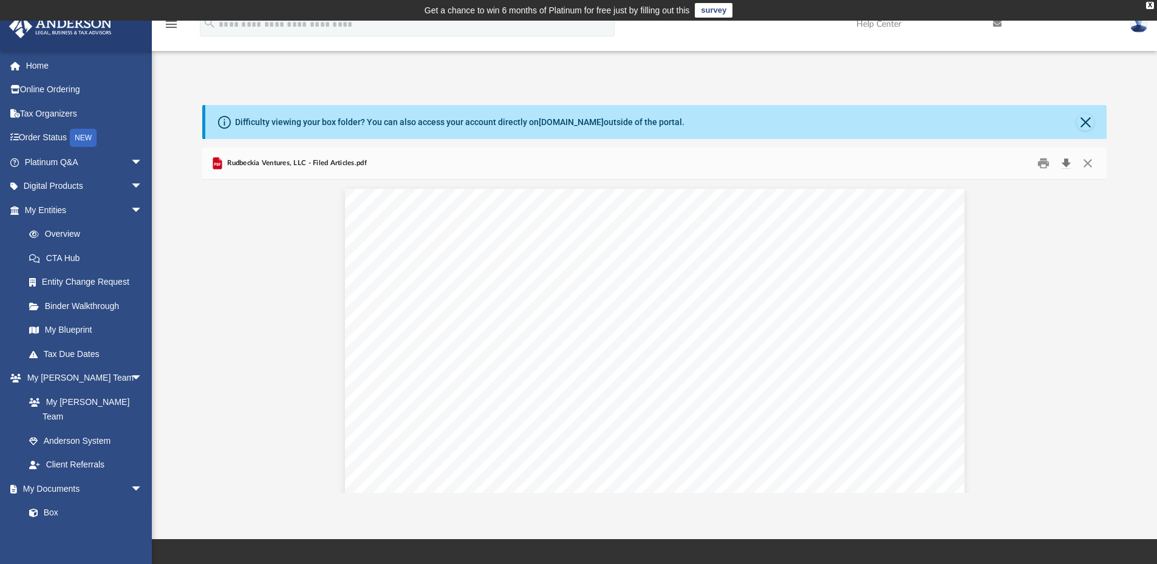
click at [1068, 156] on button "Download" at bounding box center [1066, 163] width 22 height 19
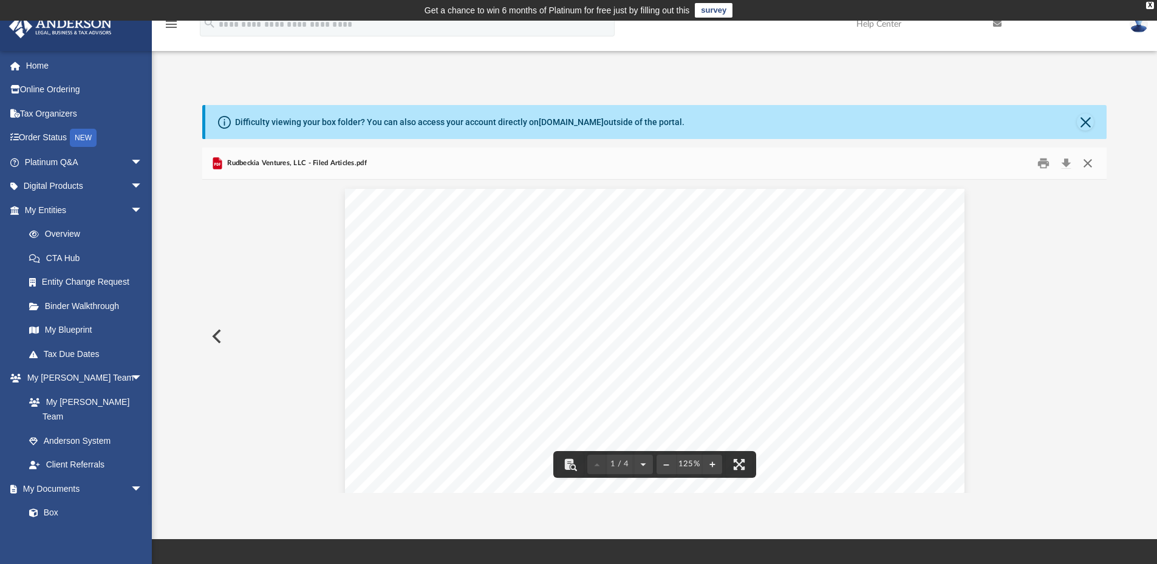
click at [1091, 157] on button "Close" at bounding box center [1088, 163] width 22 height 19
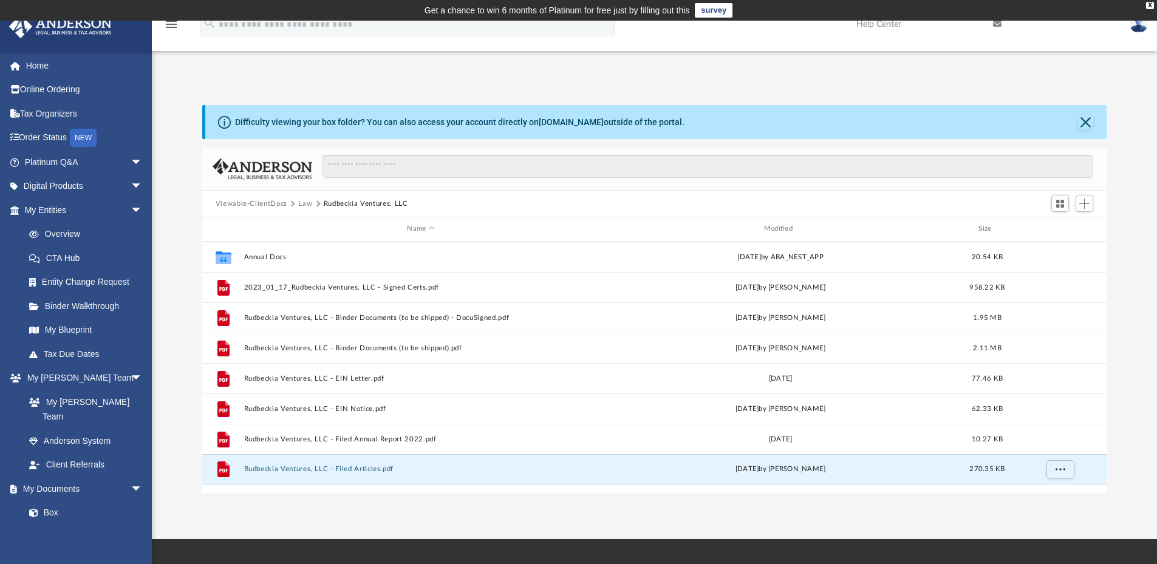
click at [301, 202] on button "Law" at bounding box center [305, 204] width 14 height 11
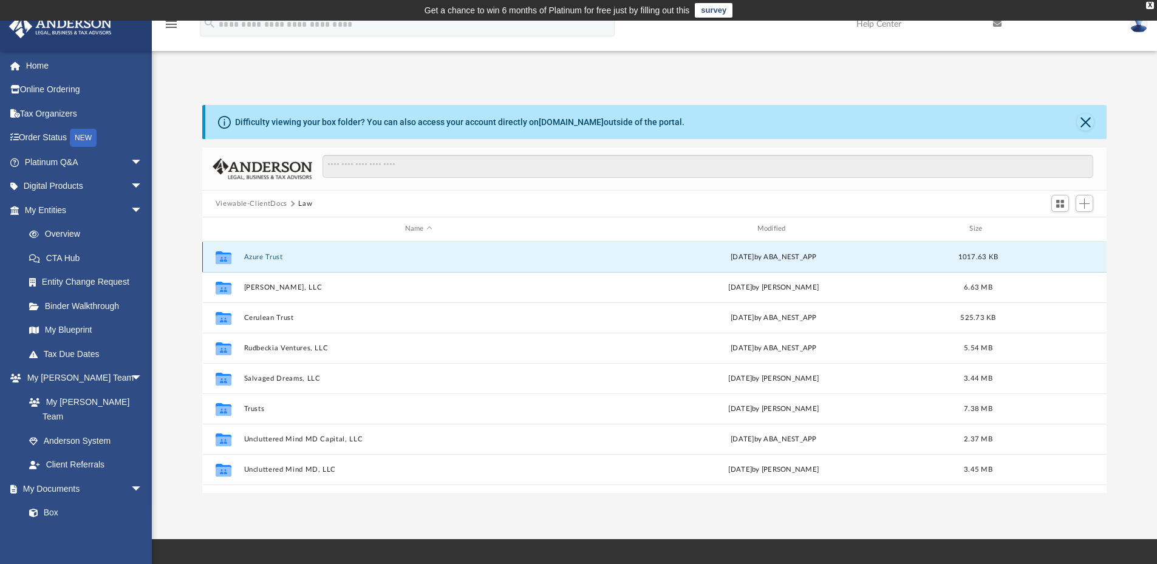
click at [265, 257] on button "Azure Trust" at bounding box center [419, 257] width 350 height 8
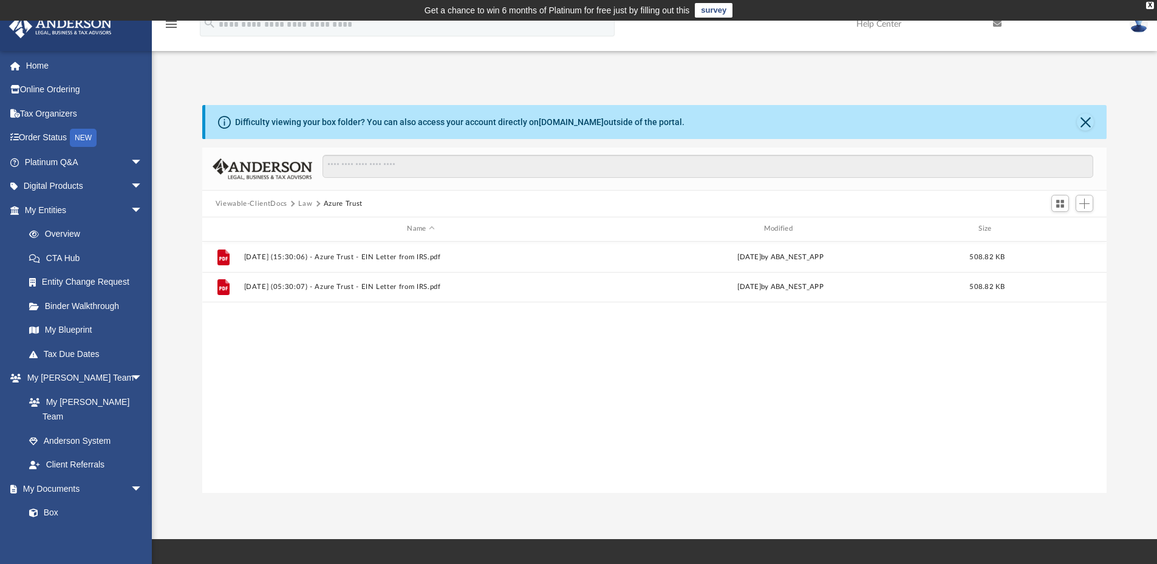
click at [271, 202] on button "Viewable-ClientDocs" at bounding box center [252, 204] width 72 height 11
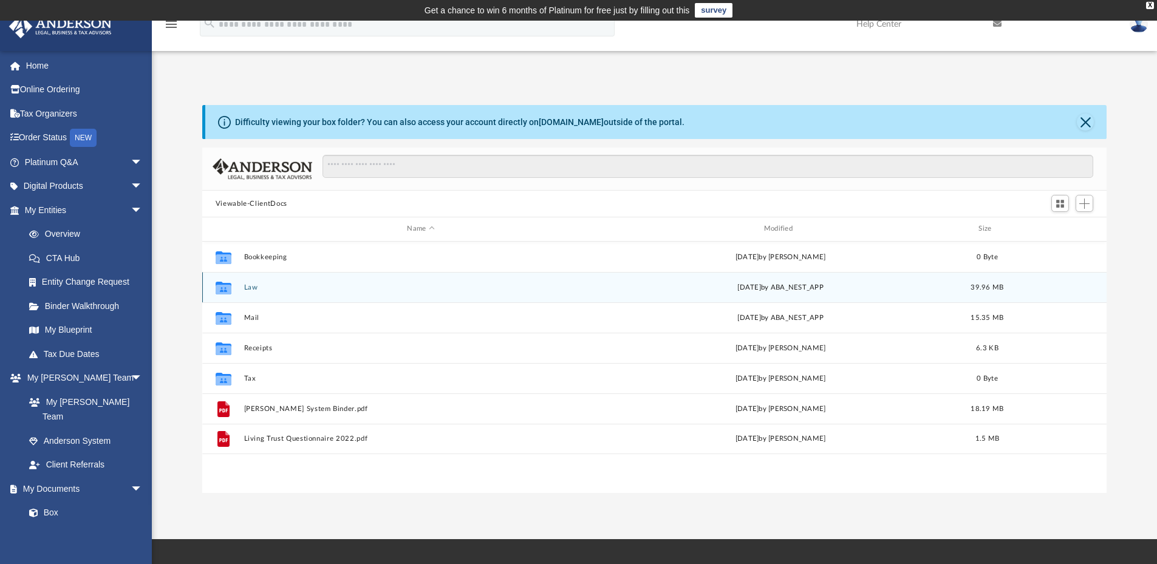
click at [250, 287] on button "Law" at bounding box center [421, 288] width 354 height 8
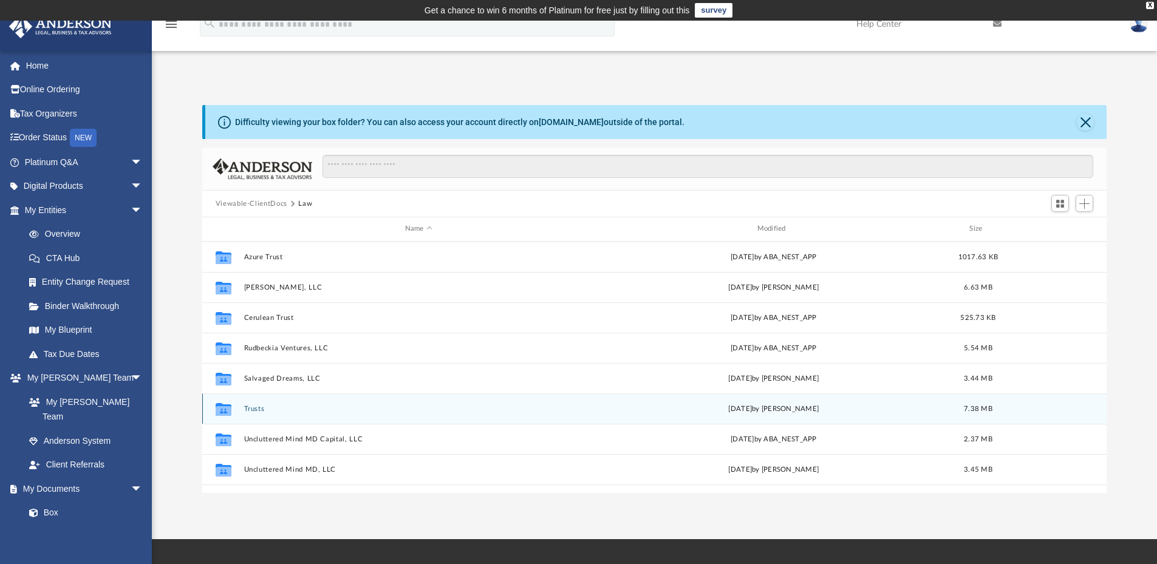
click at [251, 406] on button "Trusts" at bounding box center [419, 409] width 350 height 8
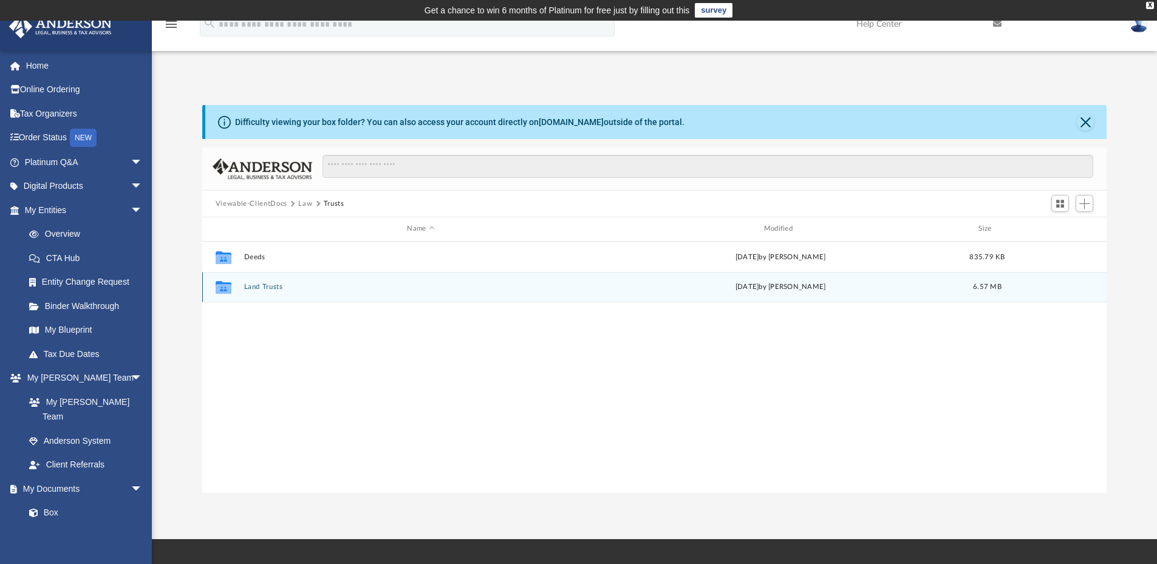
click at [251, 287] on button "Land Trusts" at bounding box center [421, 287] width 354 height 8
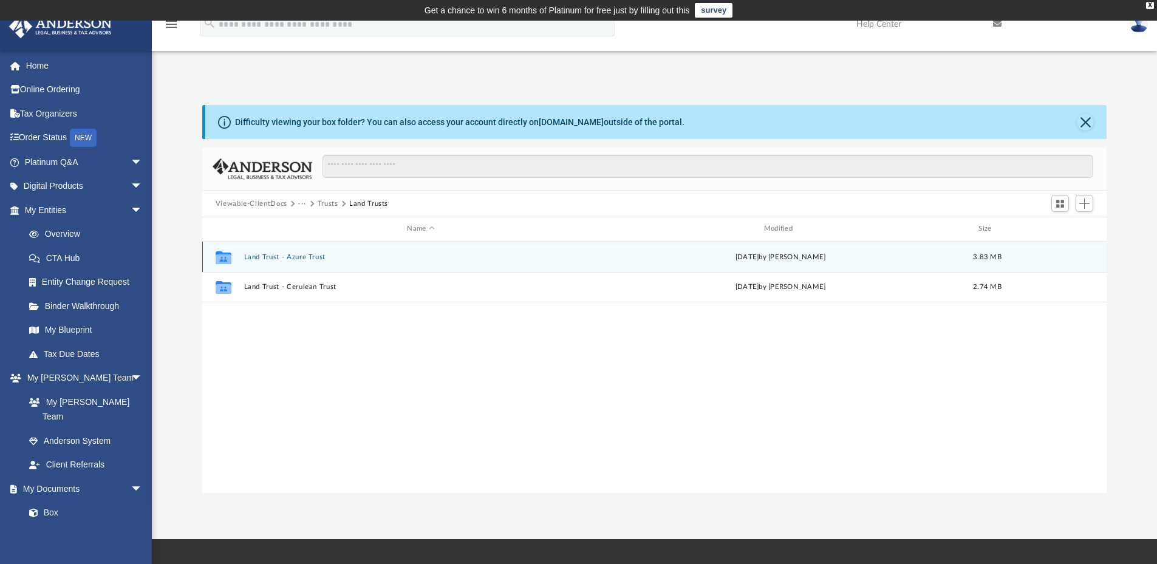
click at [279, 259] on button "Land Trust - Azure Trust" at bounding box center [421, 257] width 354 height 8
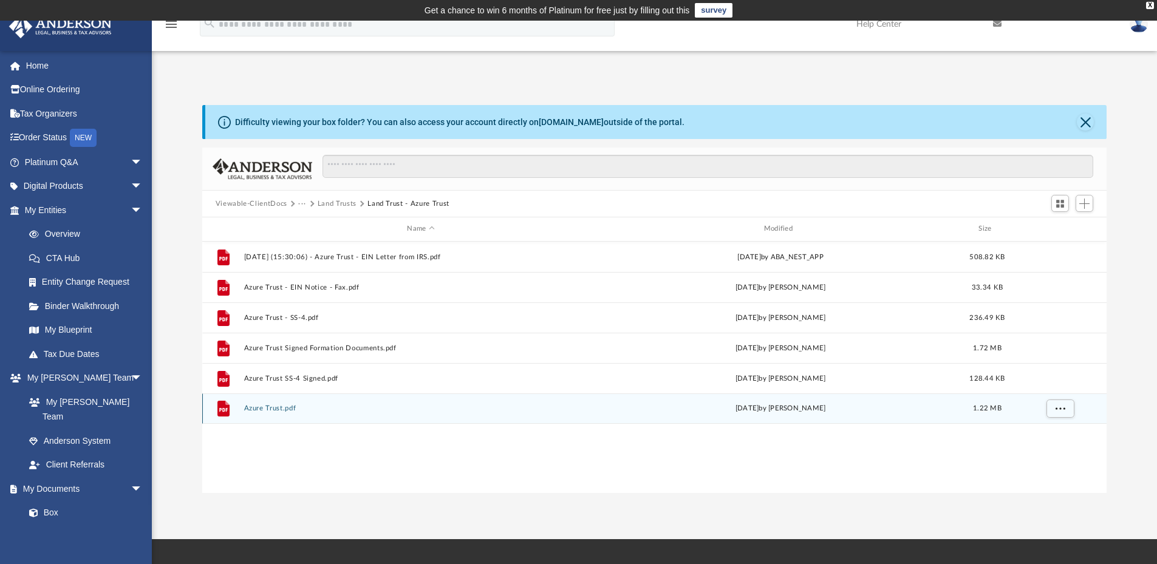
click at [272, 408] on button "Azure Trust.pdf" at bounding box center [421, 409] width 354 height 8
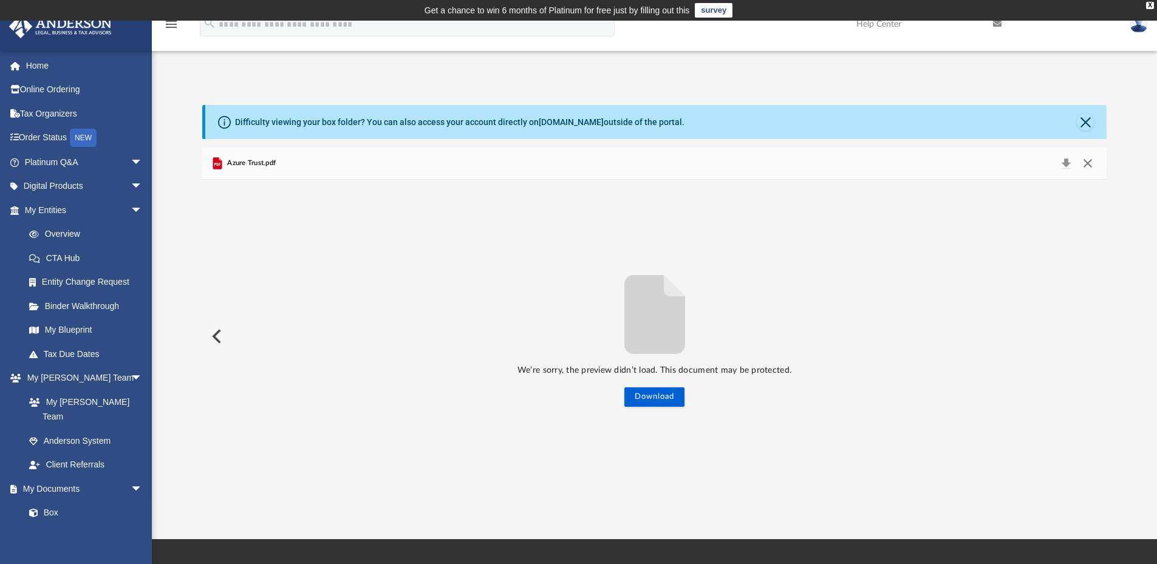
click at [1087, 157] on button "Close" at bounding box center [1088, 163] width 22 height 17
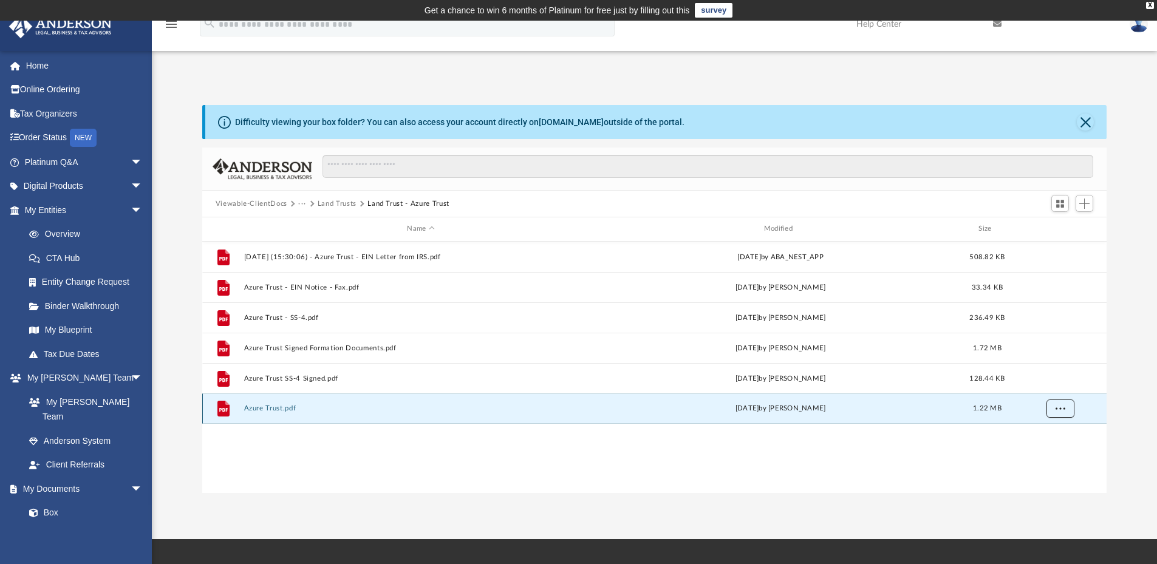
click at [1064, 409] on span "More options" at bounding box center [1060, 408] width 10 height 7
click at [1047, 451] on li "Download" at bounding box center [1048, 452] width 35 height 13
click at [275, 205] on button "Viewable-ClientDocs" at bounding box center [252, 204] width 72 height 11
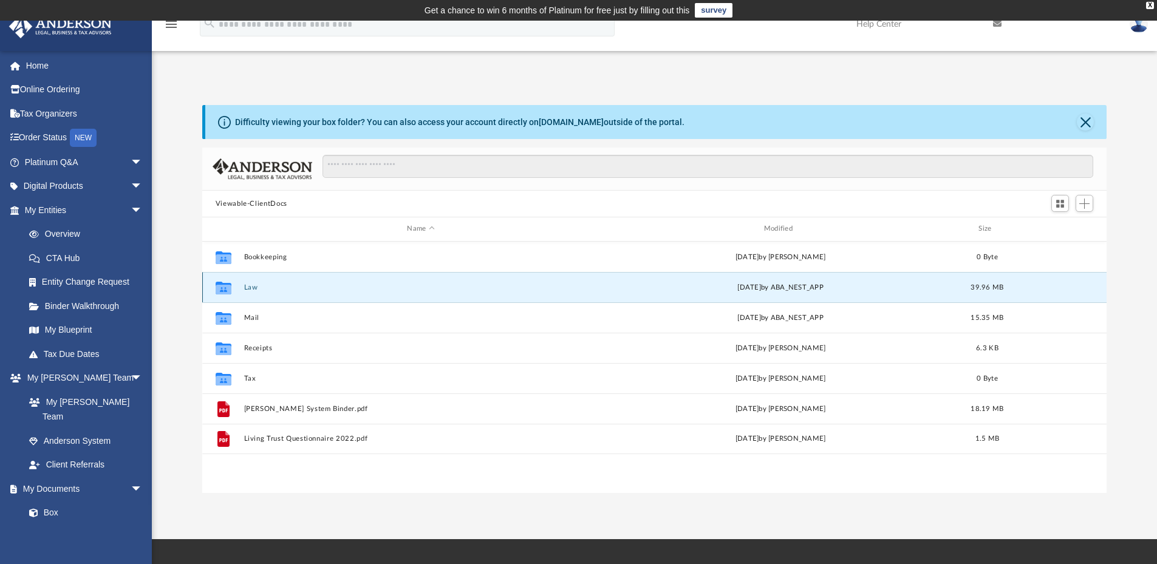
click at [245, 287] on button "Law" at bounding box center [421, 288] width 354 height 8
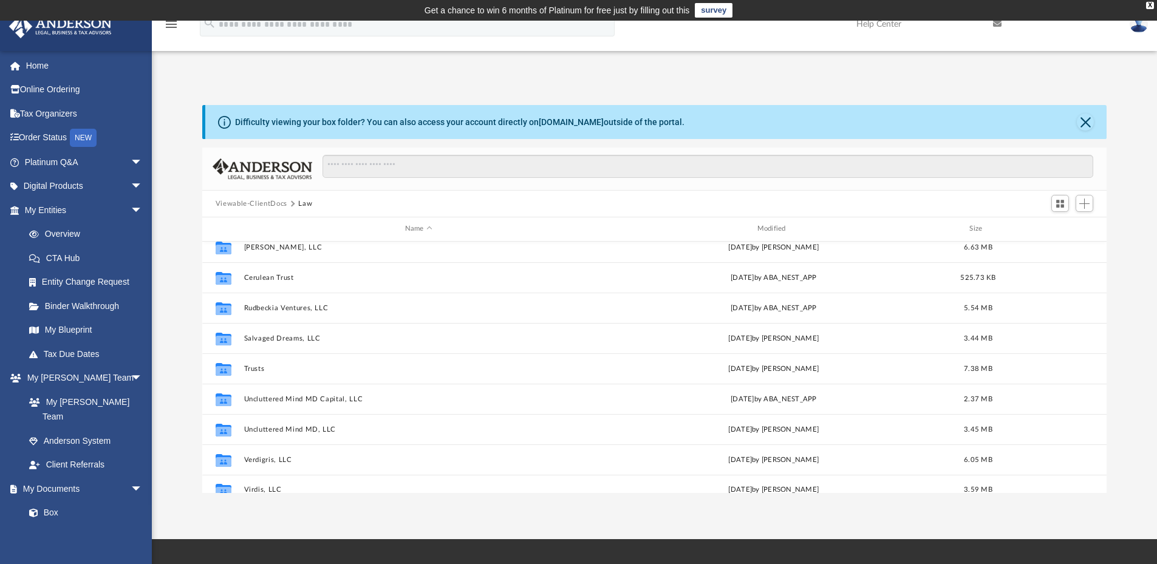
scroll to position [52, 0]
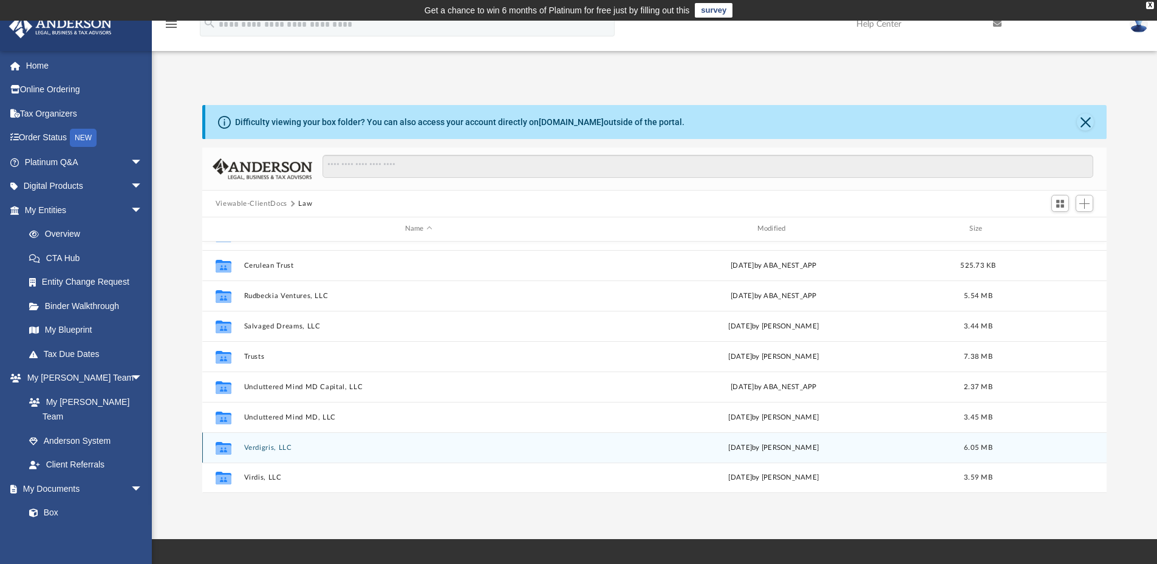
click at [273, 445] on button "Verdigris, LLC" at bounding box center [419, 448] width 350 height 8
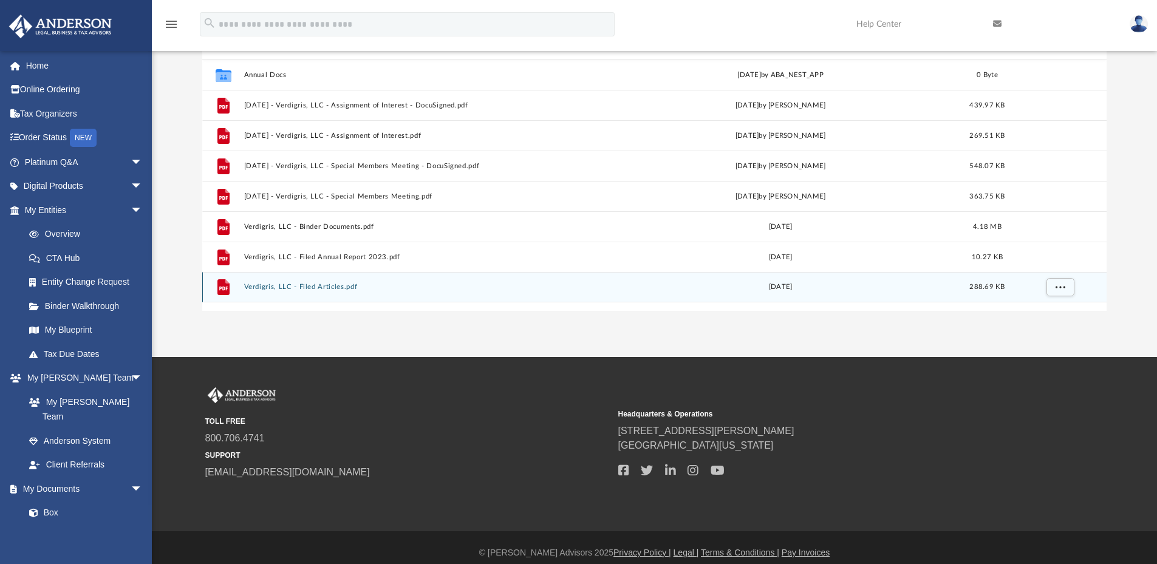
scroll to position [121, 0]
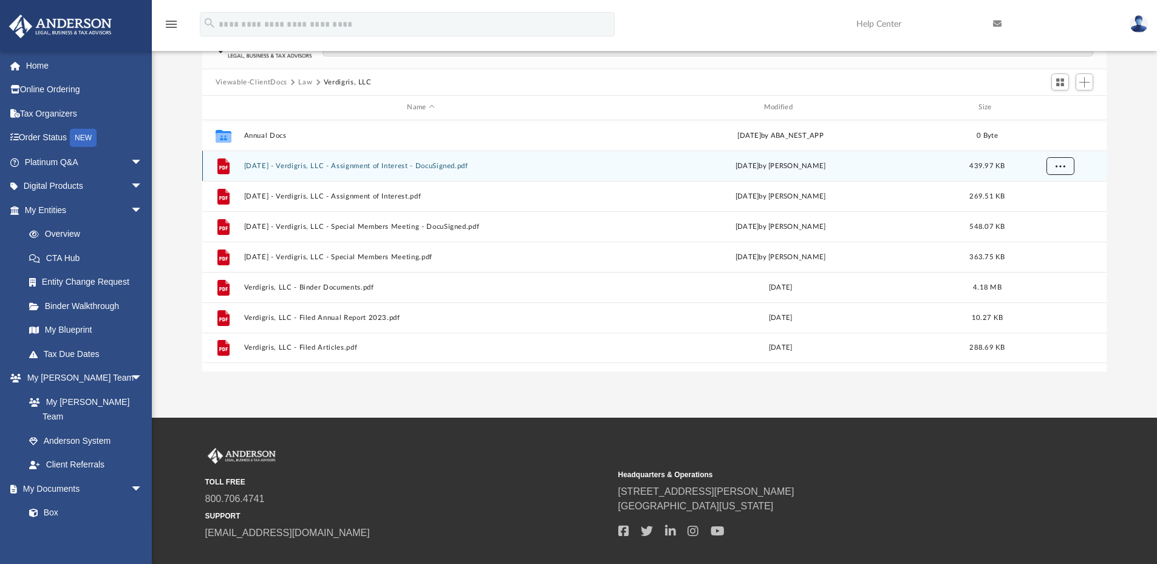
click at [1053, 163] on button "More options" at bounding box center [1060, 166] width 28 height 18
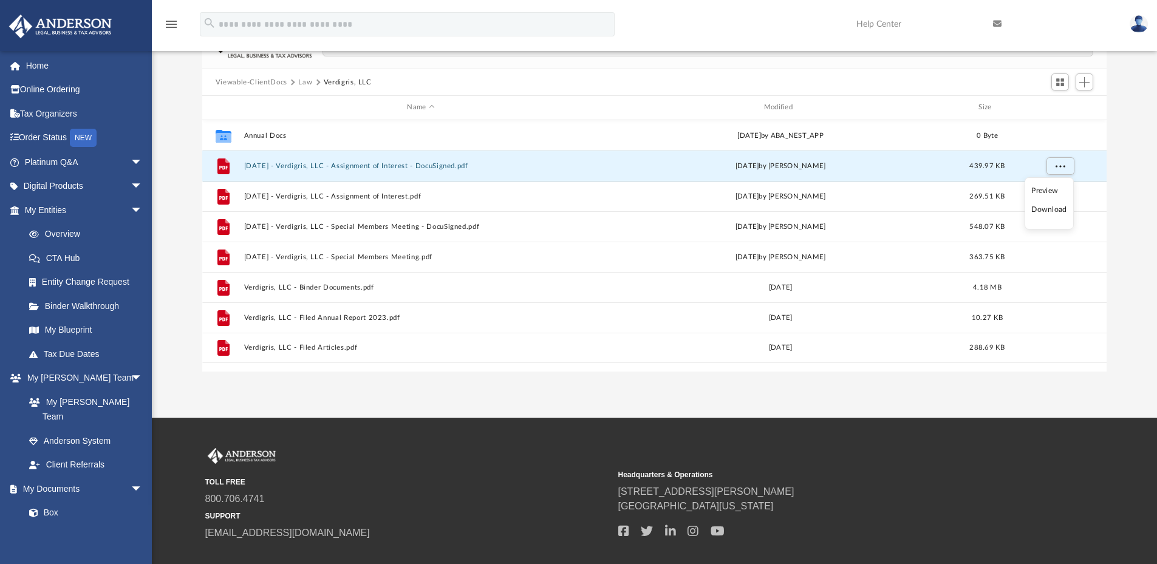
click at [1049, 210] on li "Download" at bounding box center [1048, 209] width 35 height 13
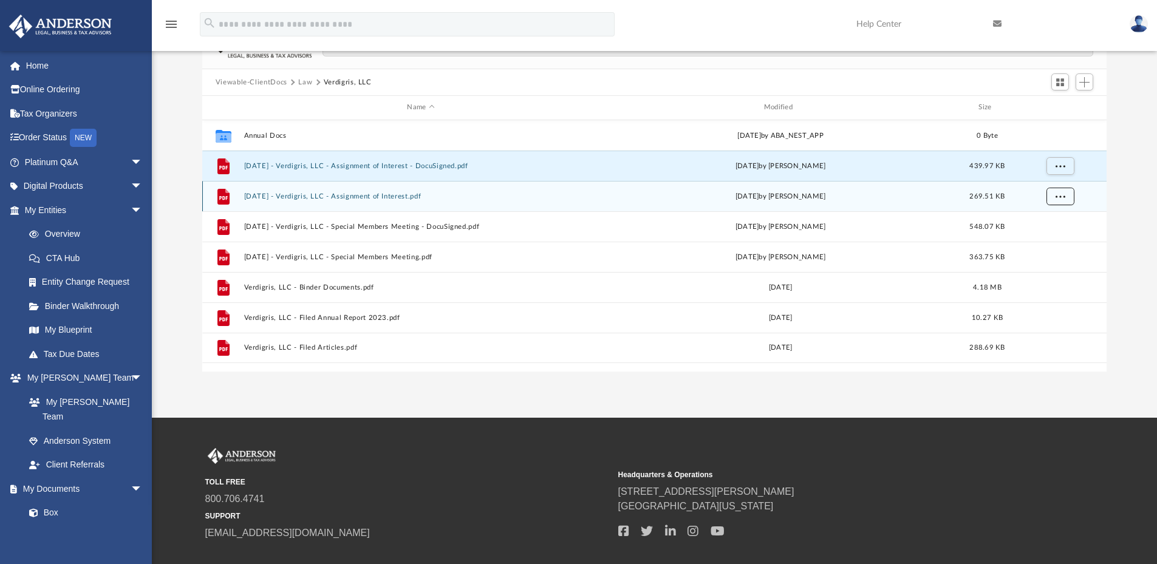
click at [1059, 197] on span "More options" at bounding box center [1060, 196] width 10 height 7
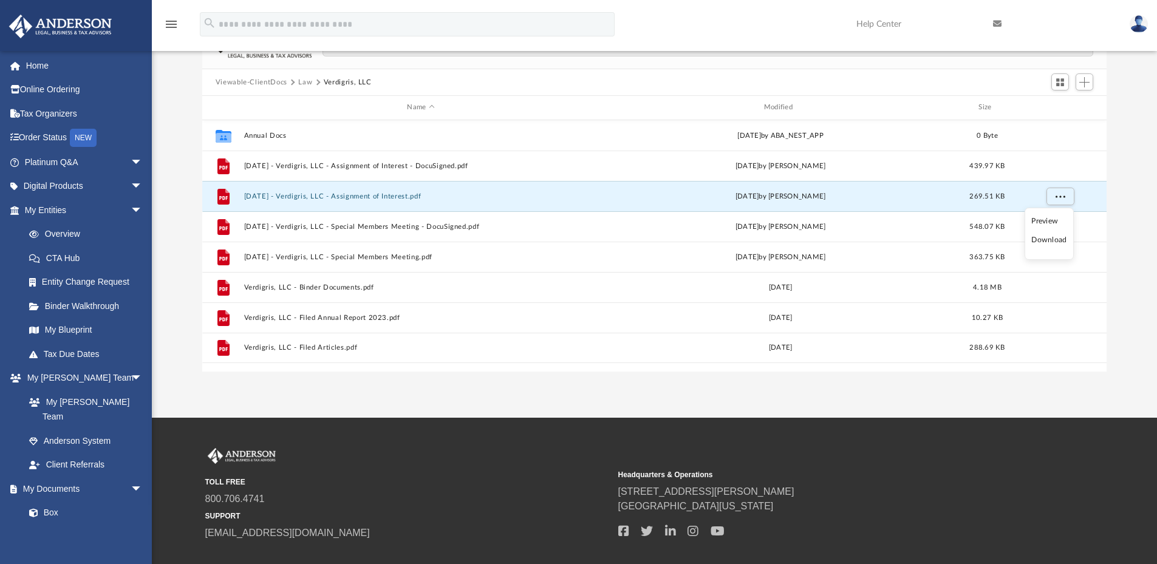
click at [1058, 238] on li "Download" at bounding box center [1048, 240] width 35 height 13
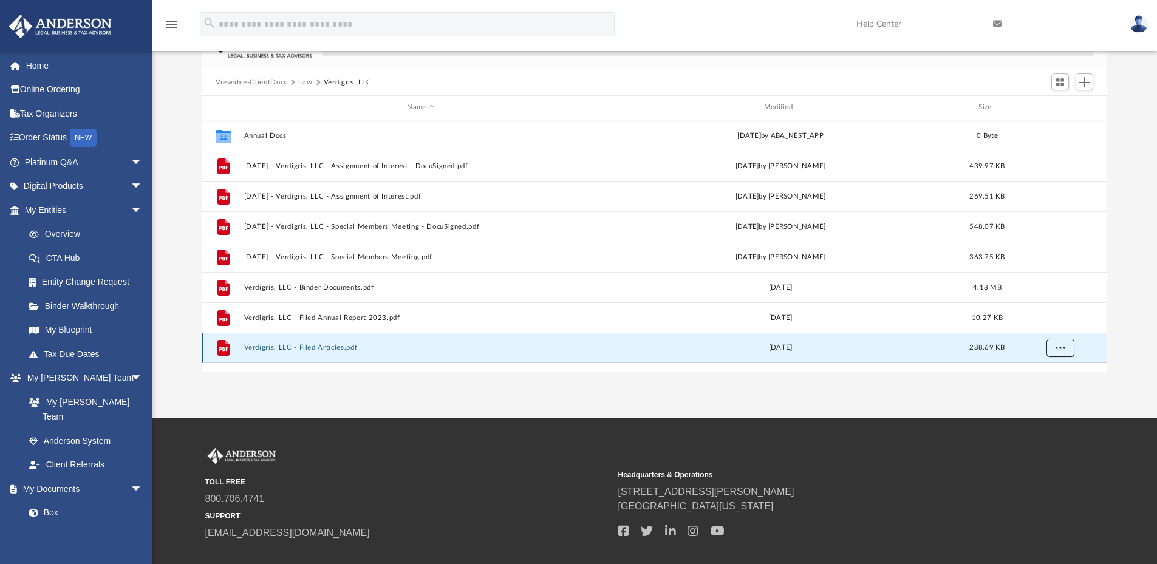
click at [1057, 350] on span "More options" at bounding box center [1060, 347] width 10 height 7
click at [1046, 392] on li "Download" at bounding box center [1048, 391] width 35 height 13
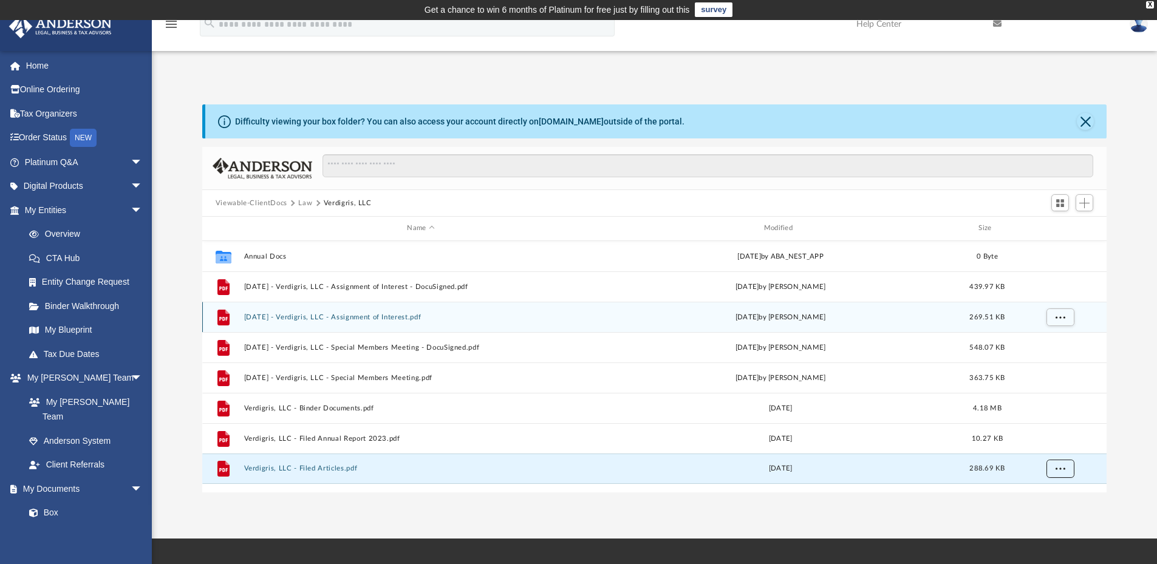
scroll to position [0, 0]
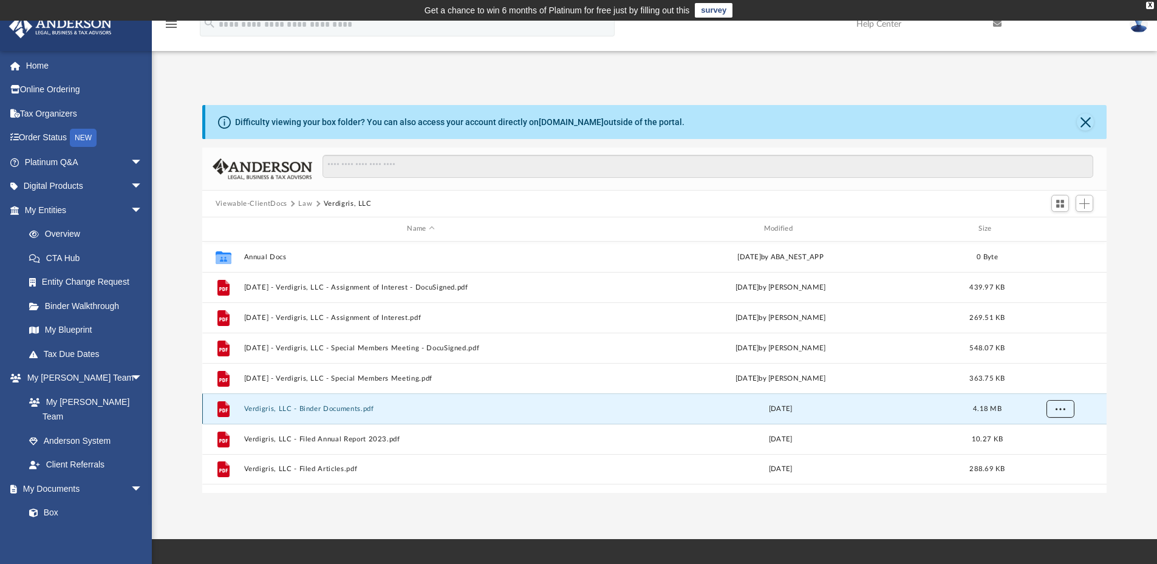
click at [1065, 409] on button "More options" at bounding box center [1060, 409] width 28 height 18
click at [1049, 456] on li "Download" at bounding box center [1048, 452] width 35 height 13
click at [131, 211] on span "arrow_drop_down" at bounding box center [143, 210] width 24 height 25
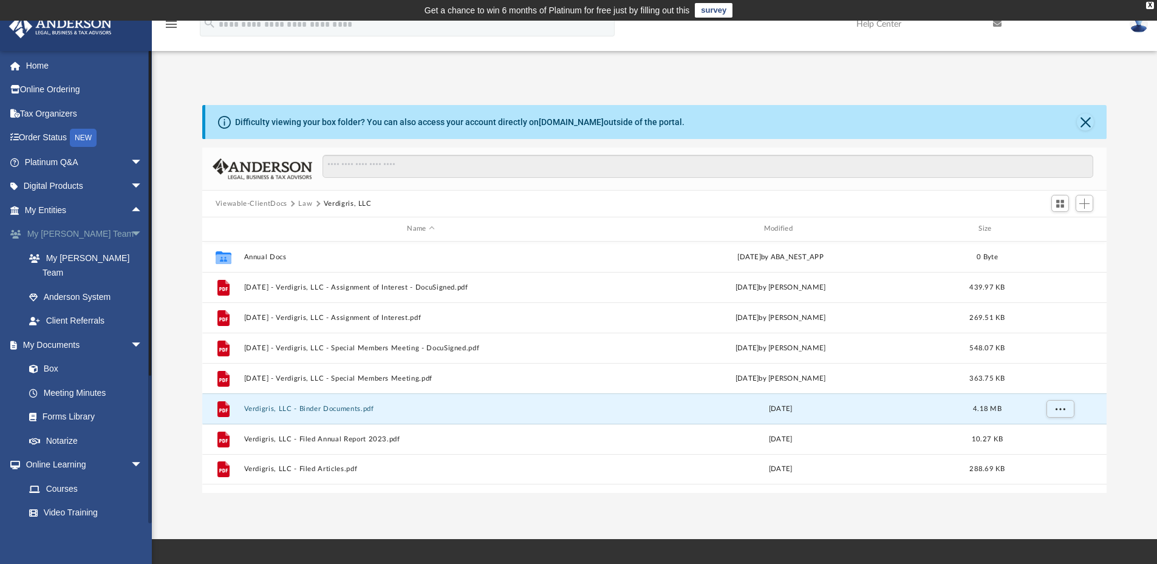
click at [131, 228] on span "arrow_drop_down" at bounding box center [143, 234] width 24 height 25
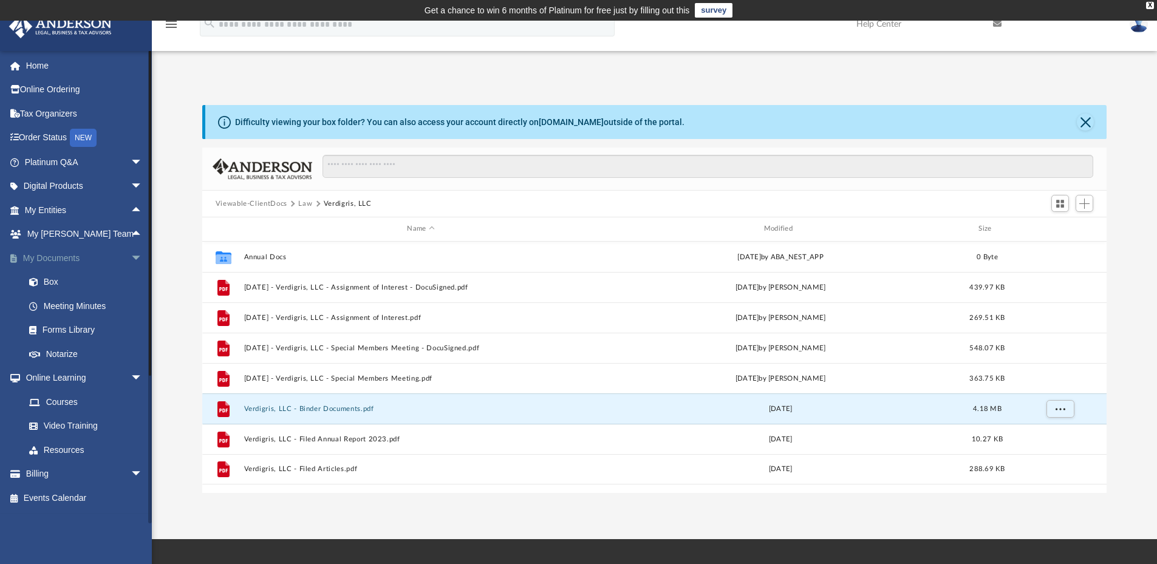
click at [131, 254] on span "arrow_drop_down" at bounding box center [143, 258] width 24 height 25
click at [131, 280] on span "arrow_drop_down" at bounding box center [143, 282] width 24 height 25
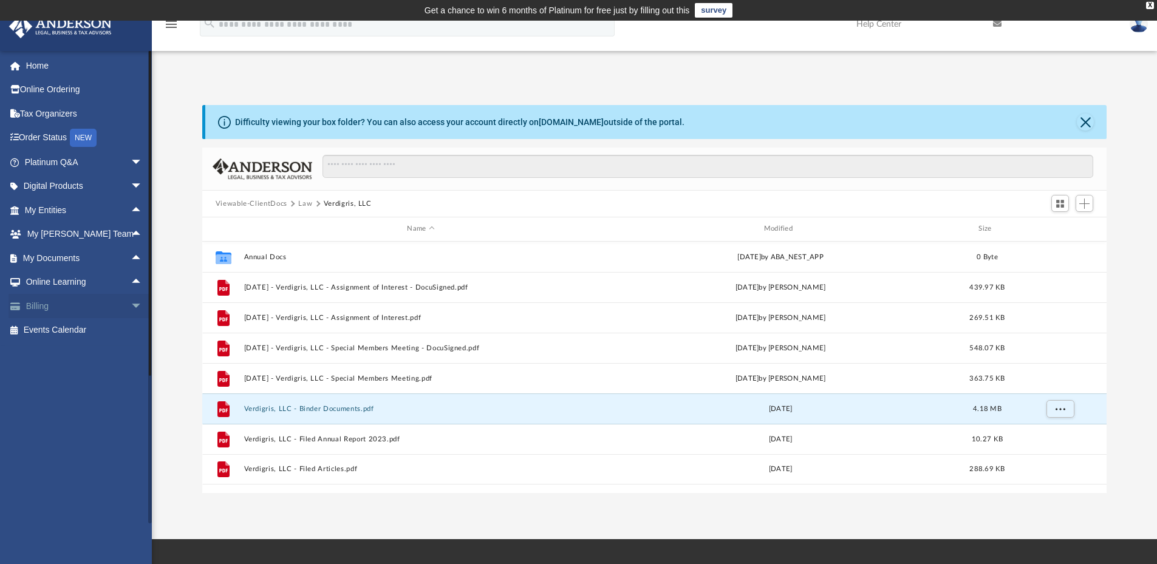
click at [131, 316] on span "arrow_drop_down" at bounding box center [143, 306] width 24 height 25
click at [69, 335] on link "$ Open Invoices" at bounding box center [89, 330] width 144 height 25
